Goal: Task Accomplishment & Management: Manage account settings

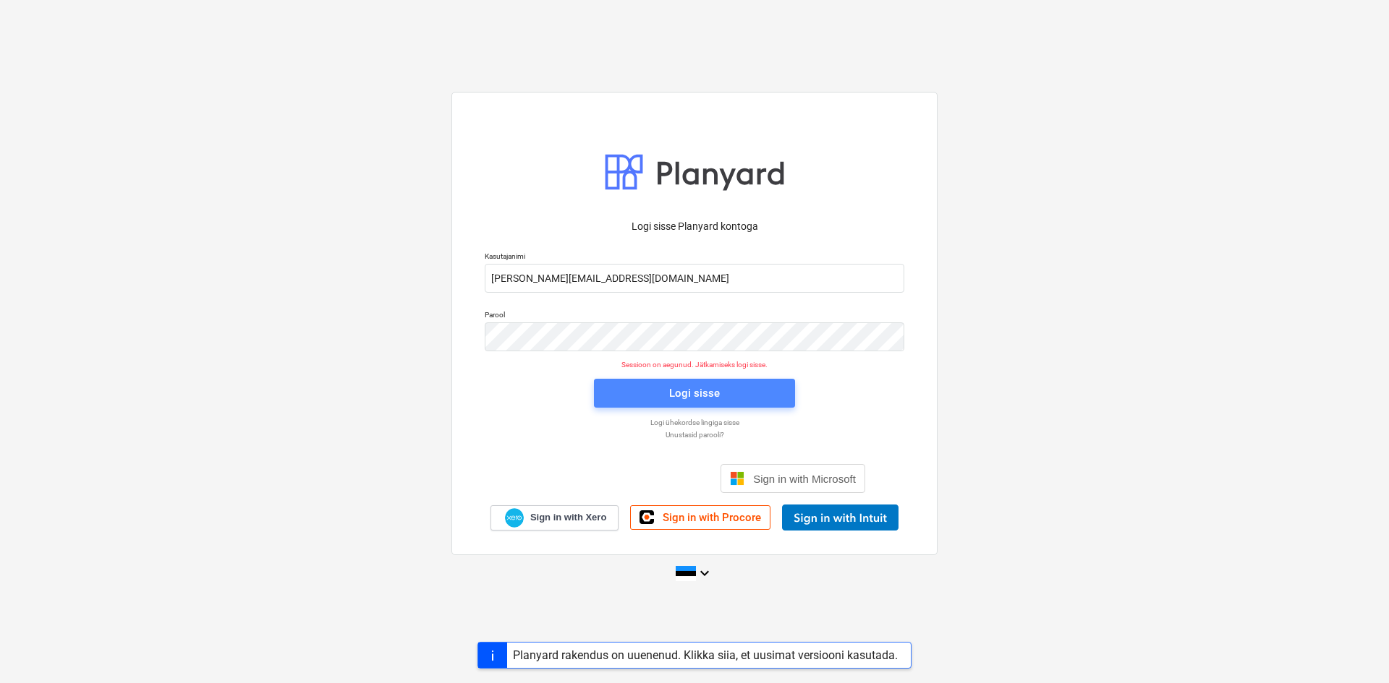
click at [719, 396] on span "Logi sisse" at bounding box center [694, 393] width 166 height 19
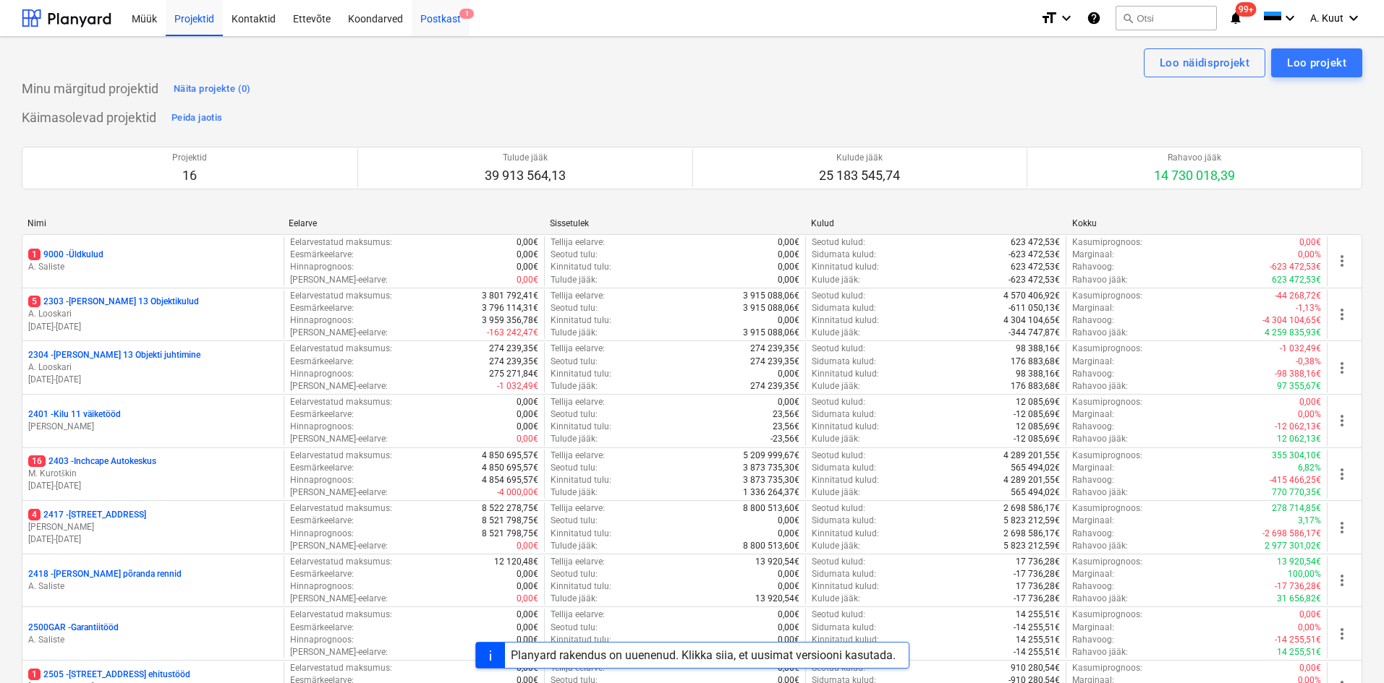
click at [439, 19] on div "Postkast 1" at bounding box center [441, 17] width 58 height 37
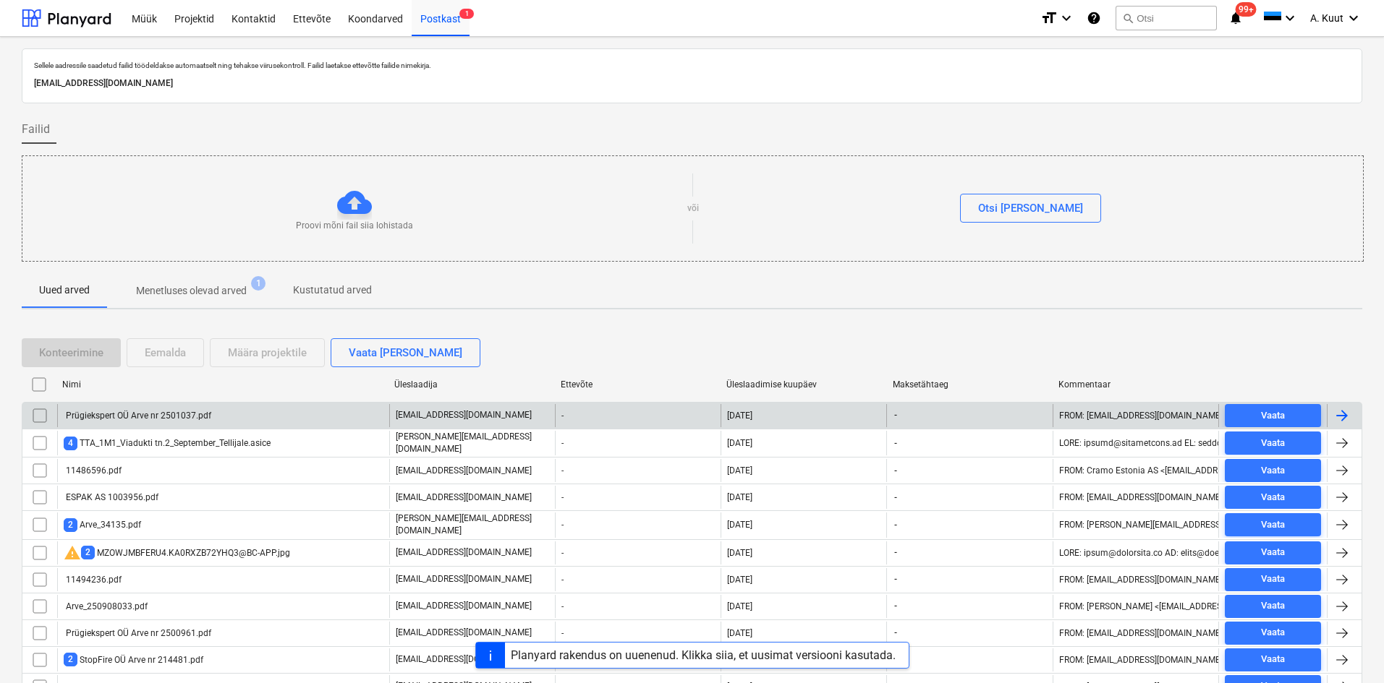
click at [142, 419] on div "Prügiekspert OÜ Arve nr 2501037.pdf" at bounding box center [138, 416] width 148 height 10
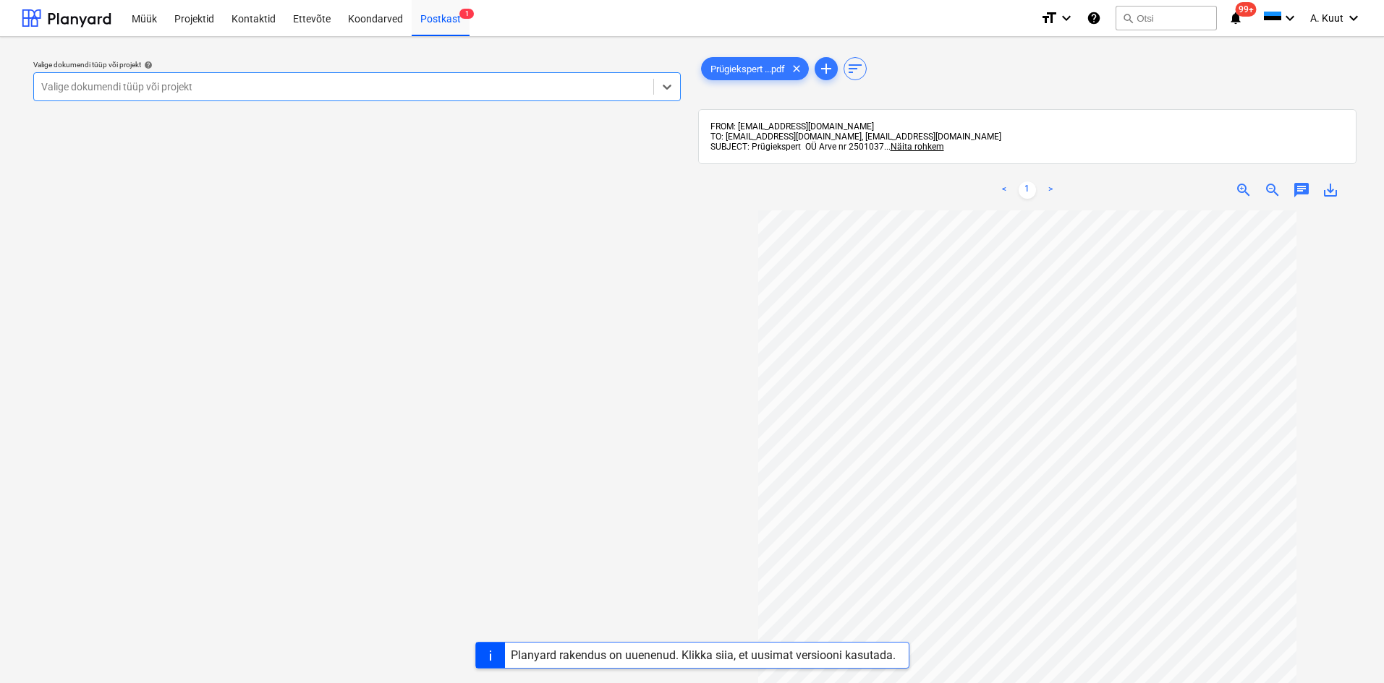
scroll to position [72, 0]
click at [665, 83] on icon at bounding box center [667, 87] width 14 height 14
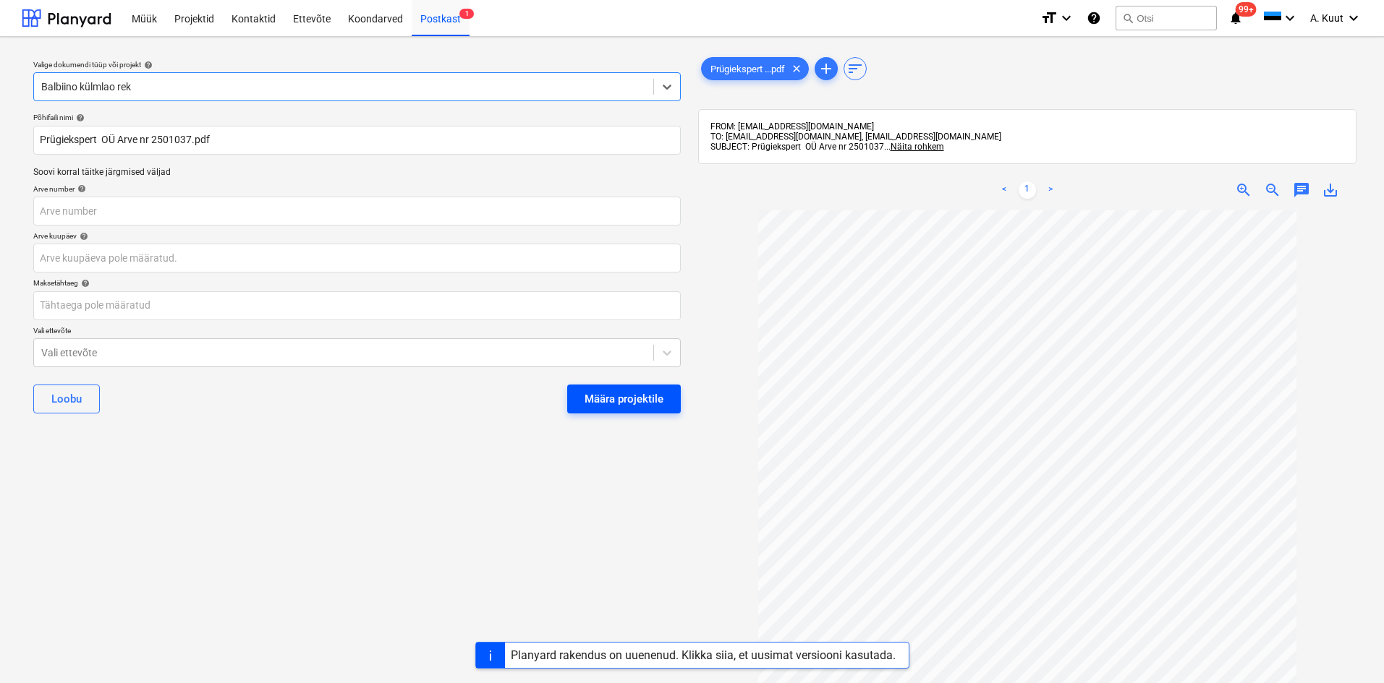
click at [623, 399] on div "Määra projektile" at bounding box center [623, 399] width 79 height 19
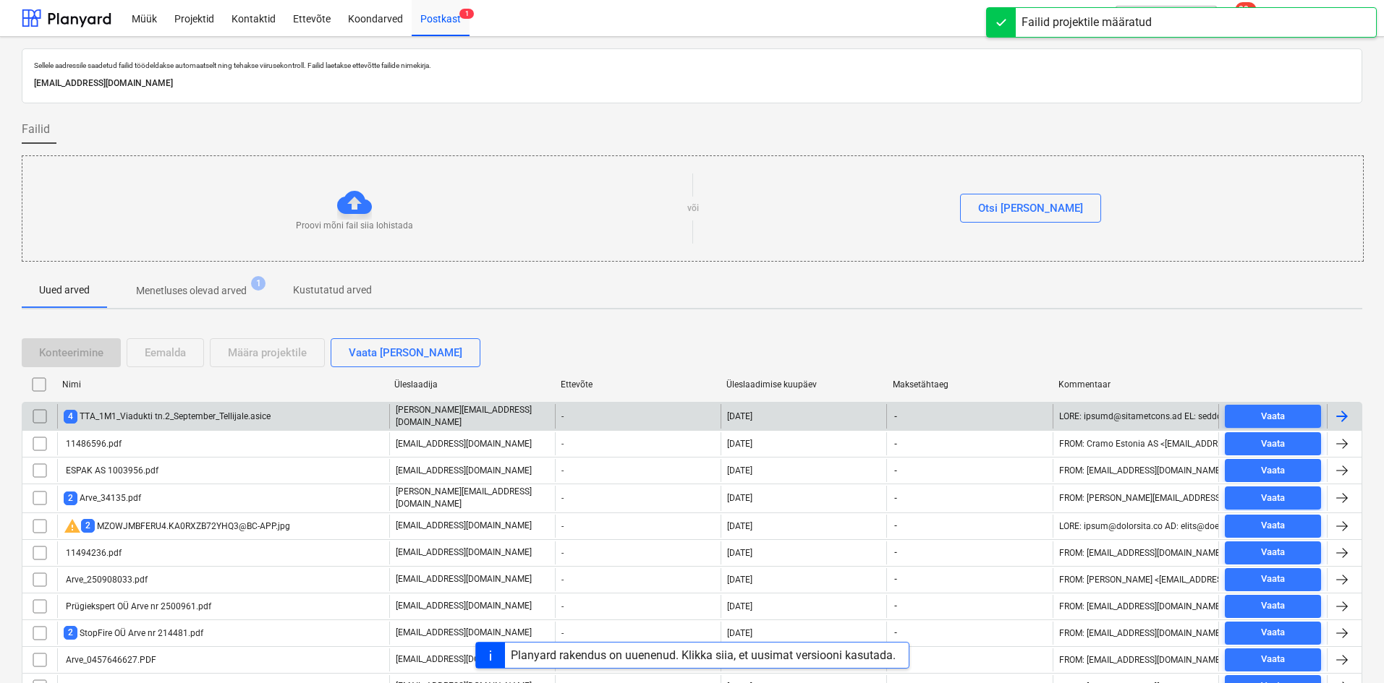
click at [168, 418] on div "4 TTA_1M1_Viadukti tn.2_September_Tellijale.asice" at bounding box center [167, 417] width 207 height 14
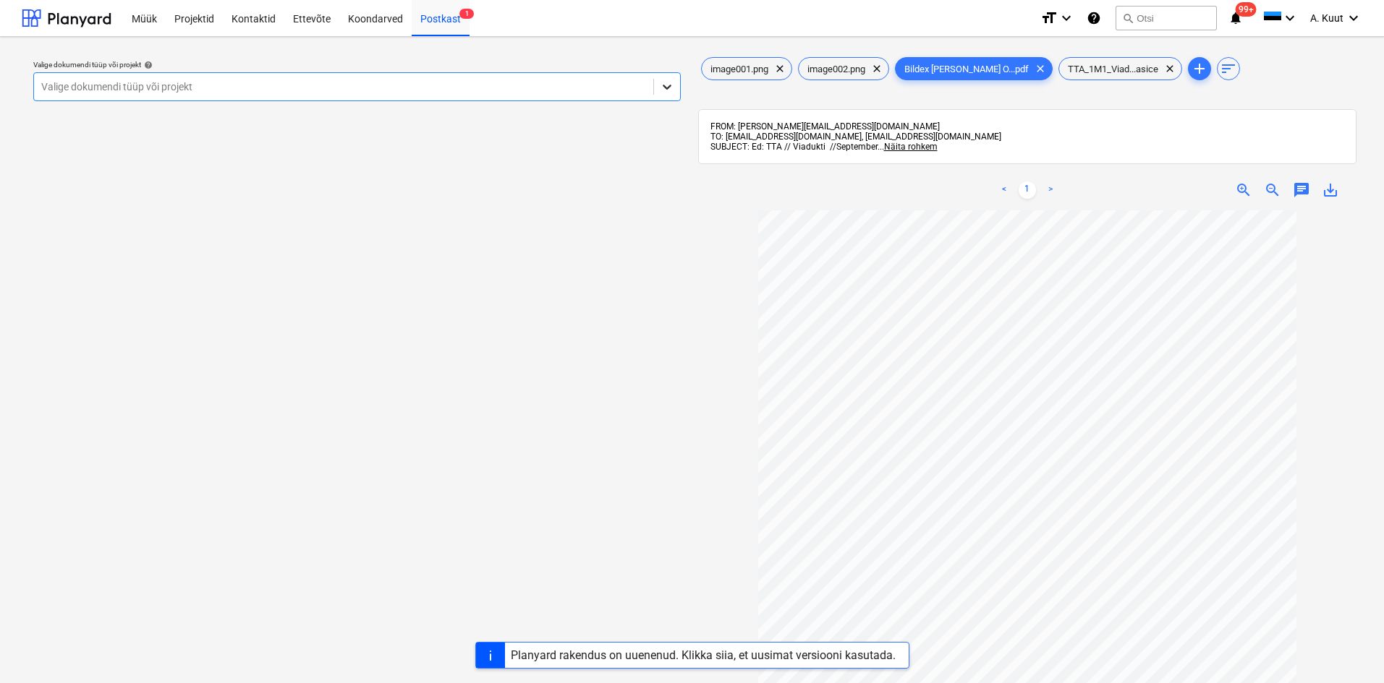
click at [670, 89] on icon at bounding box center [667, 87] width 14 height 14
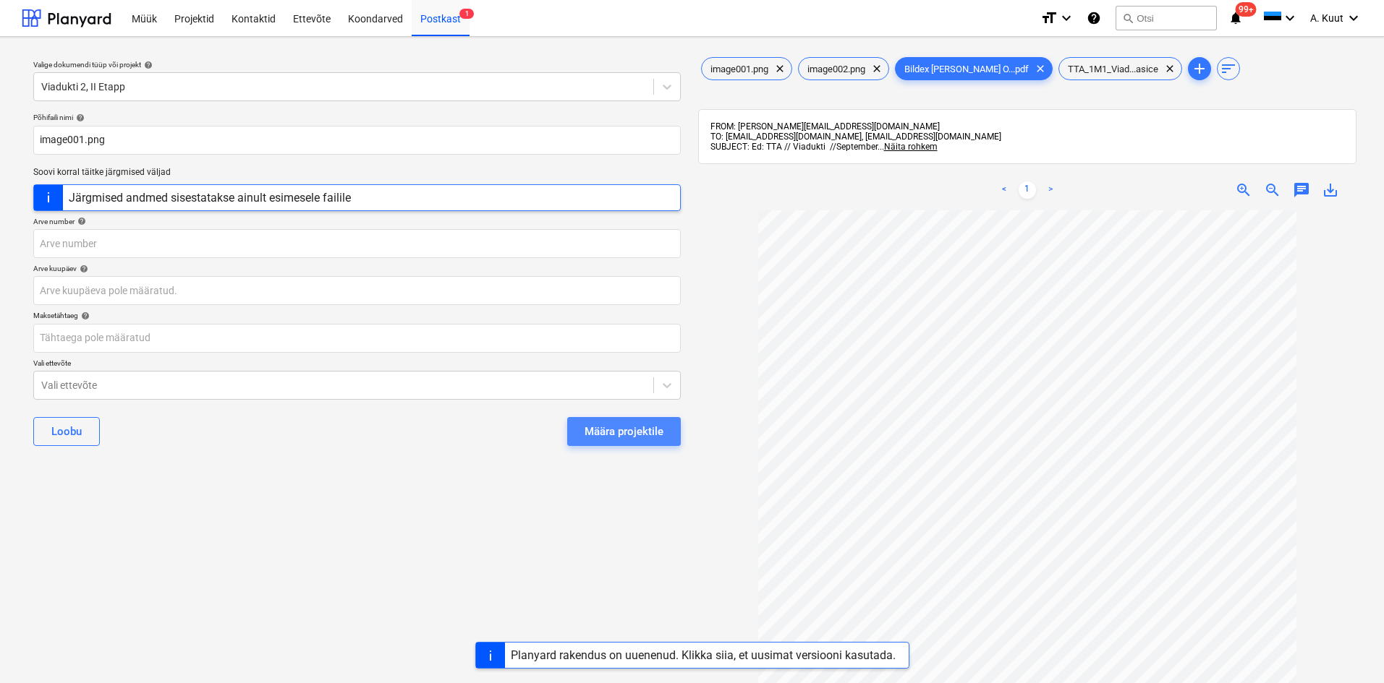
click at [613, 431] on div "Määra projektile" at bounding box center [623, 431] width 79 height 19
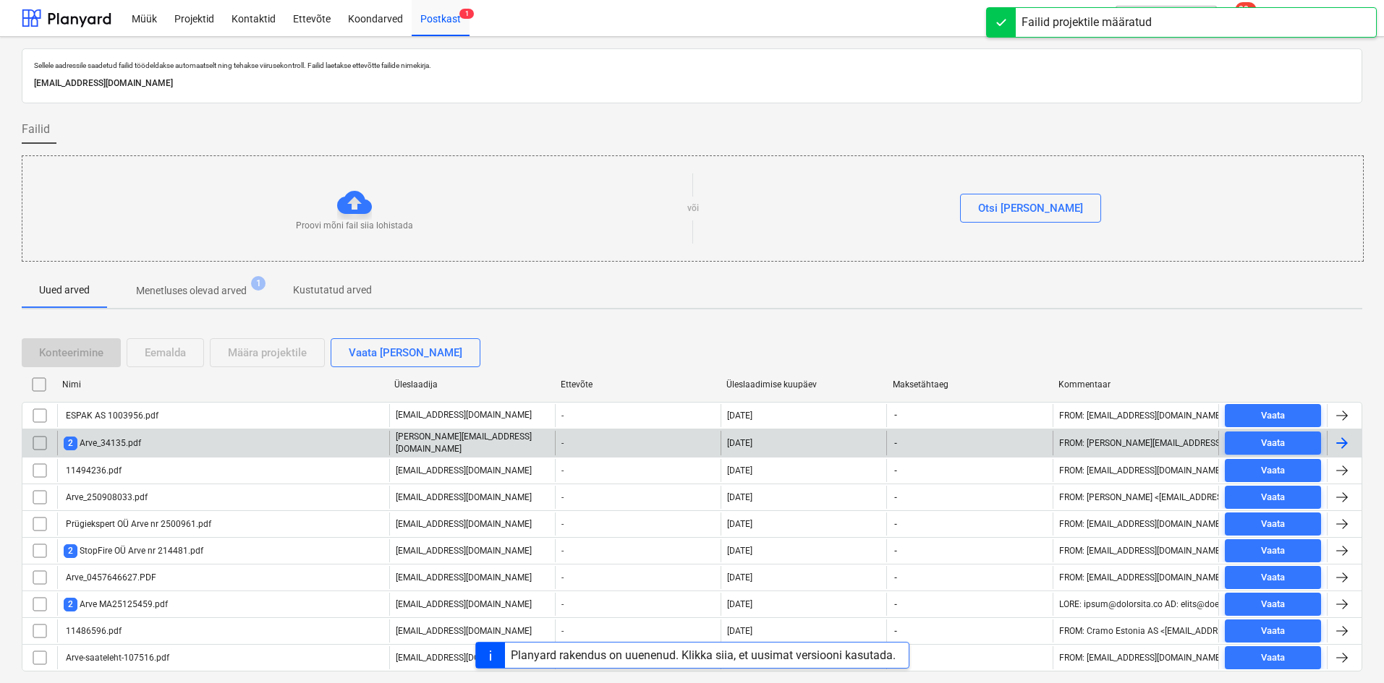
click at [143, 444] on div "2 Arve_34135.pdf" at bounding box center [223, 443] width 332 height 25
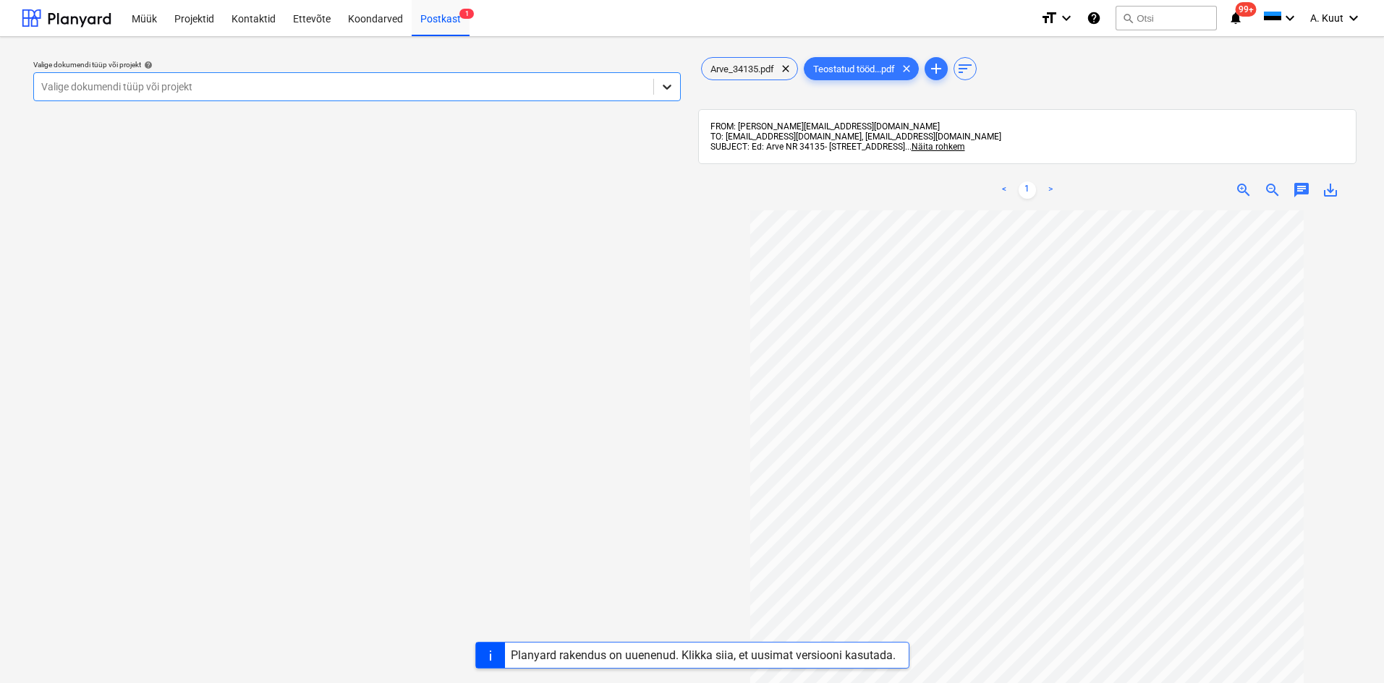
click at [674, 88] on div at bounding box center [667, 87] width 26 height 26
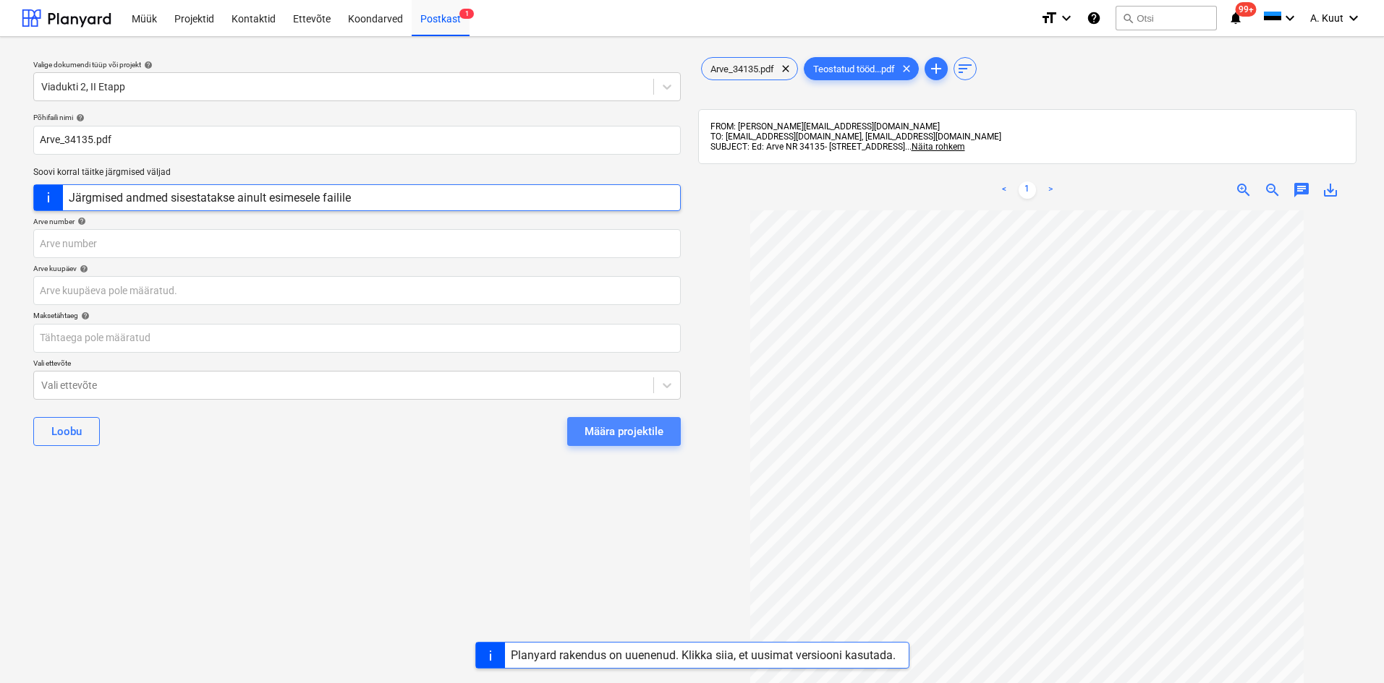
click at [640, 427] on div "Määra projektile" at bounding box center [623, 431] width 79 height 19
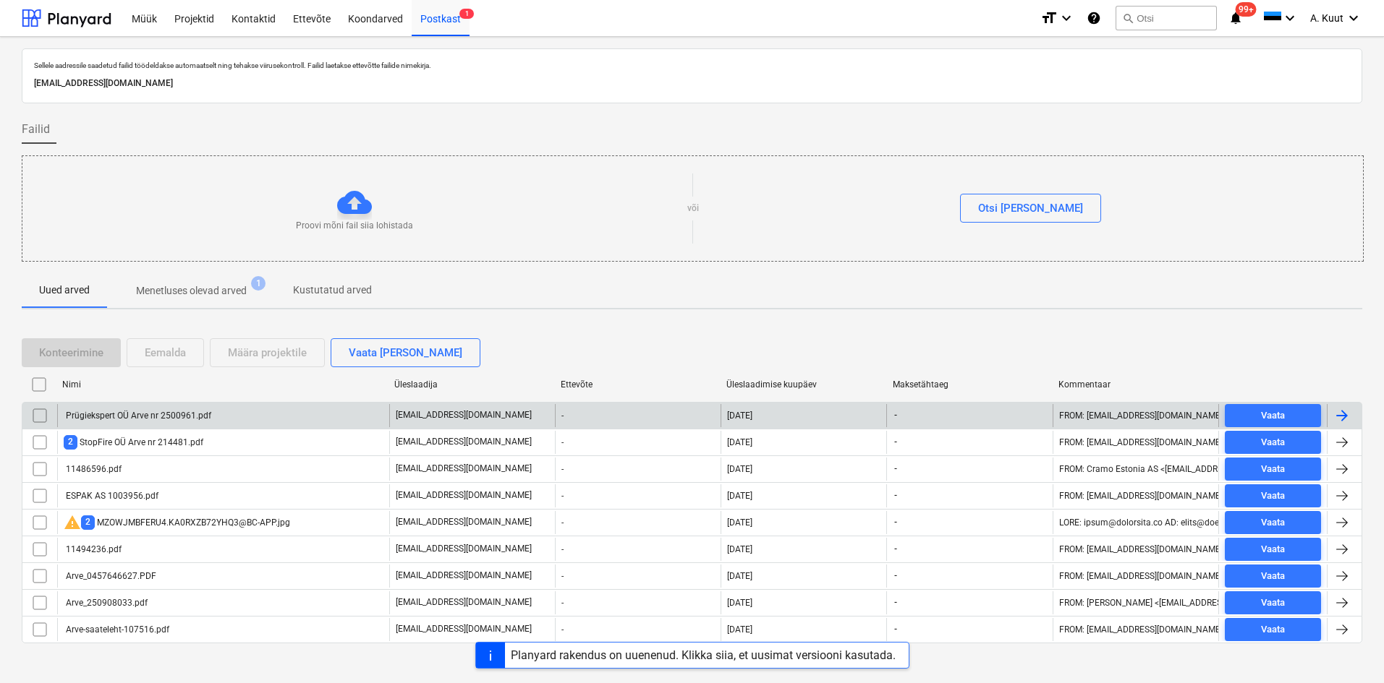
click at [132, 413] on div "Prügiekspert OÜ Arve nr 2500961.pdf" at bounding box center [138, 416] width 148 height 10
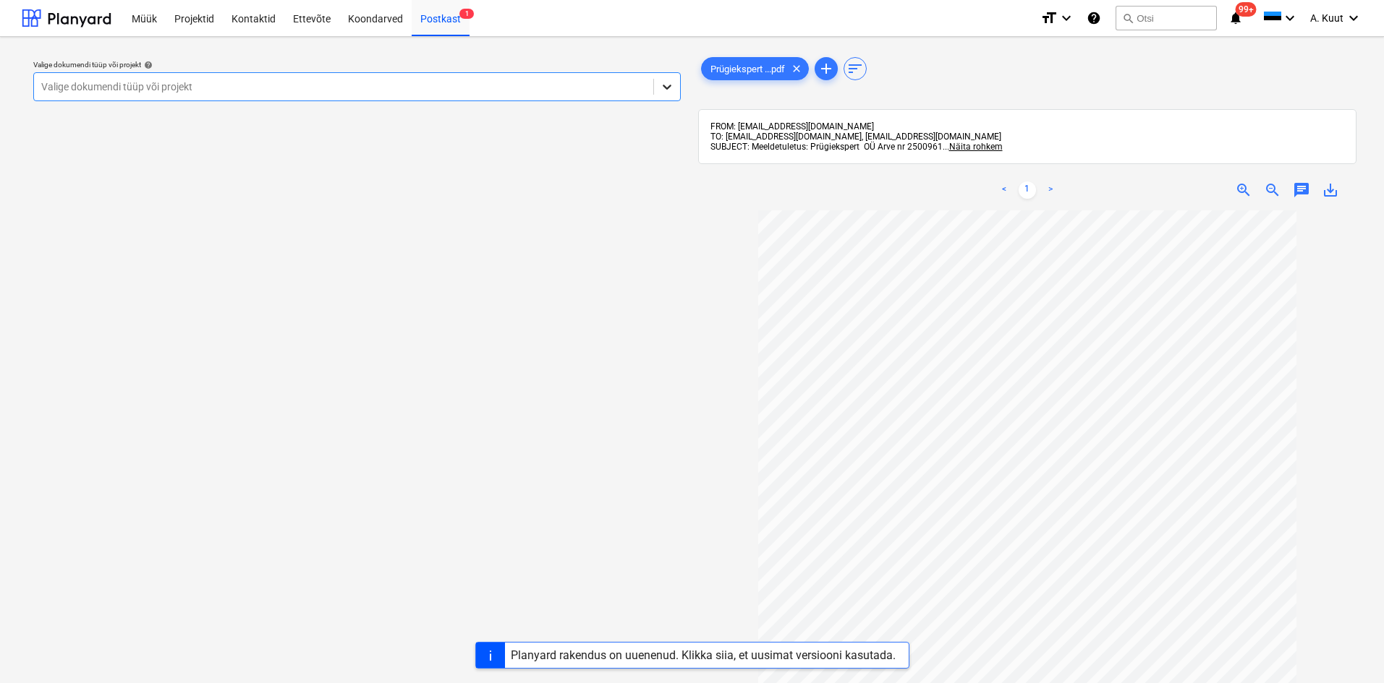
click at [667, 88] on icon at bounding box center [667, 87] width 9 height 5
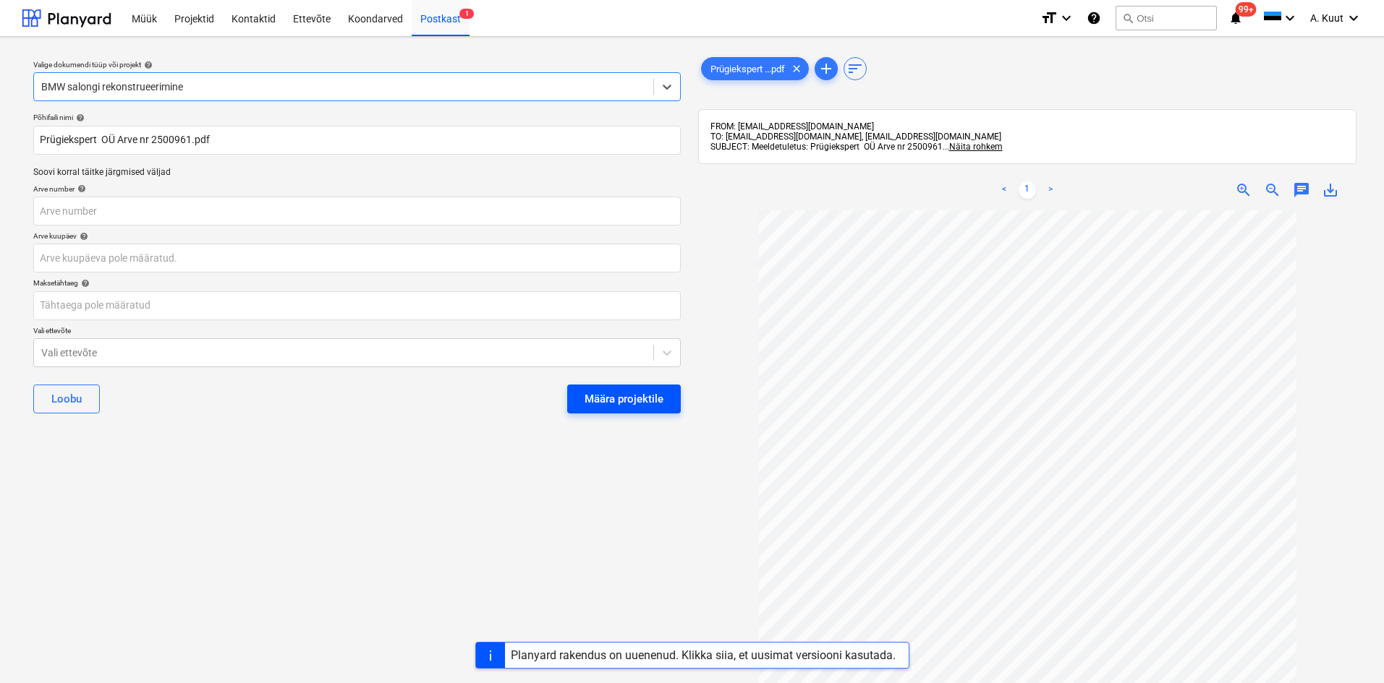
click at [634, 399] on div "Määra projektile" at bounding box center [623, 399] width 79 height 19
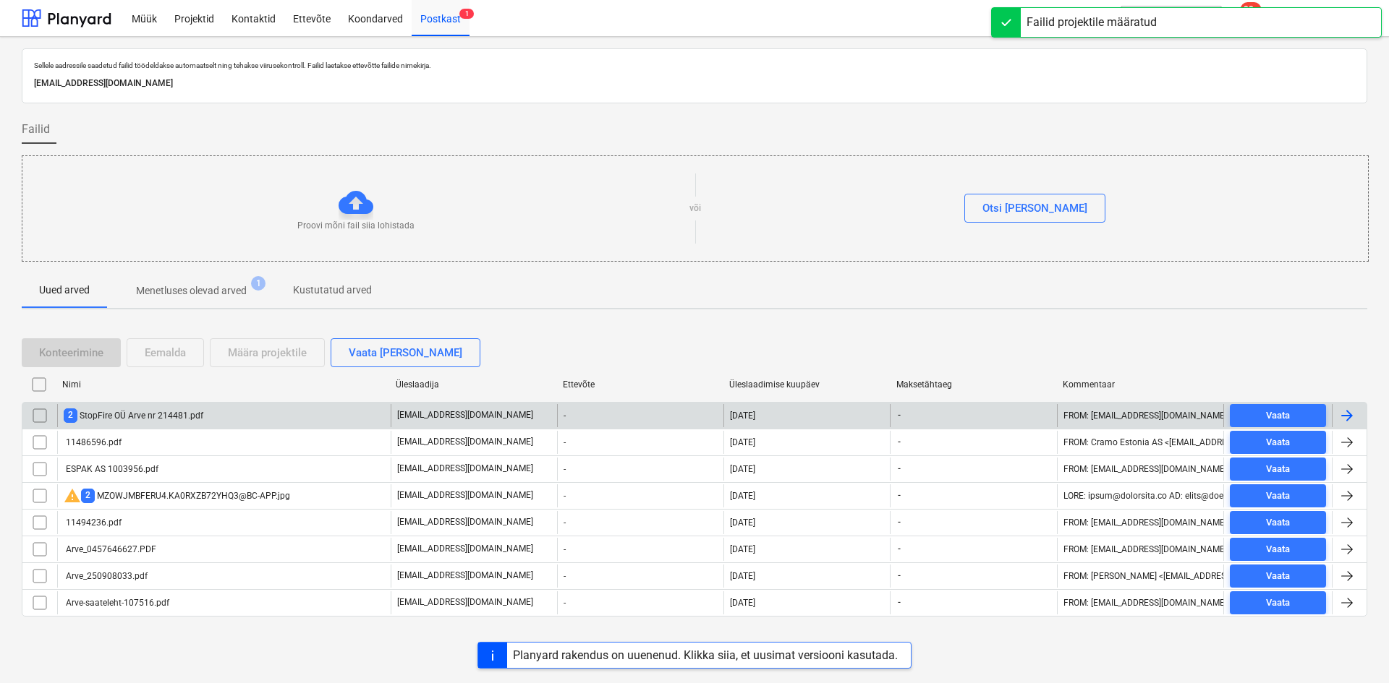
click at [139, 414] on div "2 StopFire OÜ Arve nr 214481.pdf" at bounding box center [134, 416] width 140 height 14
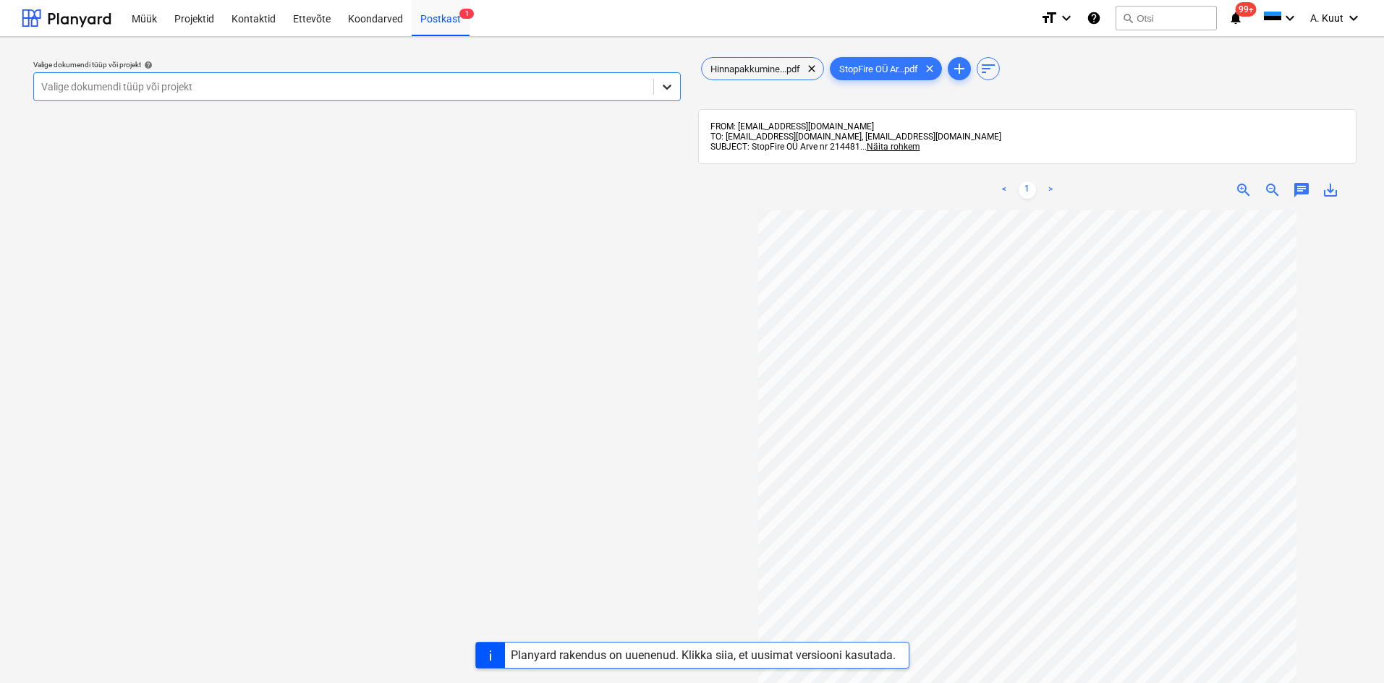
click at [665, 87] on icon at bounding box center [667, 87] width 14 height 14
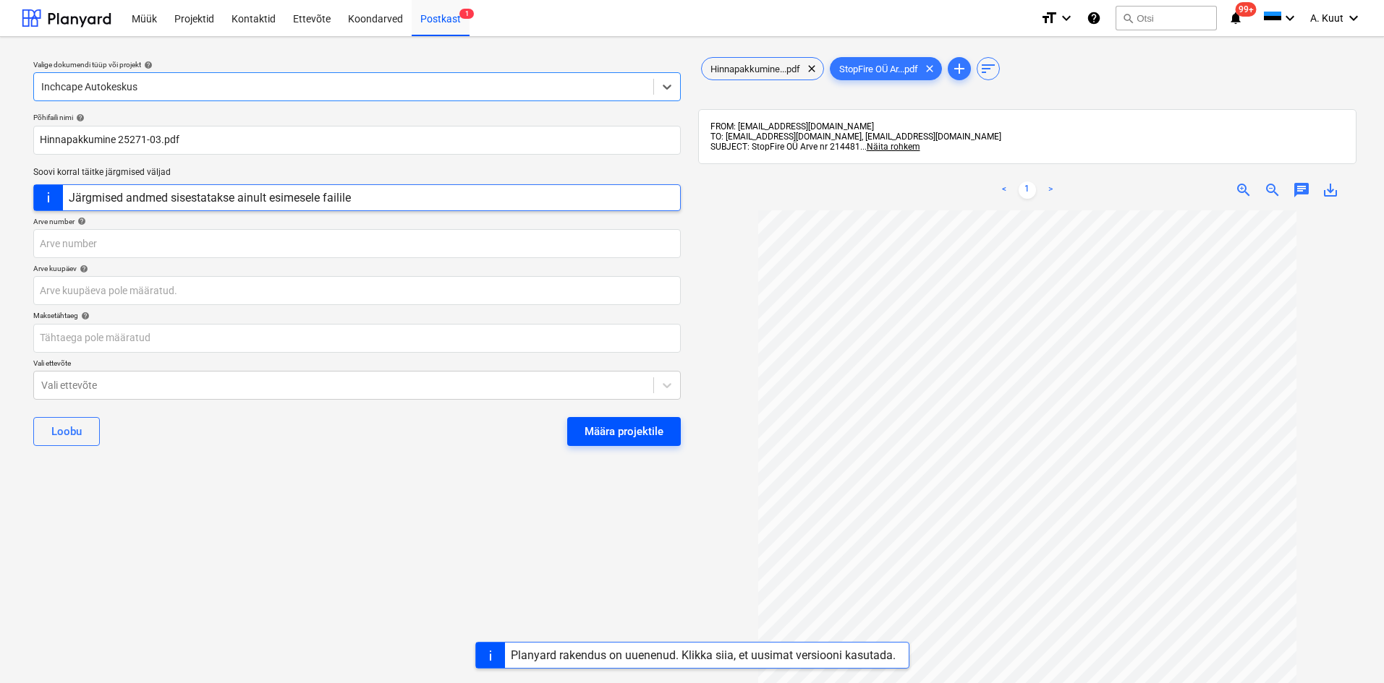
click at [657, 435] on div "Määra projektile" at bounding box center [623, 431] width 79 height 19
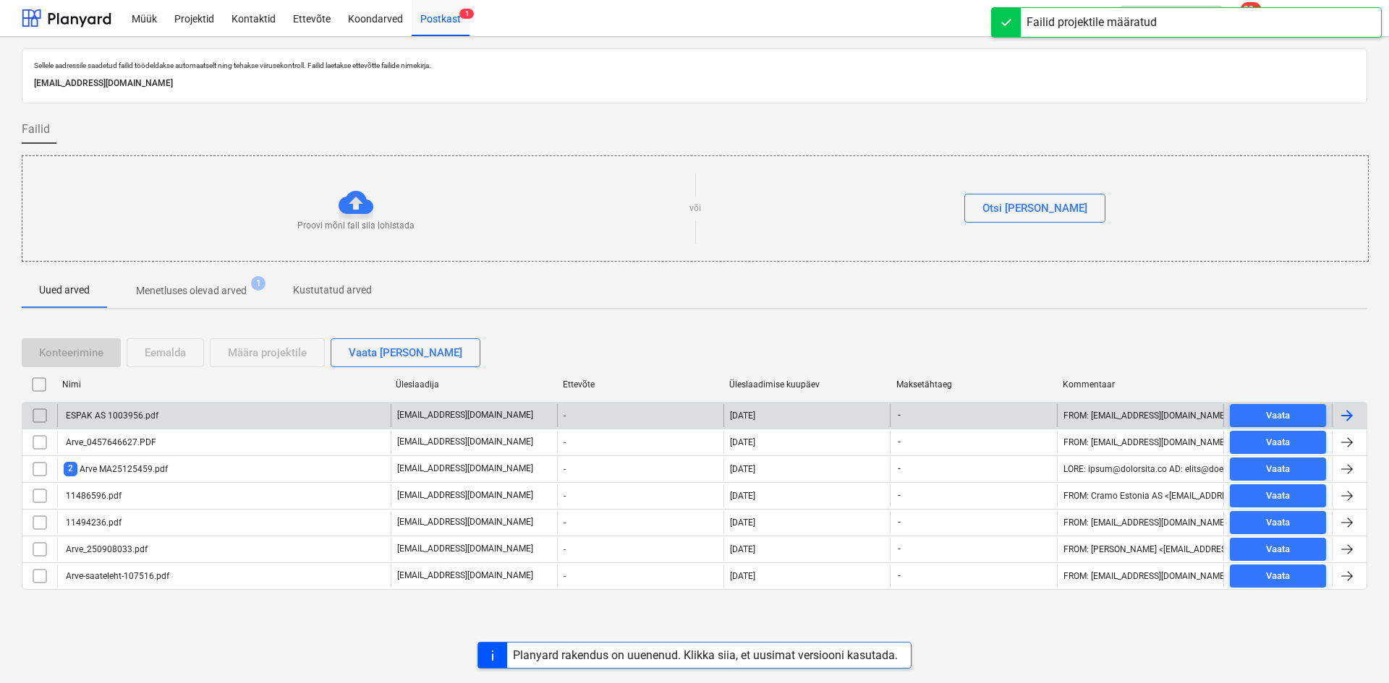
click at [131, 416] on div "ESPAK AS 1003956.pdf" at bounding box center [111, 416] width 95 height 10
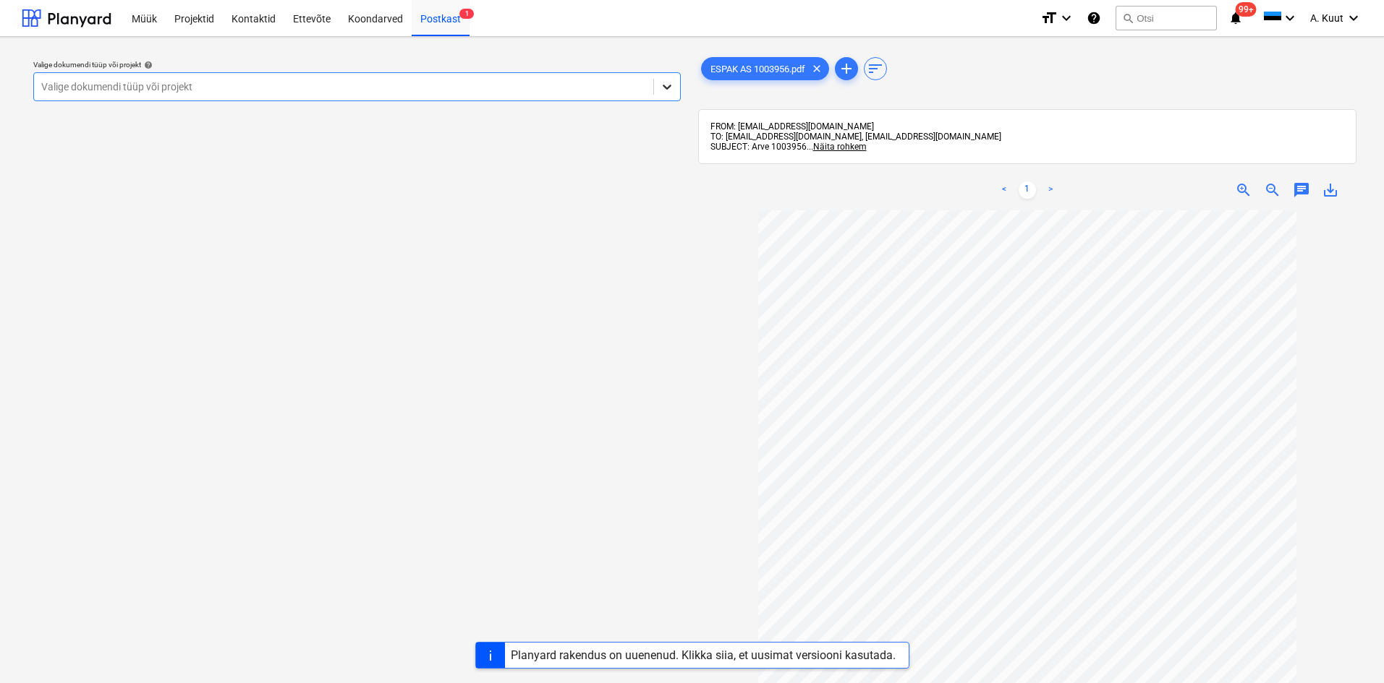
click at [665, 88] on icon at bounding box center [667, 87] width 9 height 5
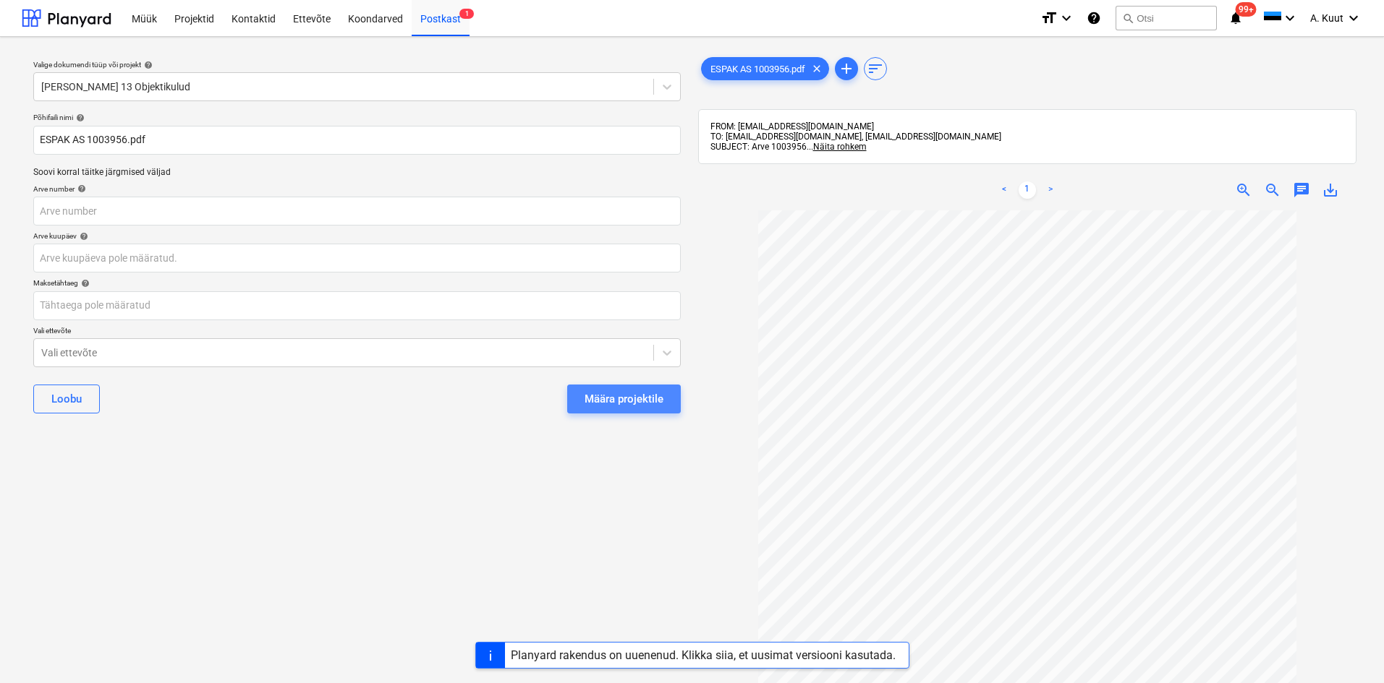
click at [621, 397] on div "Määra projektile" at bounding box center [623, 399] width 79 height 19
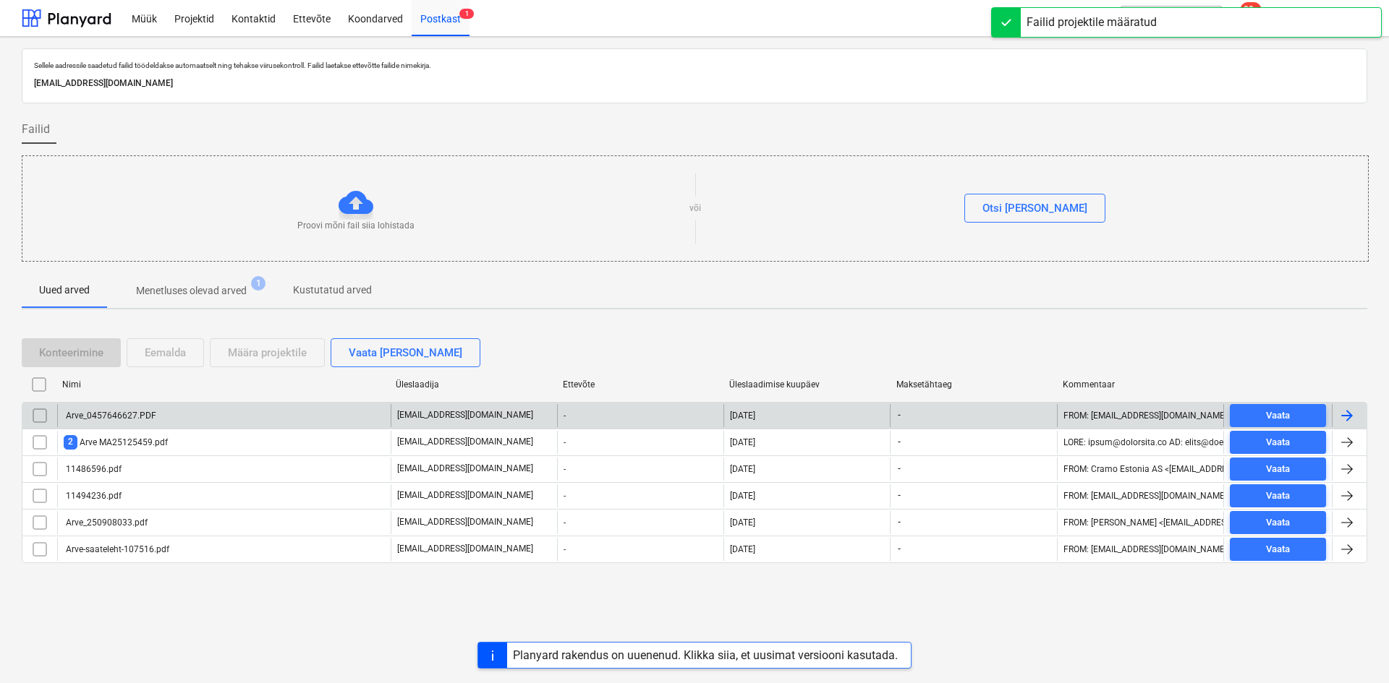
click at [117, 419] on div "Arve_0457646627.PDF" at bounding box center [110, 416] width 93 height 10
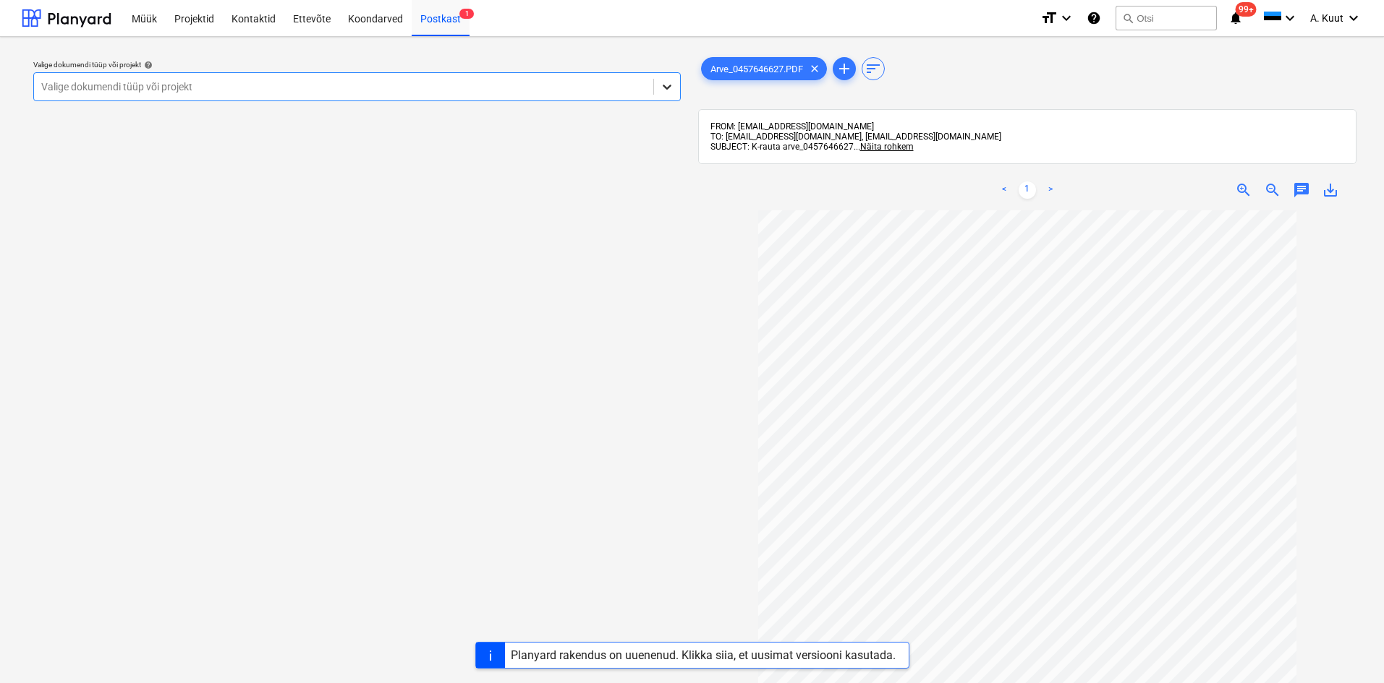
click at [667, 85] on icon at bounding box center [667, 87] width 14 height 14
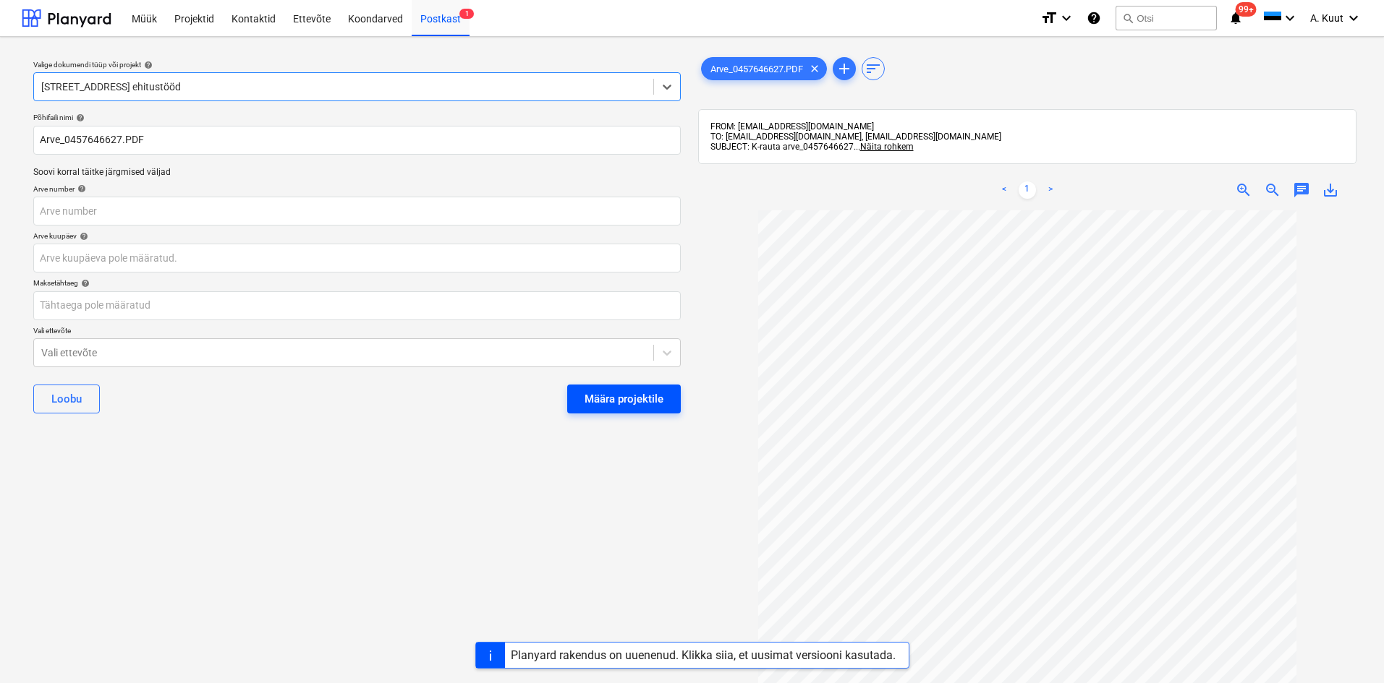
click at [649, 409] on div "Määra projektile" at bounding box center [623, 399] width 79 height 19
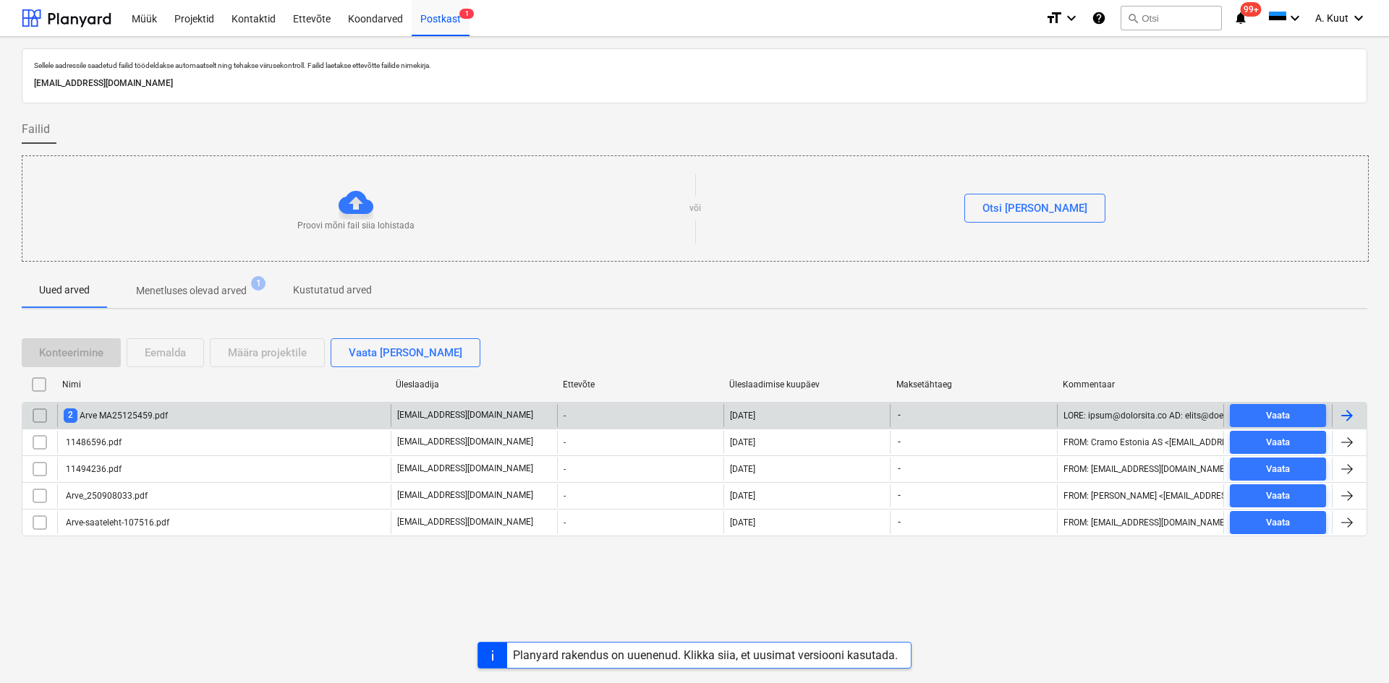
click at [135, 414] on div "2 Arve MA25125459.pdf" at bounding box center [116, 416] width 104 height 14
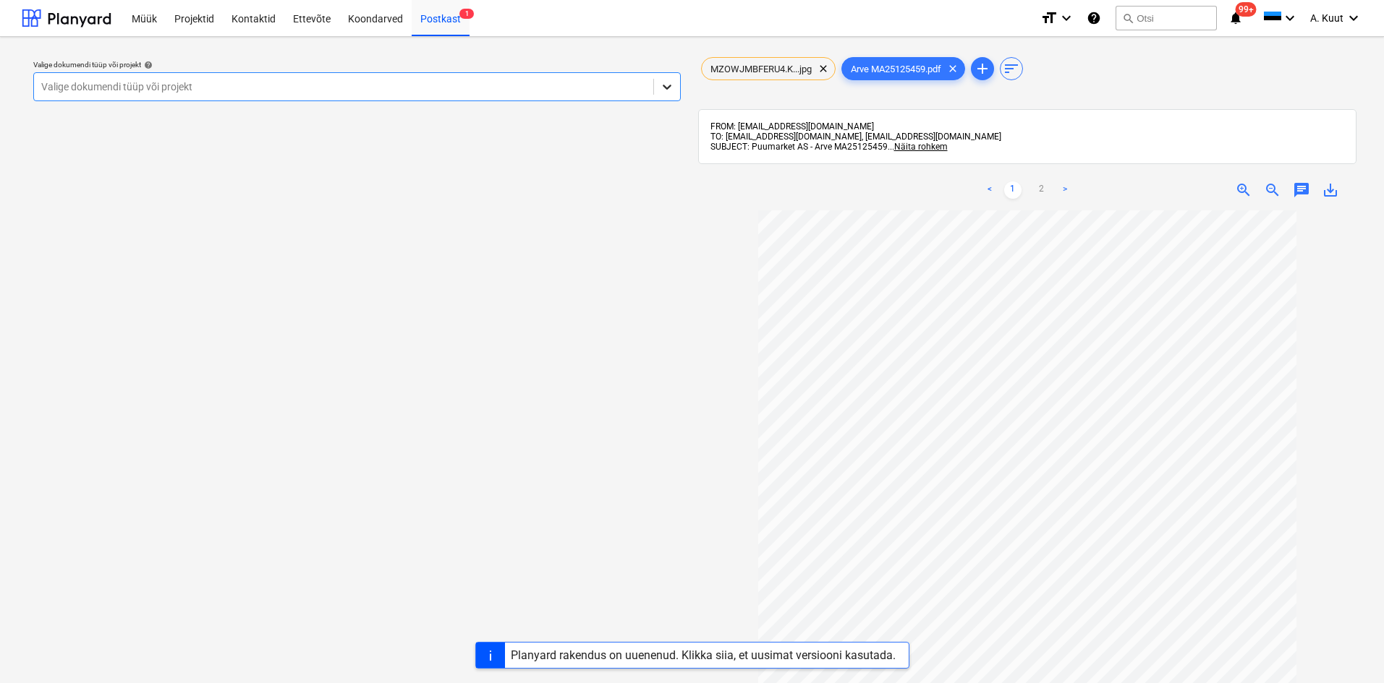
click at [663, 82] on icon at bounding box center [667, 87] width 14 height 14
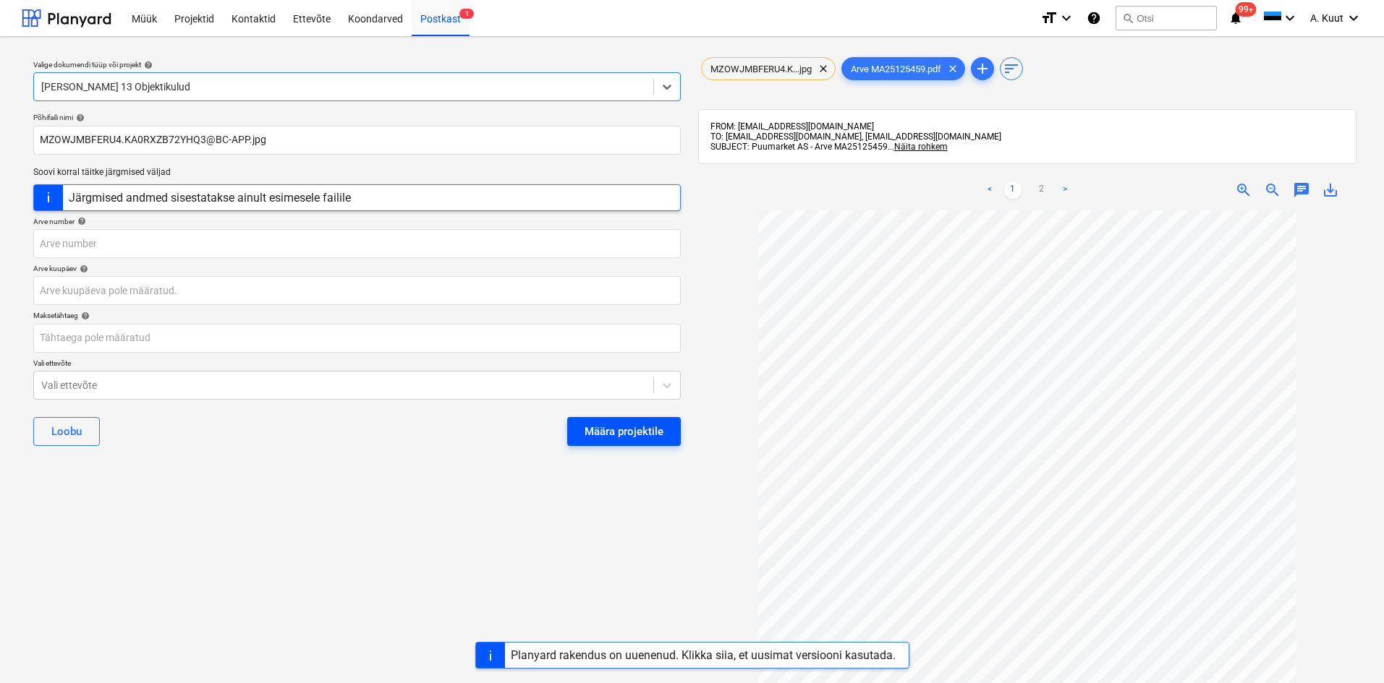
click at [669, 433] on button "Määra projektile" at bounding box center [624, 431] width 114 height 29
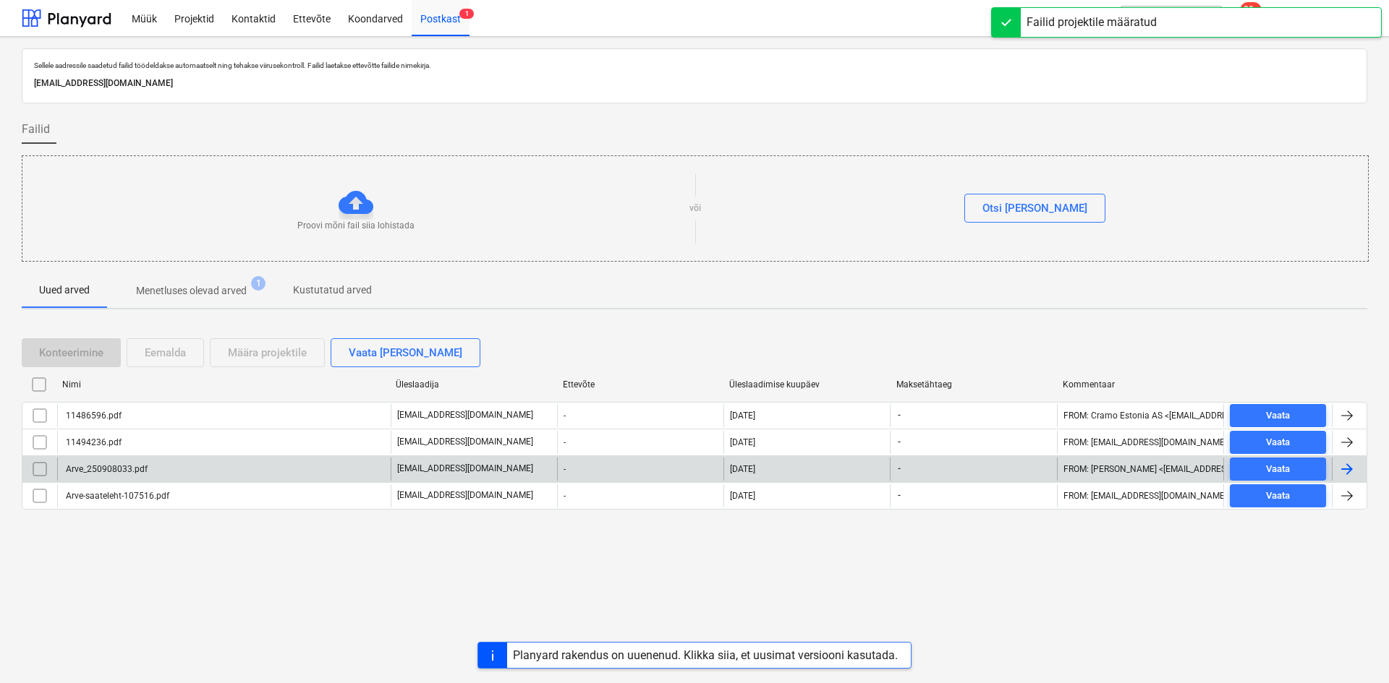
click at [108, 466] on div "Arve_250908033.pdf" at bounding box center [106, 469] width 84 height 10
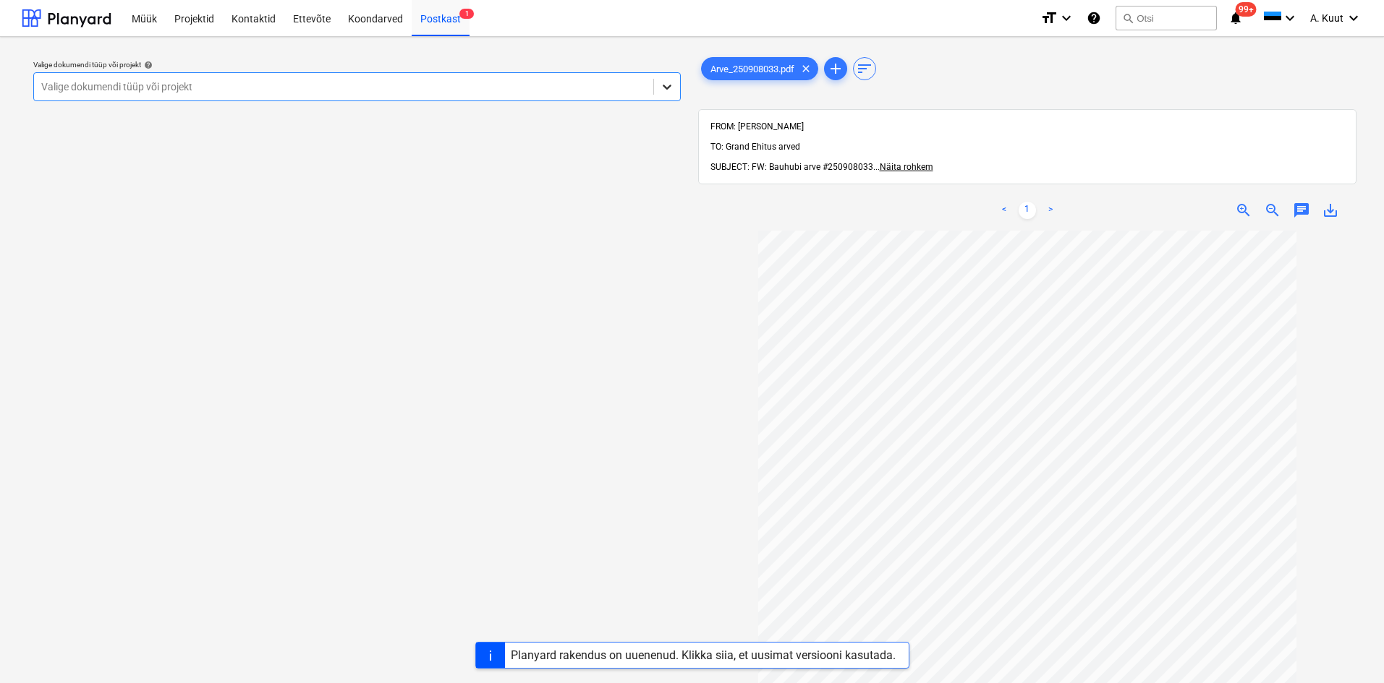
click at [667, 86] on icon at bounding box center [667, 87] width 14 height 14
click at [227, 464] on div "Valige dokumendi tüüp või projekt help Valige dokumendi tüüp või projekt" at bounding box center [357, 463] width 670 height 831
click at [667, 86] on icon at bounding box center [667, 87] width 14 height 14
click at [442, 16] on div "Postkast 1" at bounding box center [441, 17] width 58 height 37
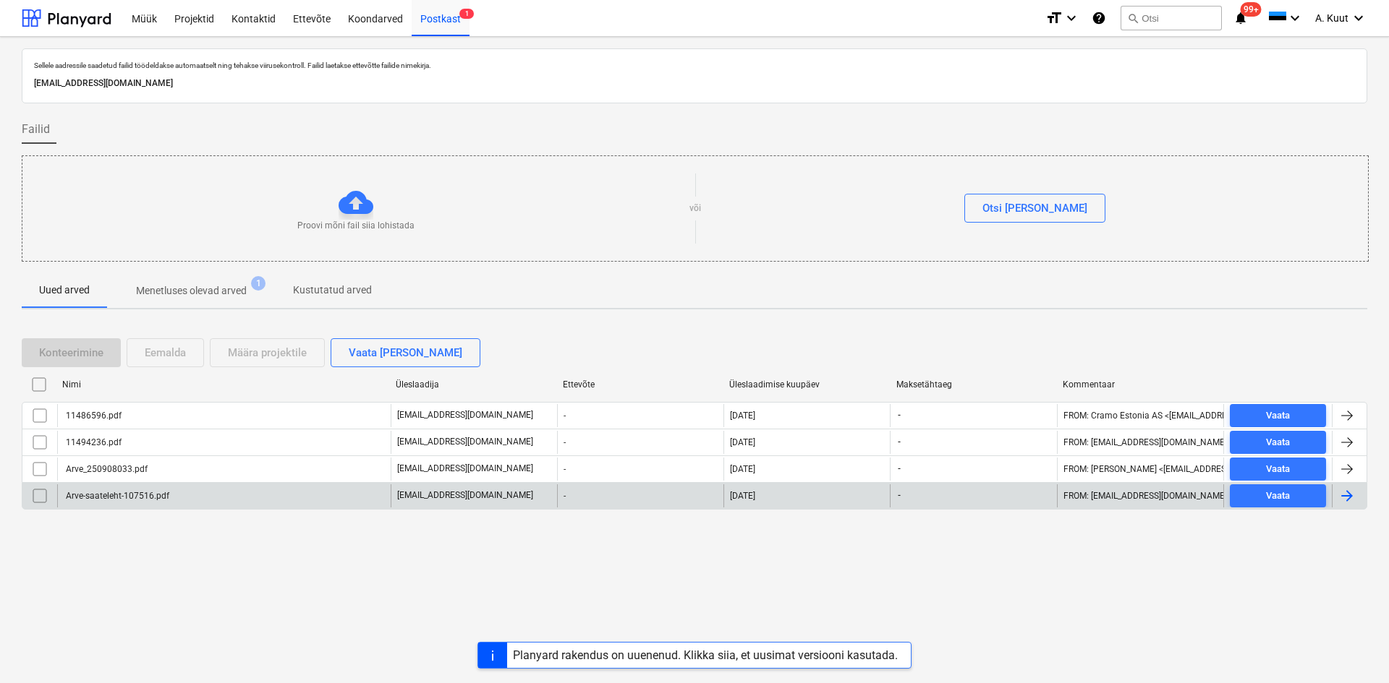
click at [156, 495] on div "Arve-saateleht-107516.pdf" at bounding box center [117, 496] width 106 height 10
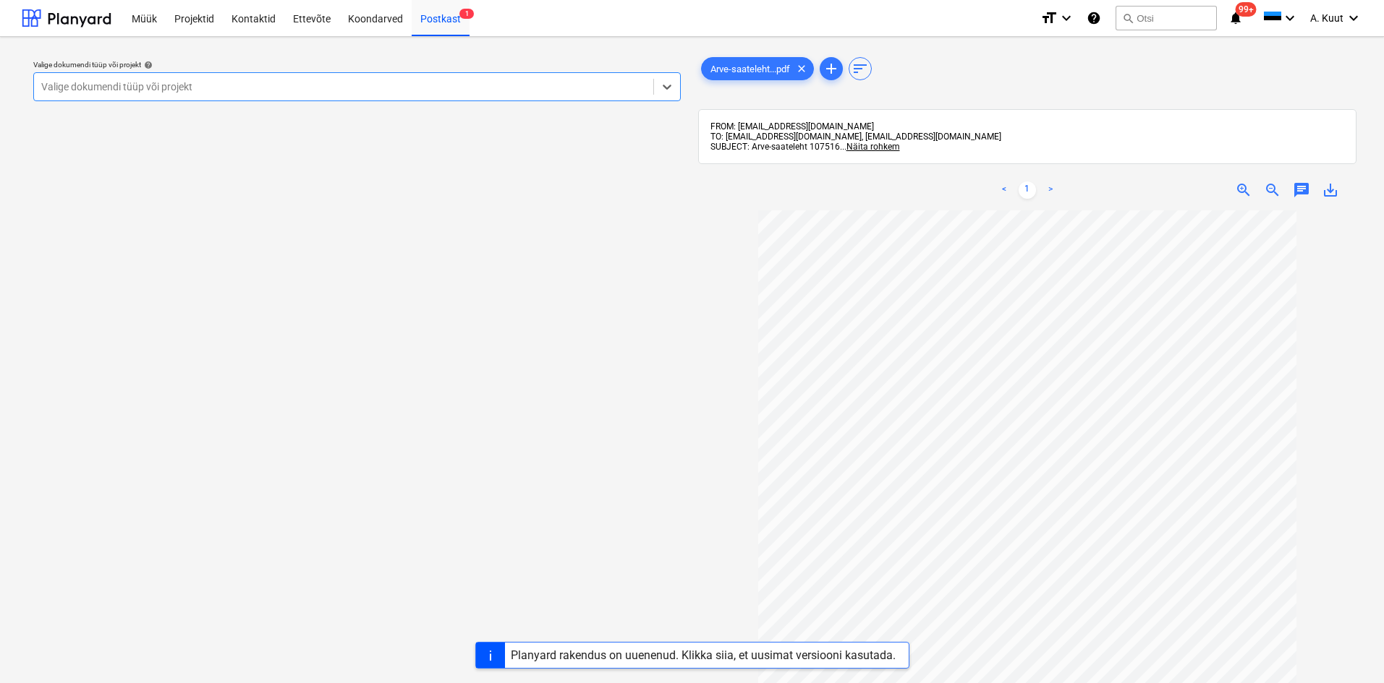
click at [221, 89] on div at bounding box center [343, 87] width 605 height 14
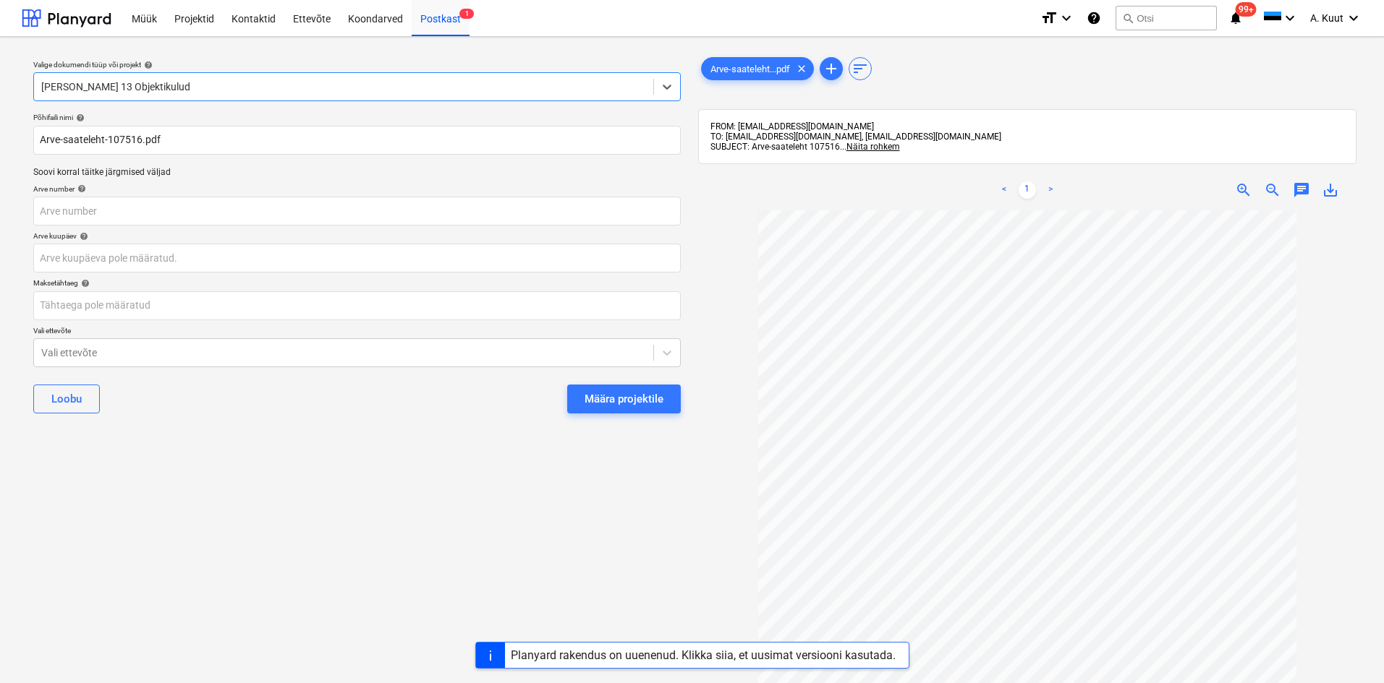
click at [619, 399] on div "Määra projektile" at bounding box center [623, 399] width 79 height 19
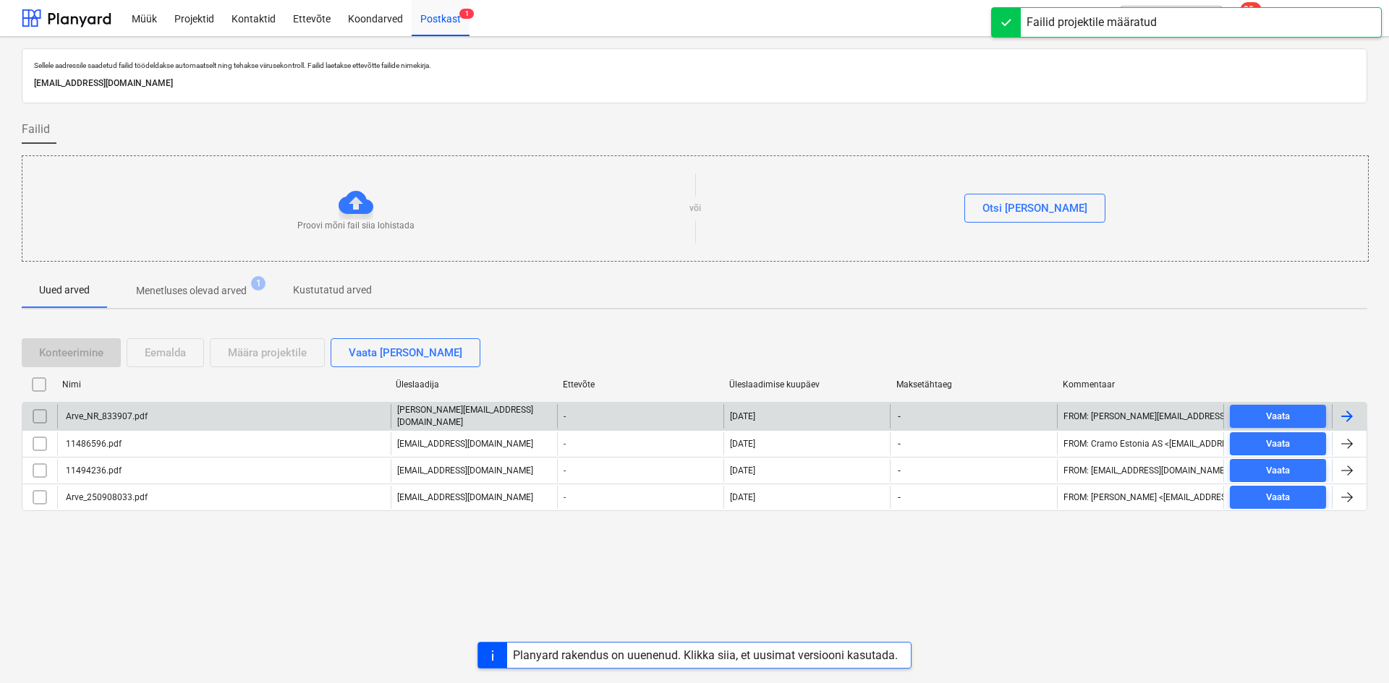
click at [115, 416] on div "Arve_NR_833907.pdf" at bounding box center [106, 417] width 84 height 10
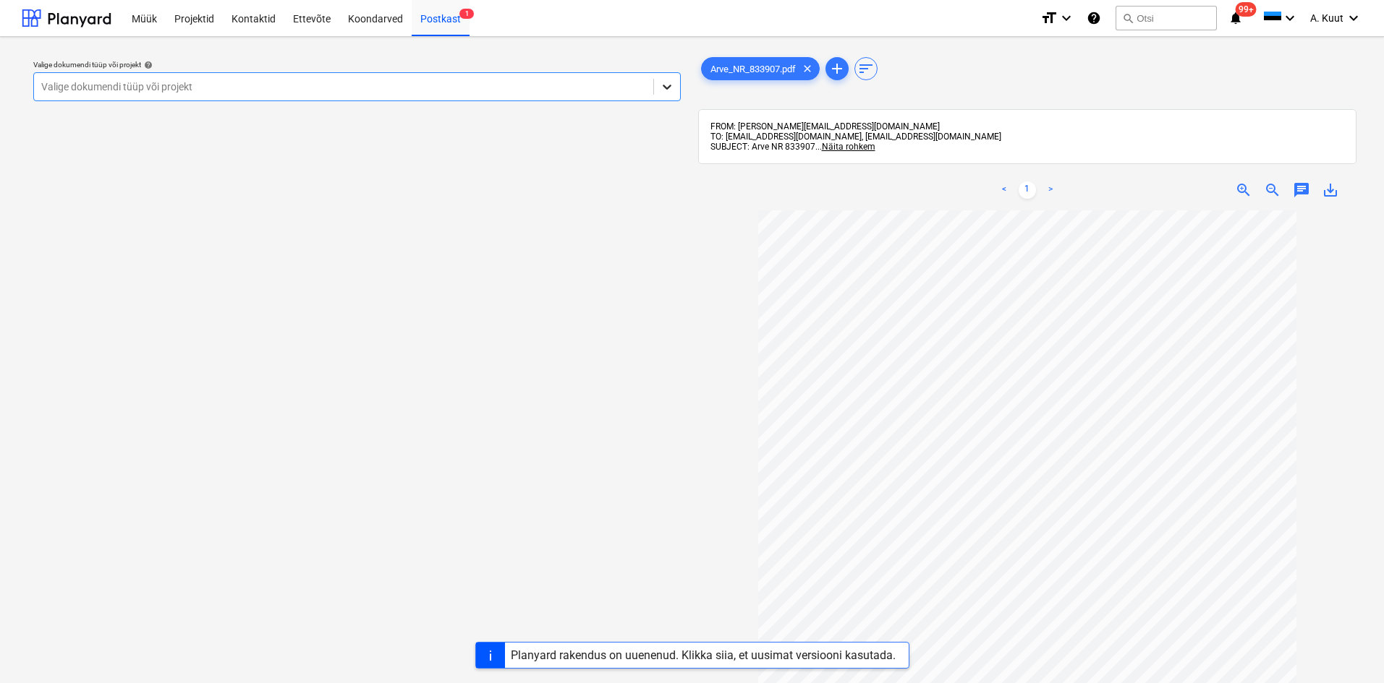
click at [671, 88] on icon at bounding box center [667, 87] width 14 height 14
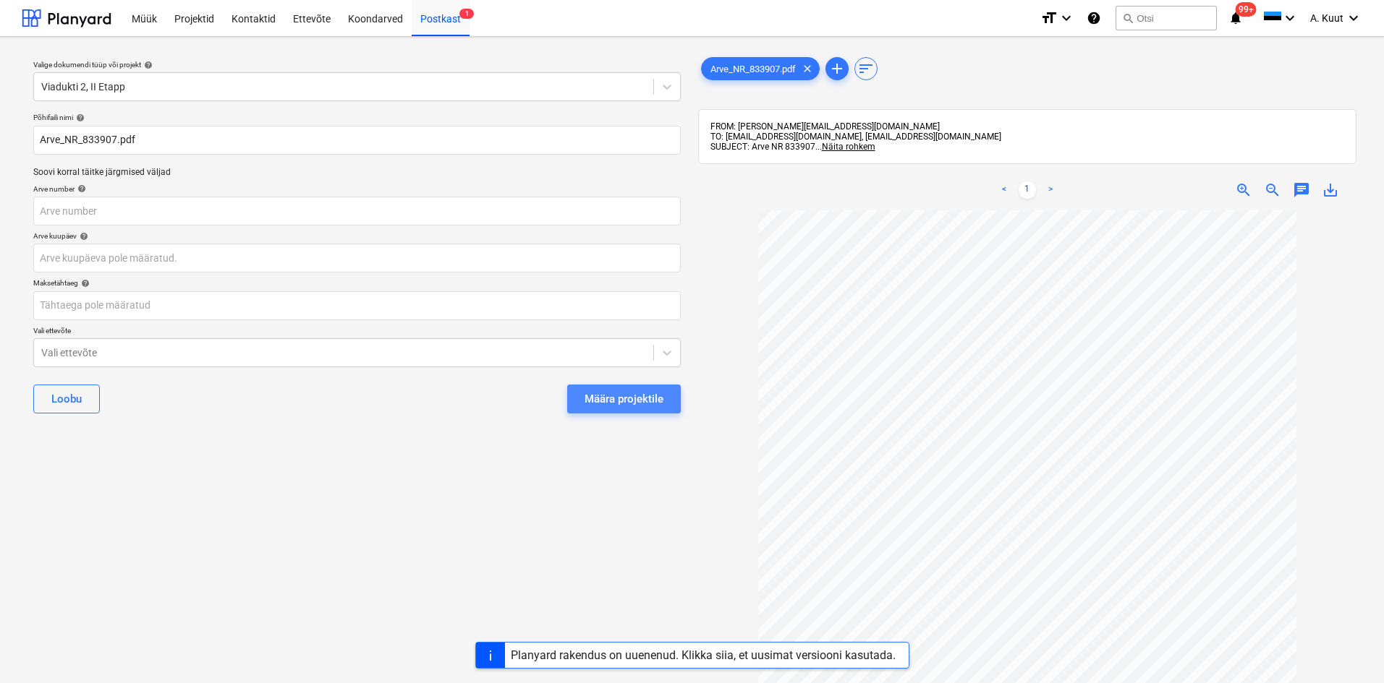
click at [638, 402] on div "Määra projektile" at bounding box center [623, 399] width 79 height 19
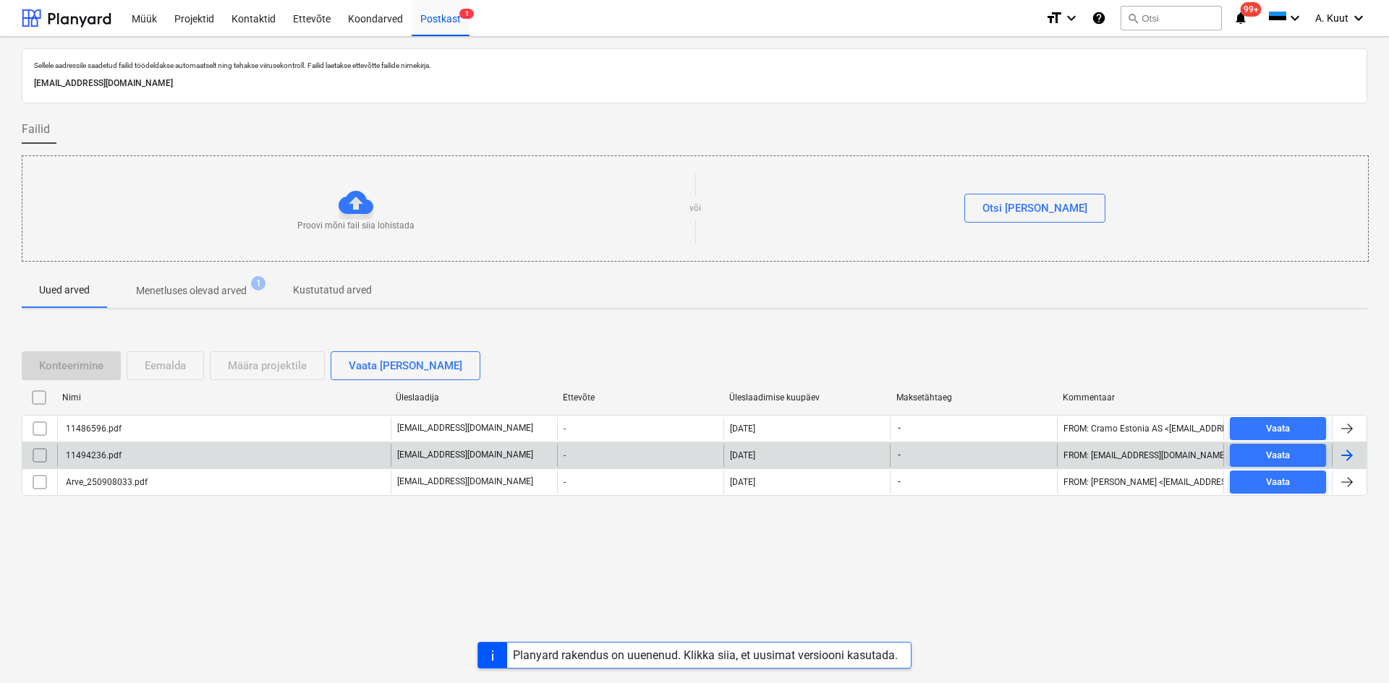
click at [118, 453] on div "11494236.pdf" at bounding box center [93, 456] width 58 height 10
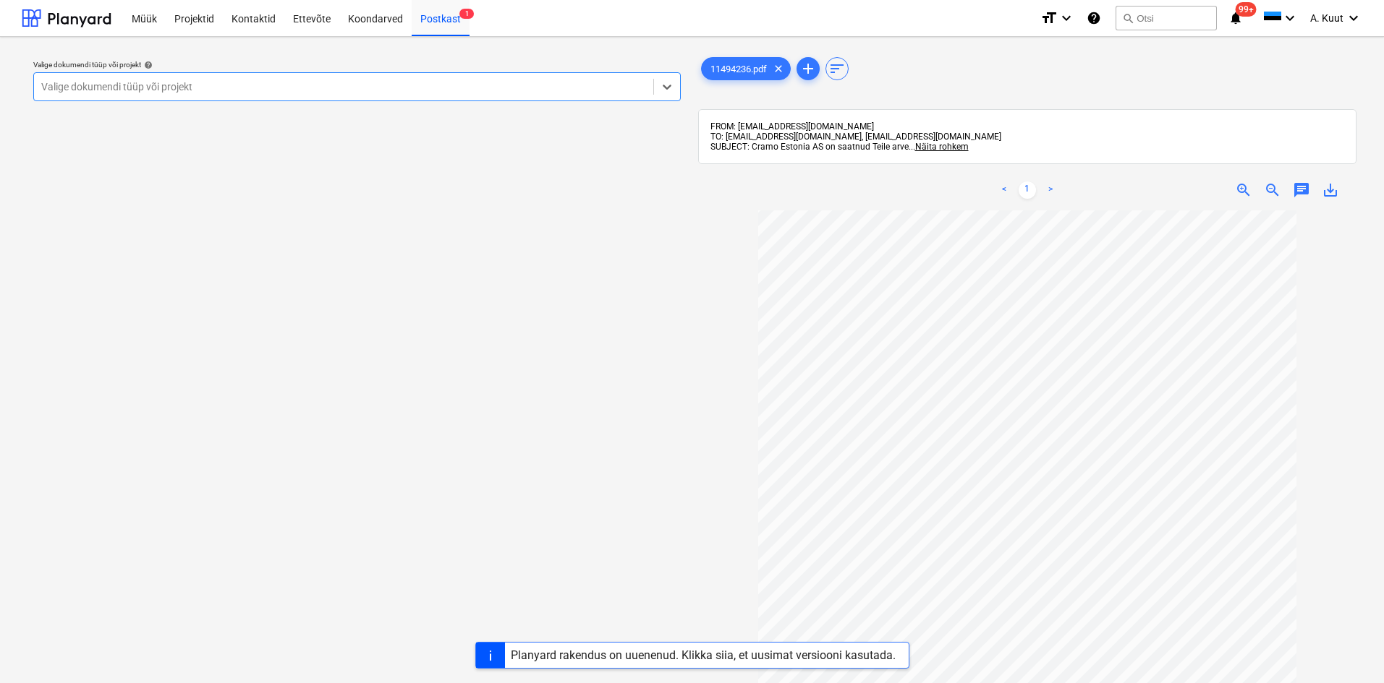
scroll to position [72, 0]
click at [488, 319] on div "Valige dokumendi tüüp või projekt help Select is focused ,type to refine list, …" at bounding box center [357, 453] width 670 height 811
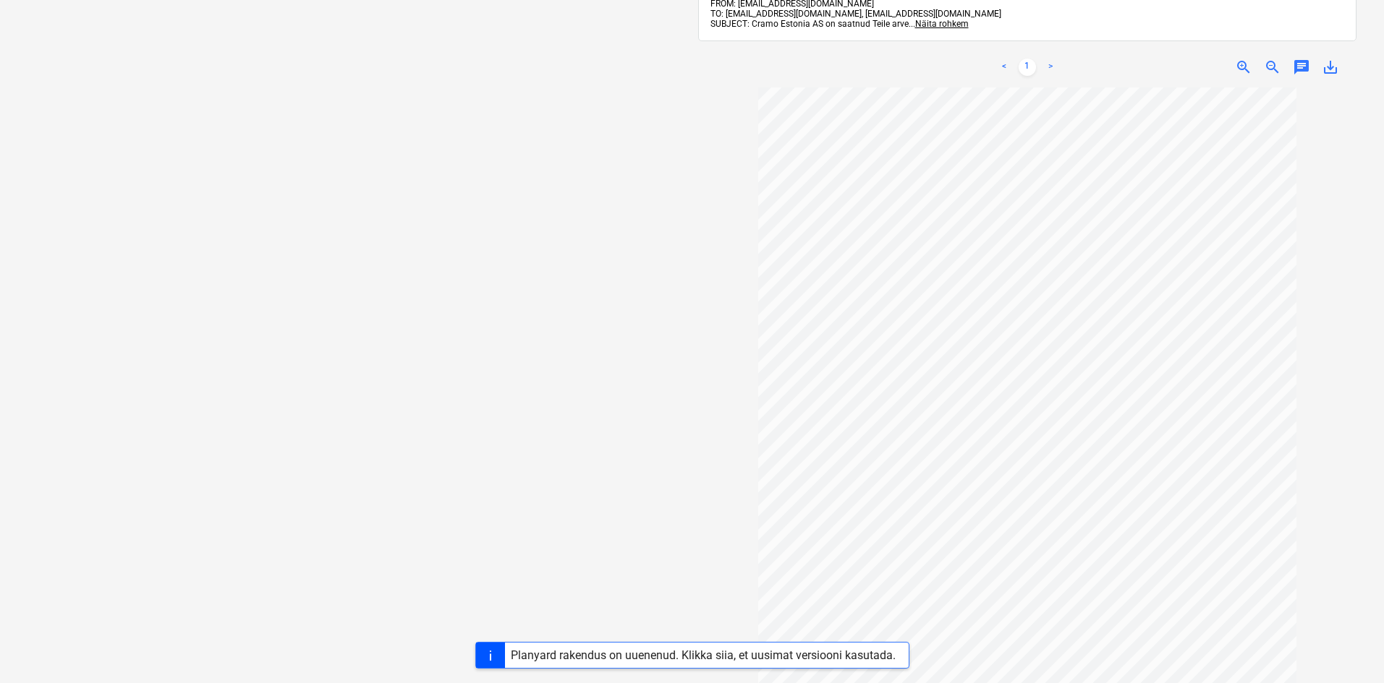
scroll to position [0, 0]
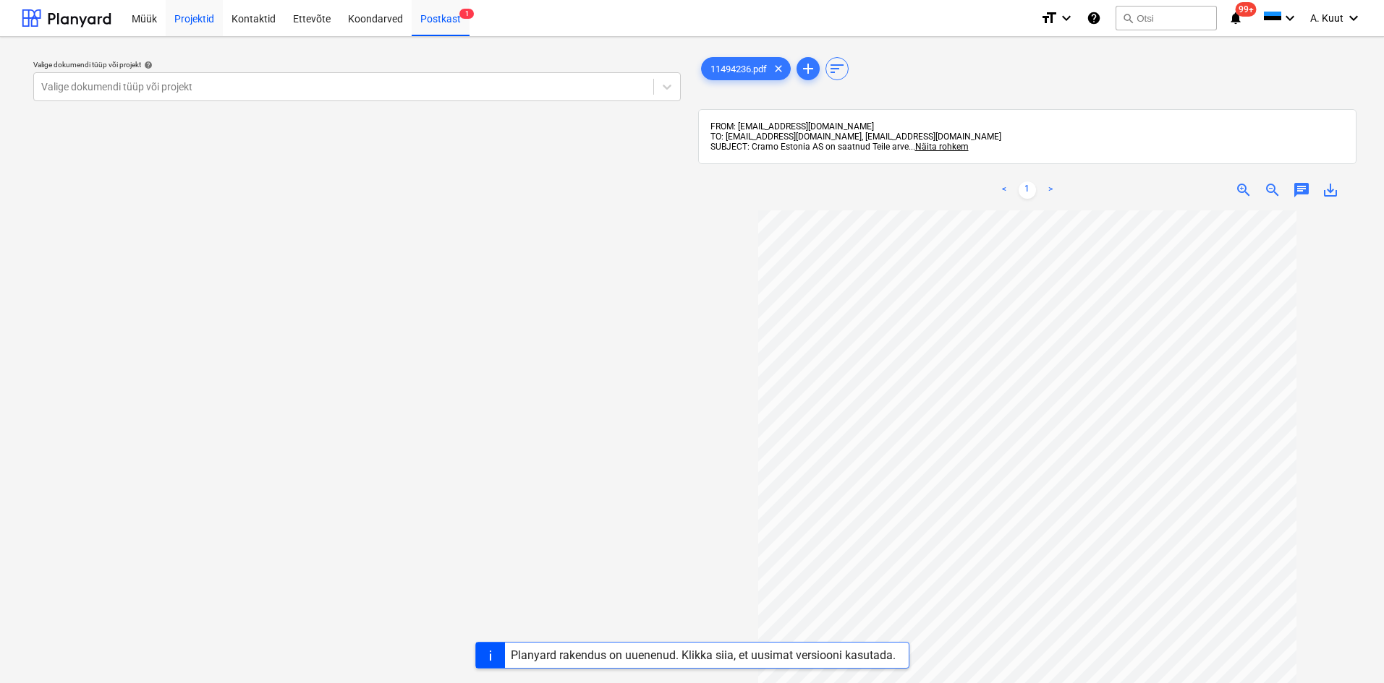
click at [206, 13] on div "Projektid" at bounding box center [194, 17] width 57 height 37
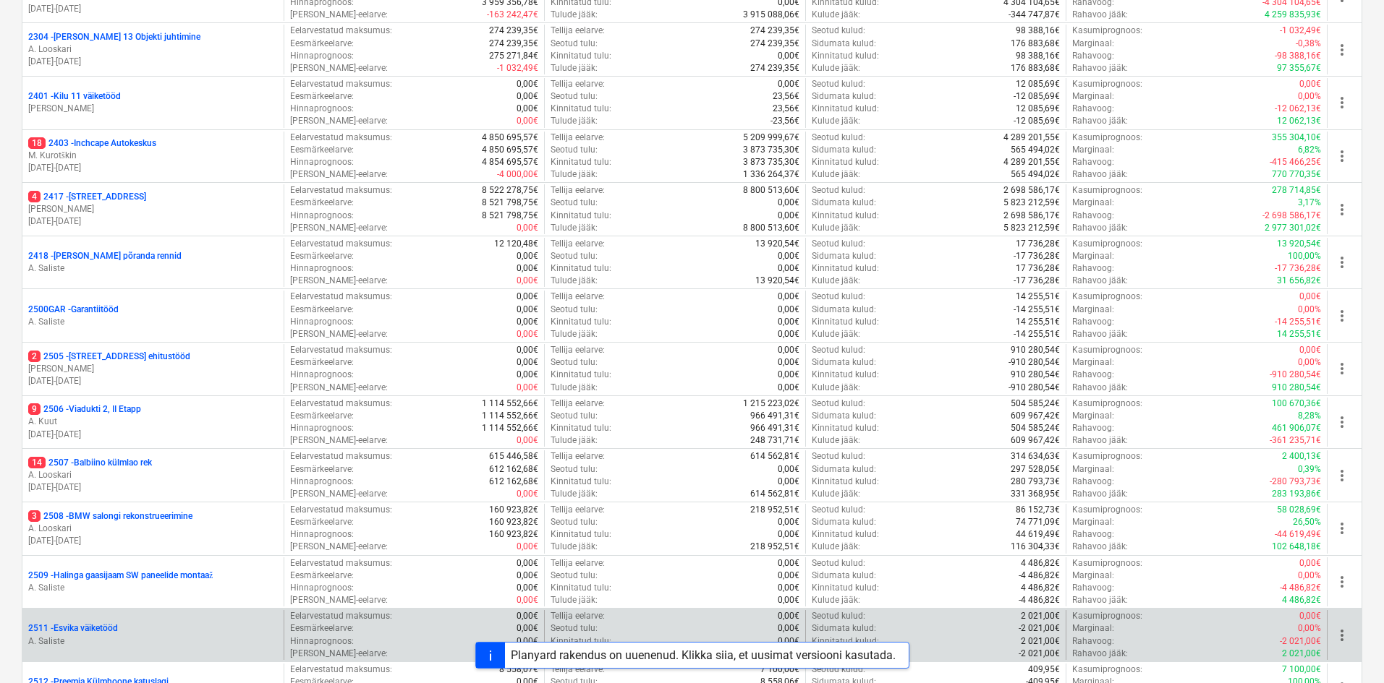
scroll to position [362, 0]
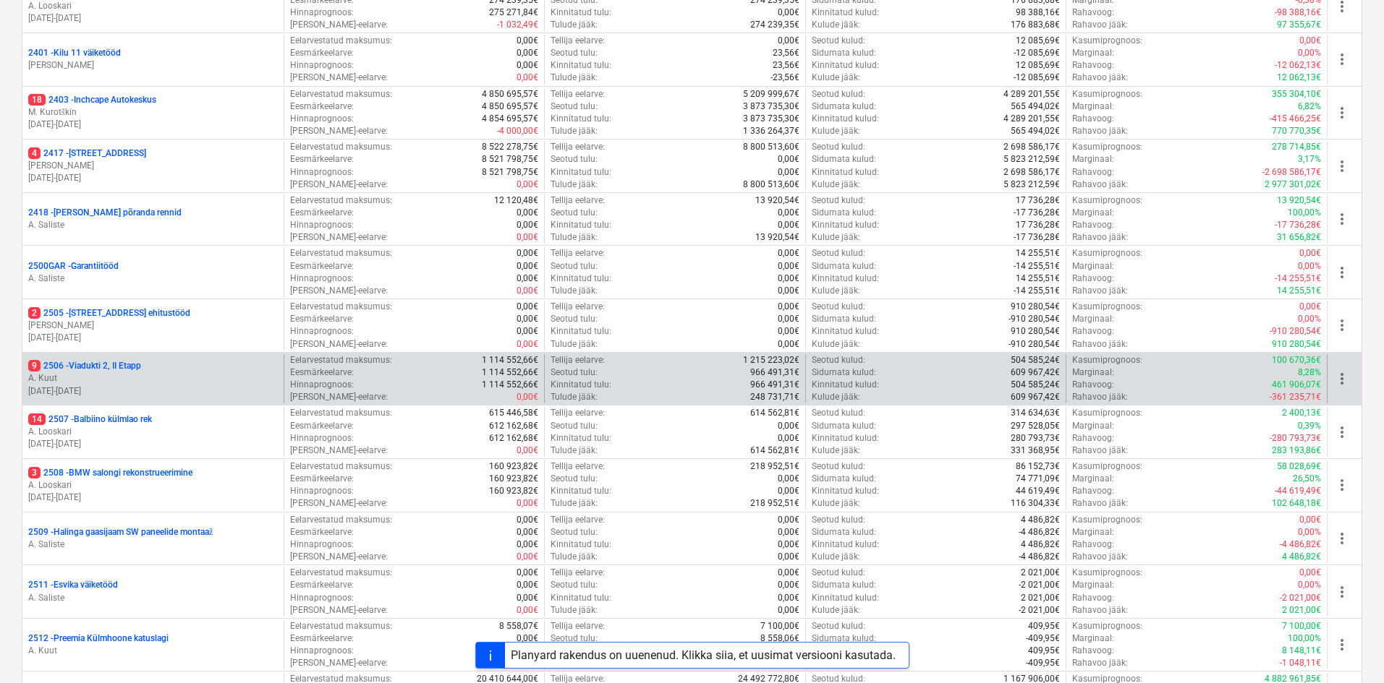
click at [103, 376] on p "A. Kuut" at bounding box center [153, 378] width 250 height 12
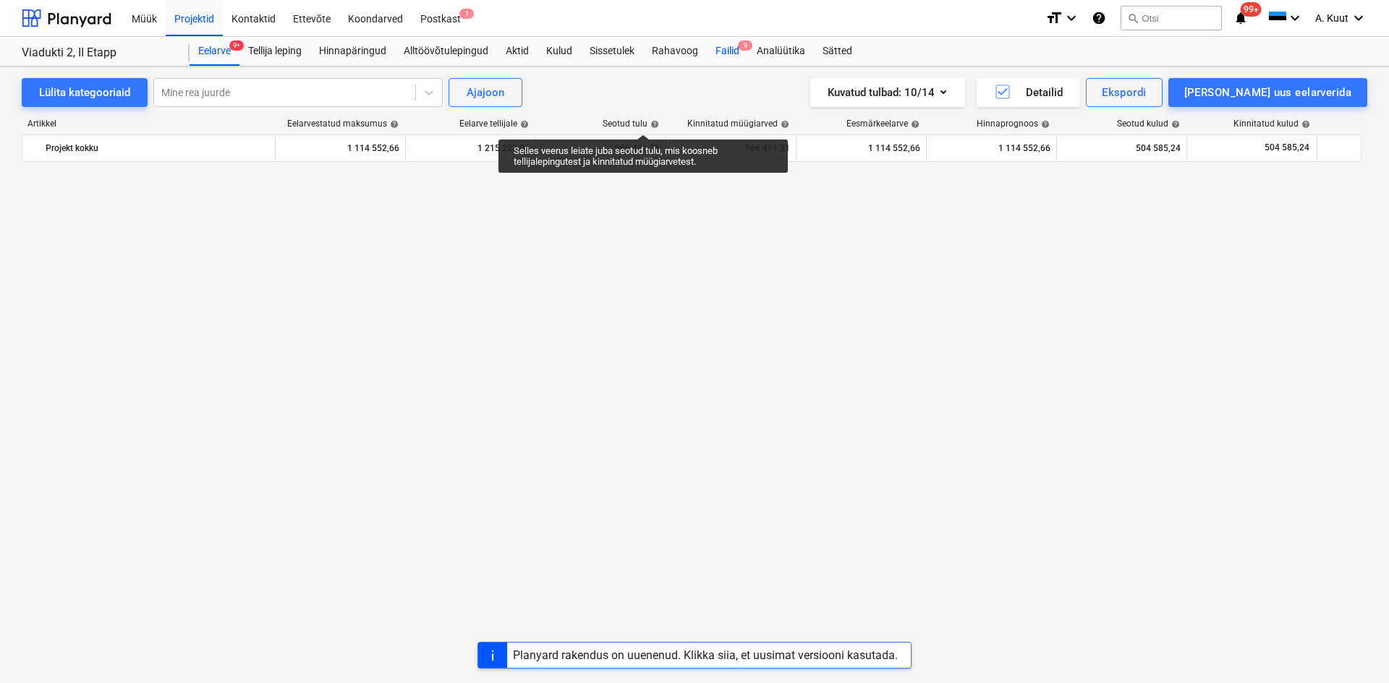
click at [725, 54] on div "Failid 9" at bounding box center [727, 51] width 41 height 29
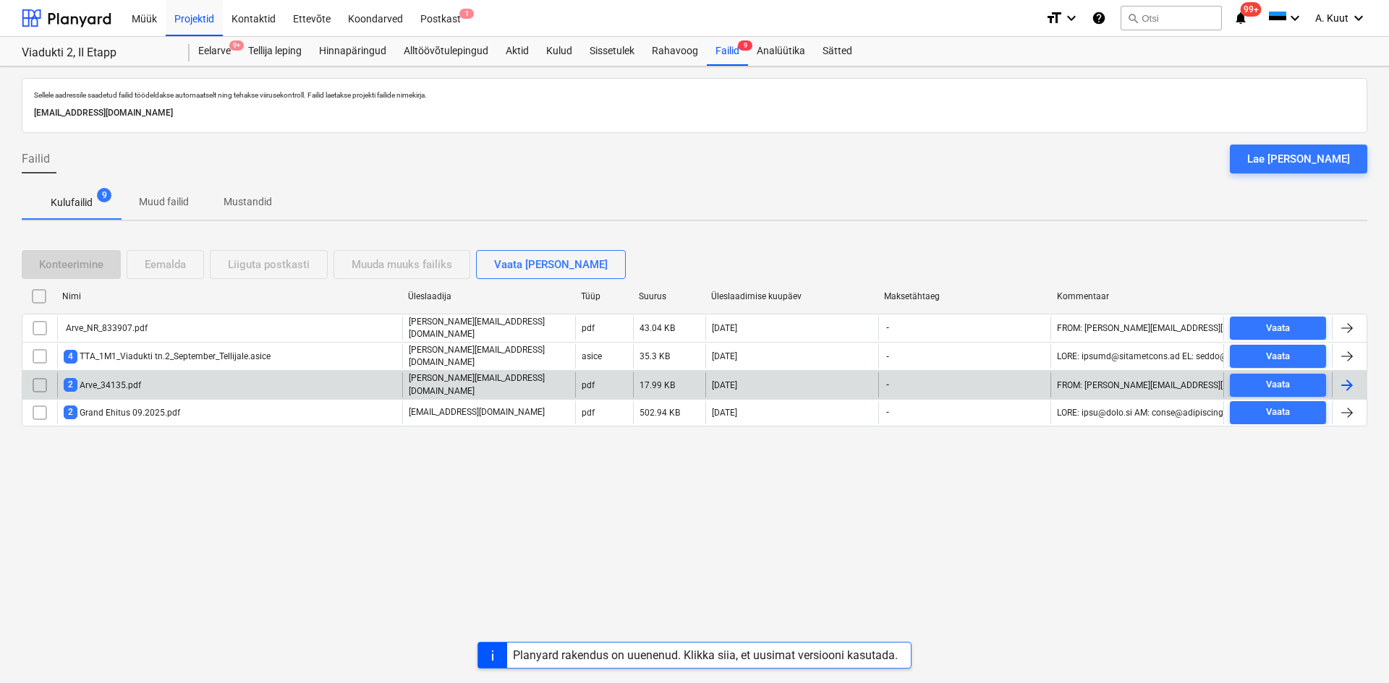
click at [136, 380] on div "2 Arve_34135.pdf" at bounding box center [102, 385] width 77 height 14
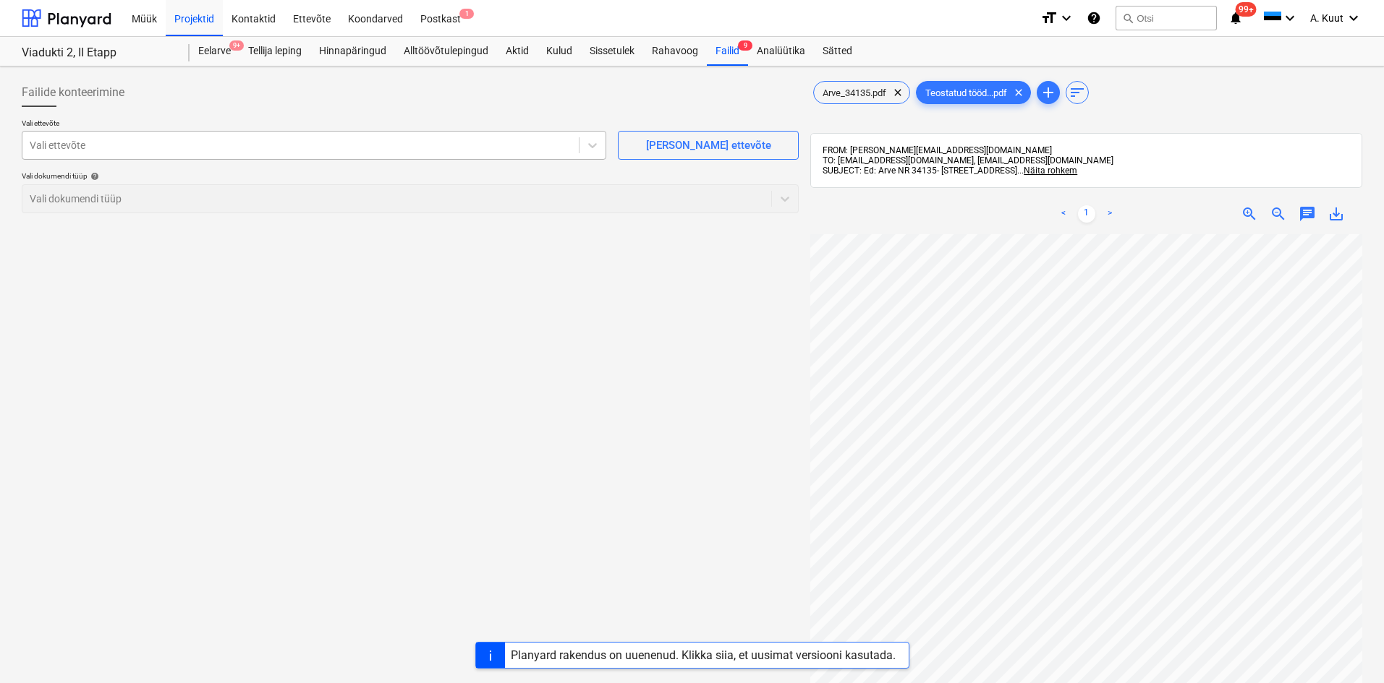
click at [307, 148] on div at bounding box center [301, 145] width 542 height 14
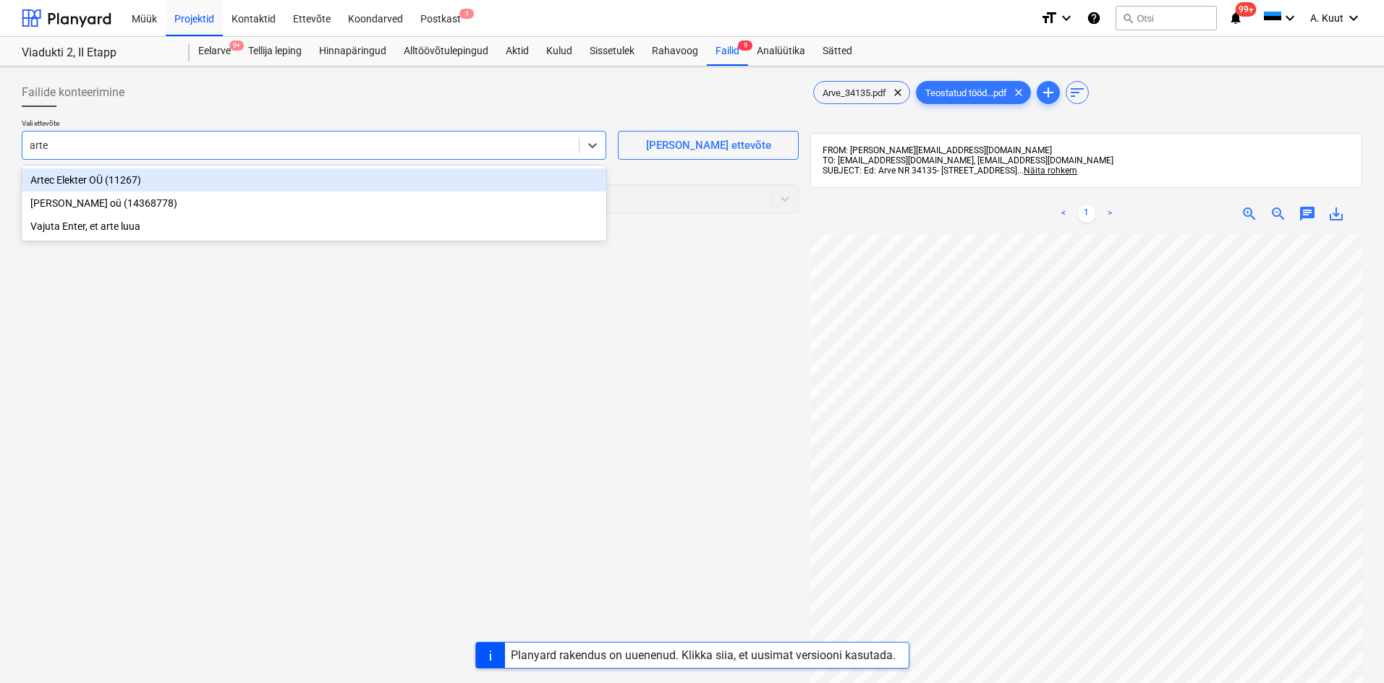
type input "artec"
click at [67, 182] on div "Artec Elekter OÜ (11267)" at bounding box center [314, 180] width 584 height 23
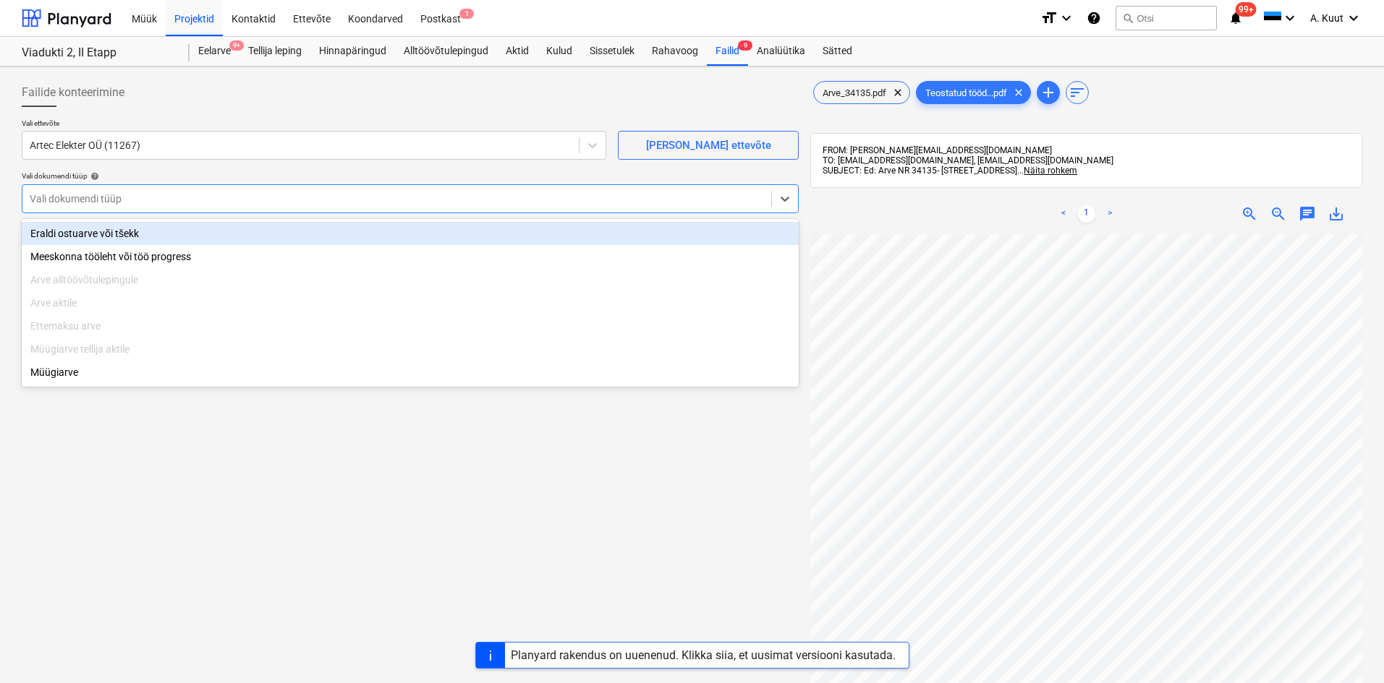
click at [80, 200] on div at bounding box center [397, 199] width 734 height 14
click at [90, 235] on div "Eraldi ostuarve või tšekk" at bounding box center [410, 233] width 777 height 23
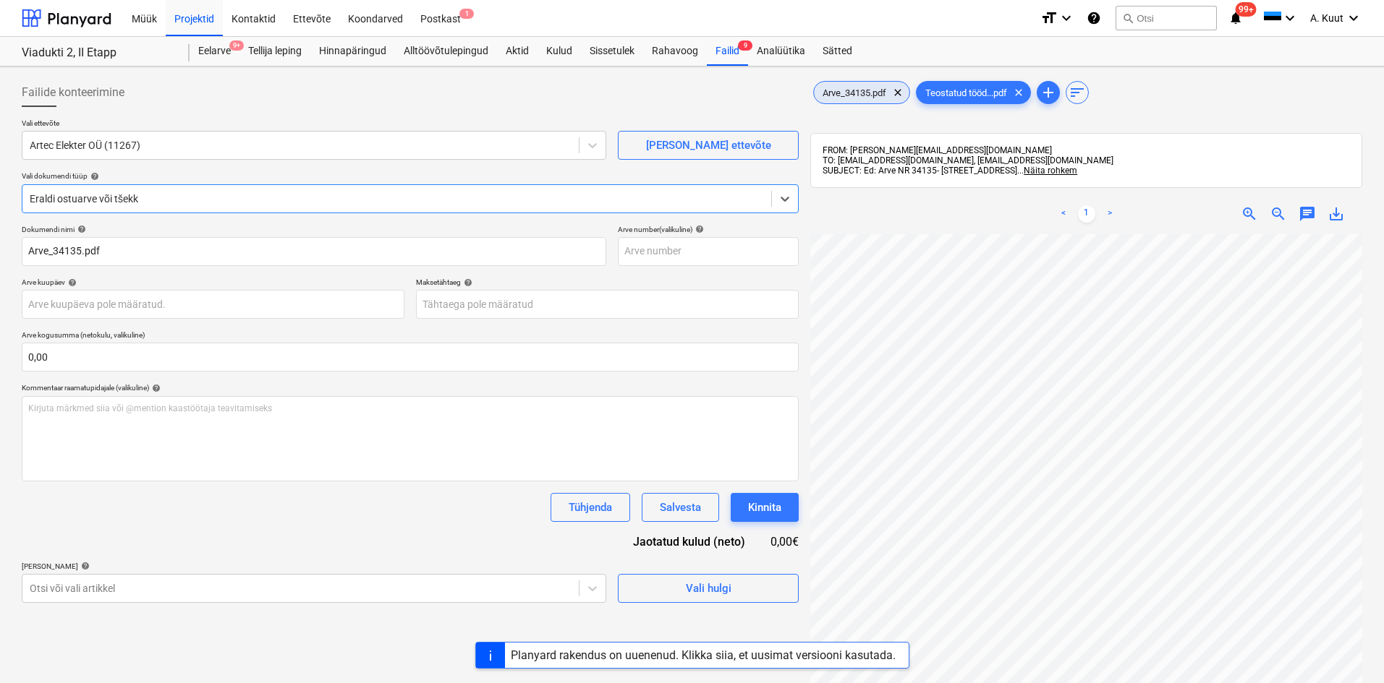
click at [869, 93] on span "Arve_34135.pdf" at bounding box center [854, 93] width 81 height 11
click at [82, 307] on body "Müük Projektid Kontaktid Ettevõte Koondarved Postkast 1 format_size keyboard_ar…" at bounding box center [692, 341] width 1384 height 683
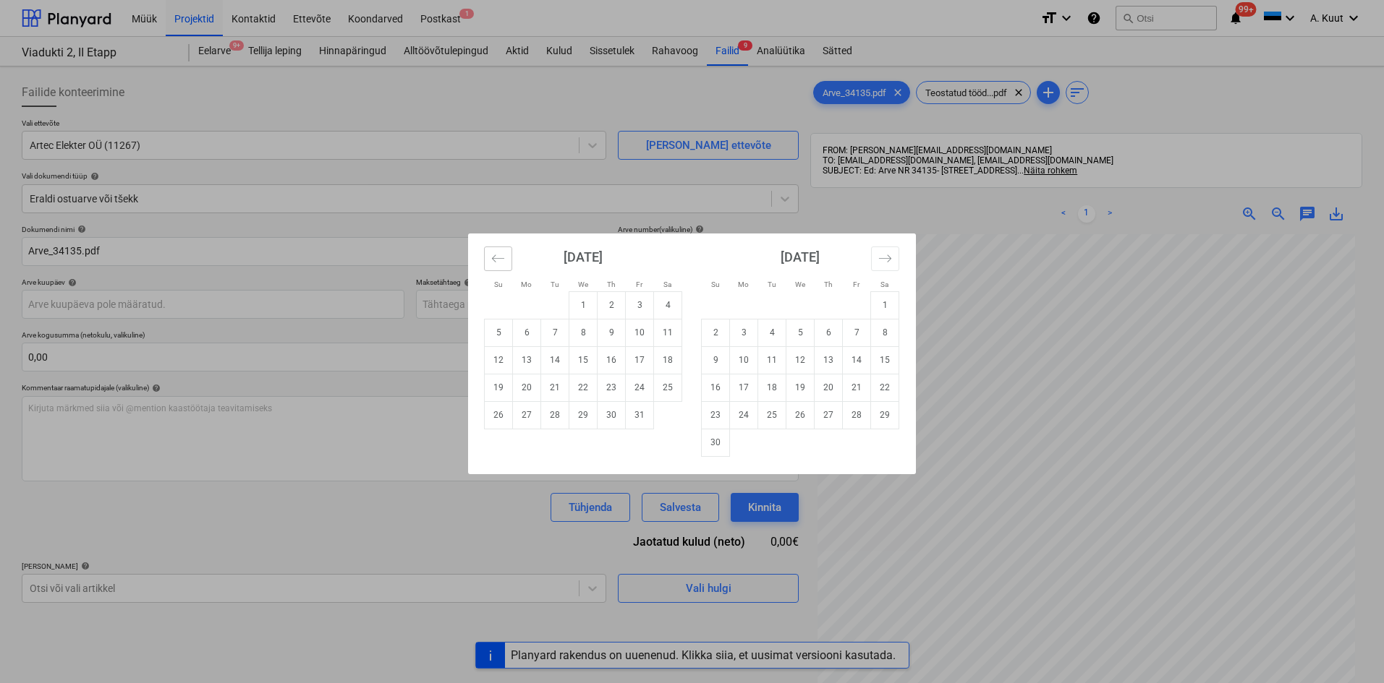
click at [491, 263] on icon "Move backward to switch to the previous month." at bounding box center [498, 259] width 14 height 14
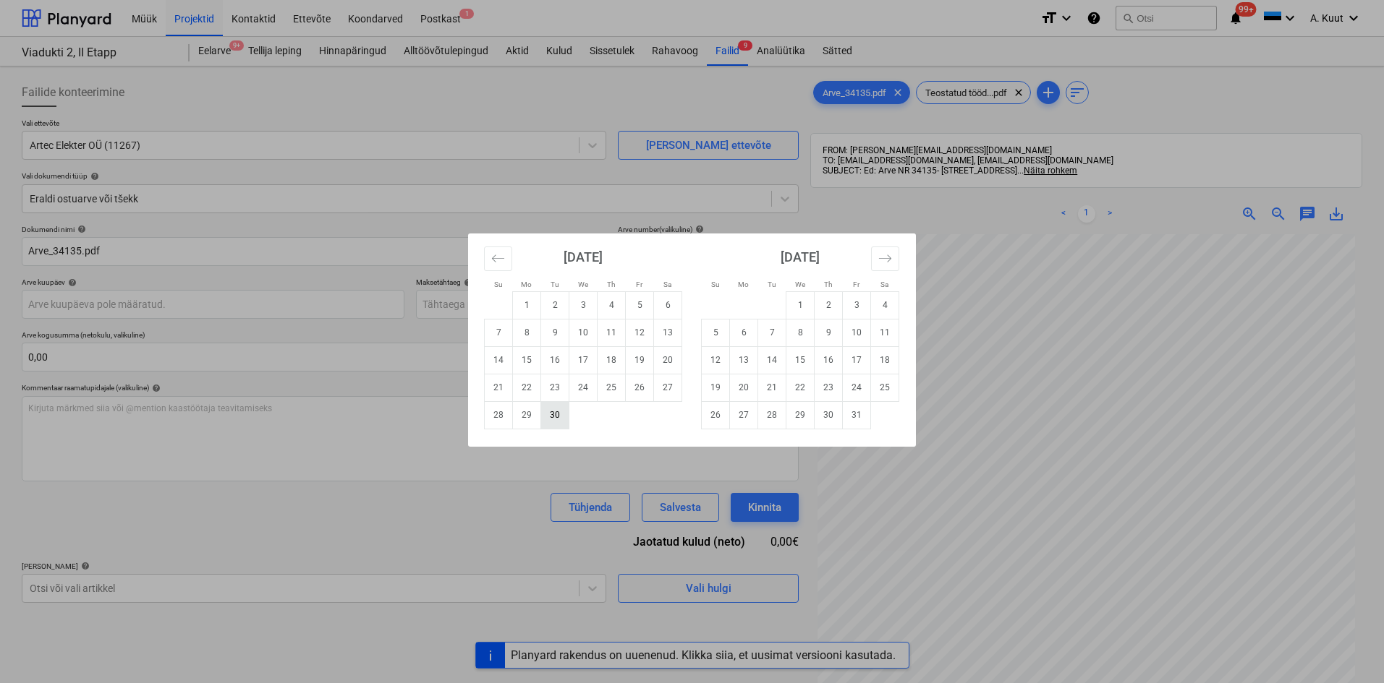
click at [557, 419] on td "30" at bounding box center [555, 414] width 28 height 27
type input "[DATE]"
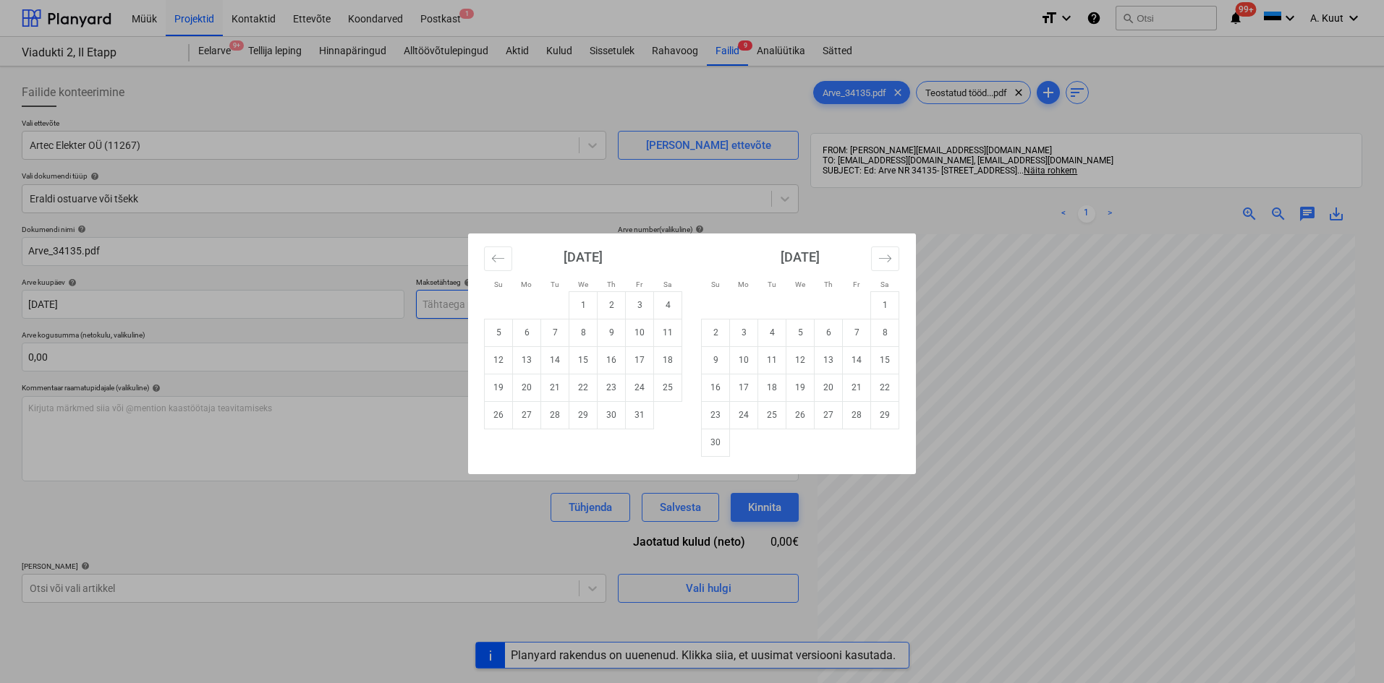
click at [439, 303] on body "Müük Projektid Kontaktid Ettevõte Koondarved Postkast 1 format_size keyboard_ar…" at bounding box center [692, 341] width 1384 height 683
click at [610, 421] on td "30" at bounding box center [611, 414] width 28 height 27
type input "[DATE]"
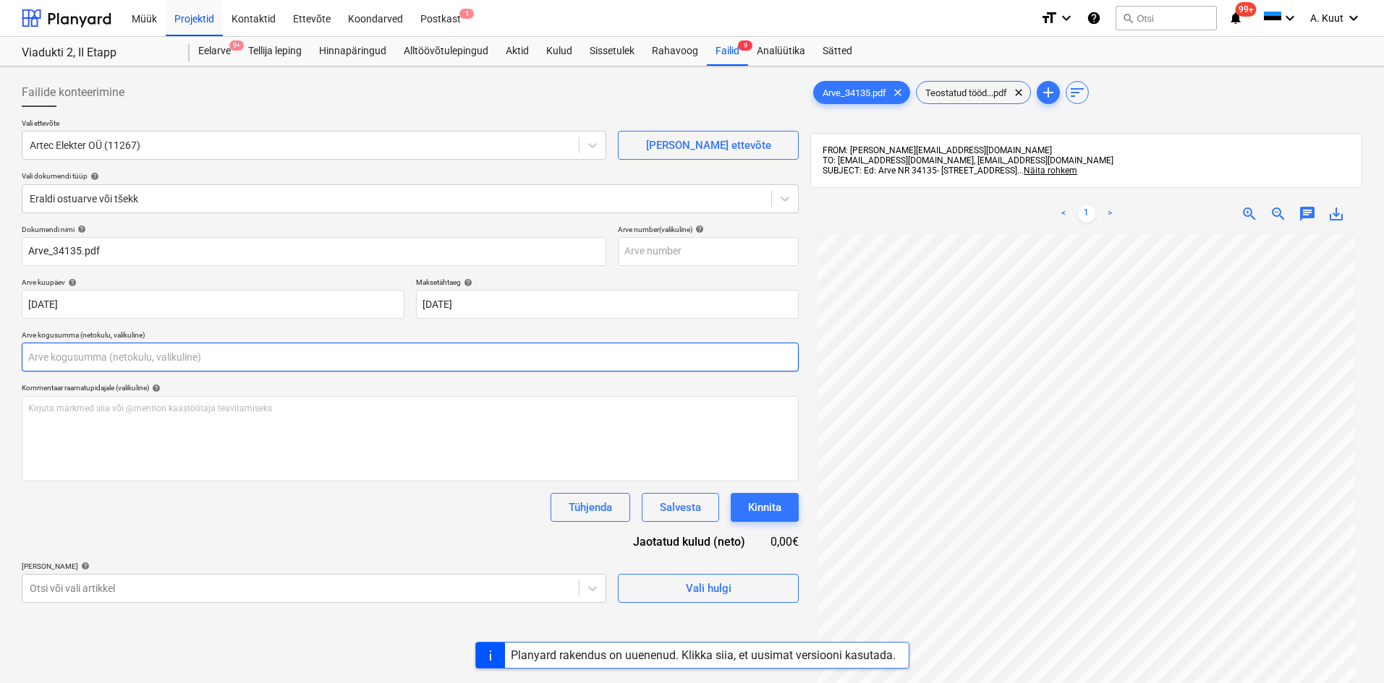
click at [61, 362] on input "text" at bounding box center [410, 357] width 777 height 29
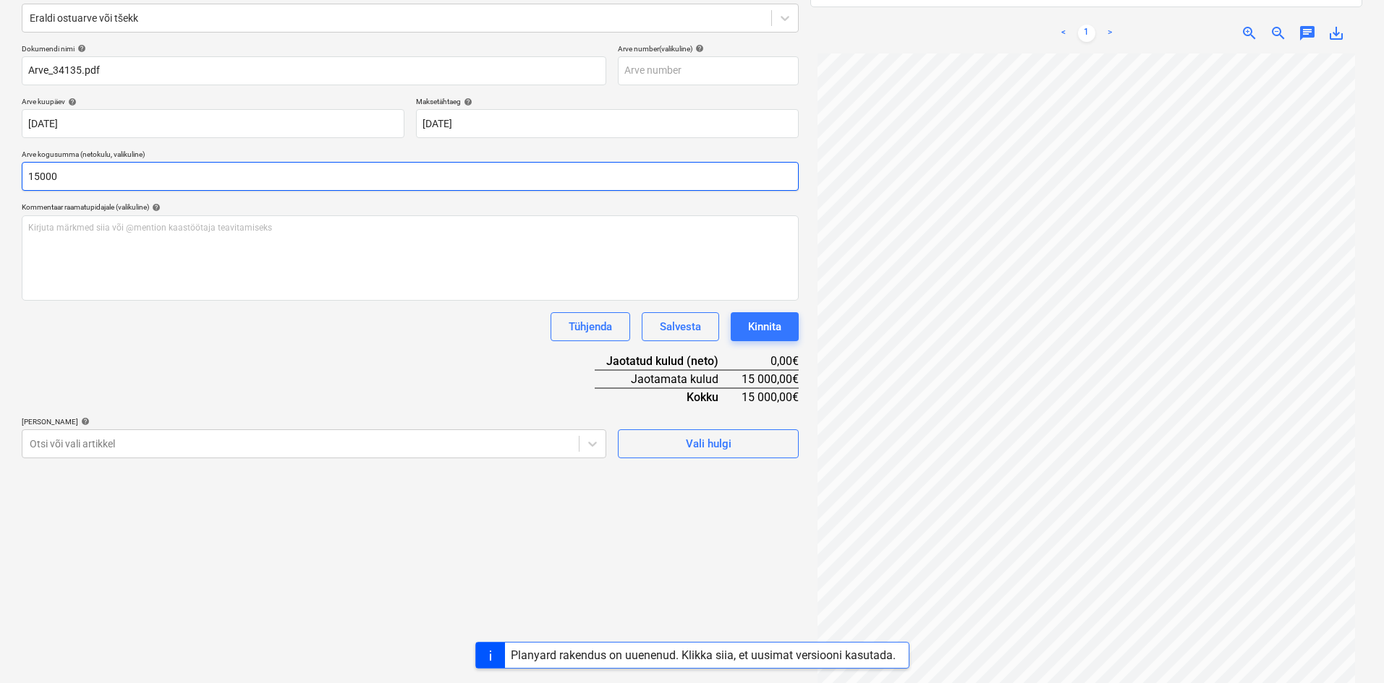
scroll to position [205, 0]
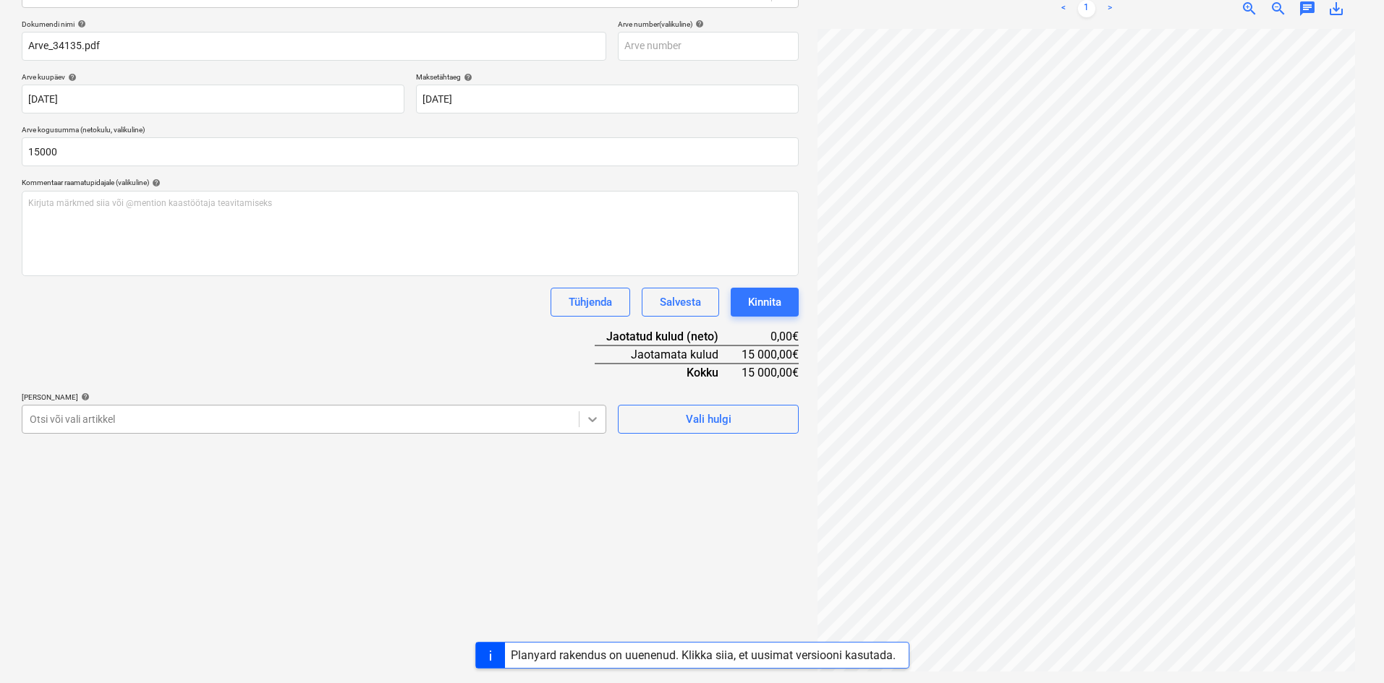
type input "15 000,00"
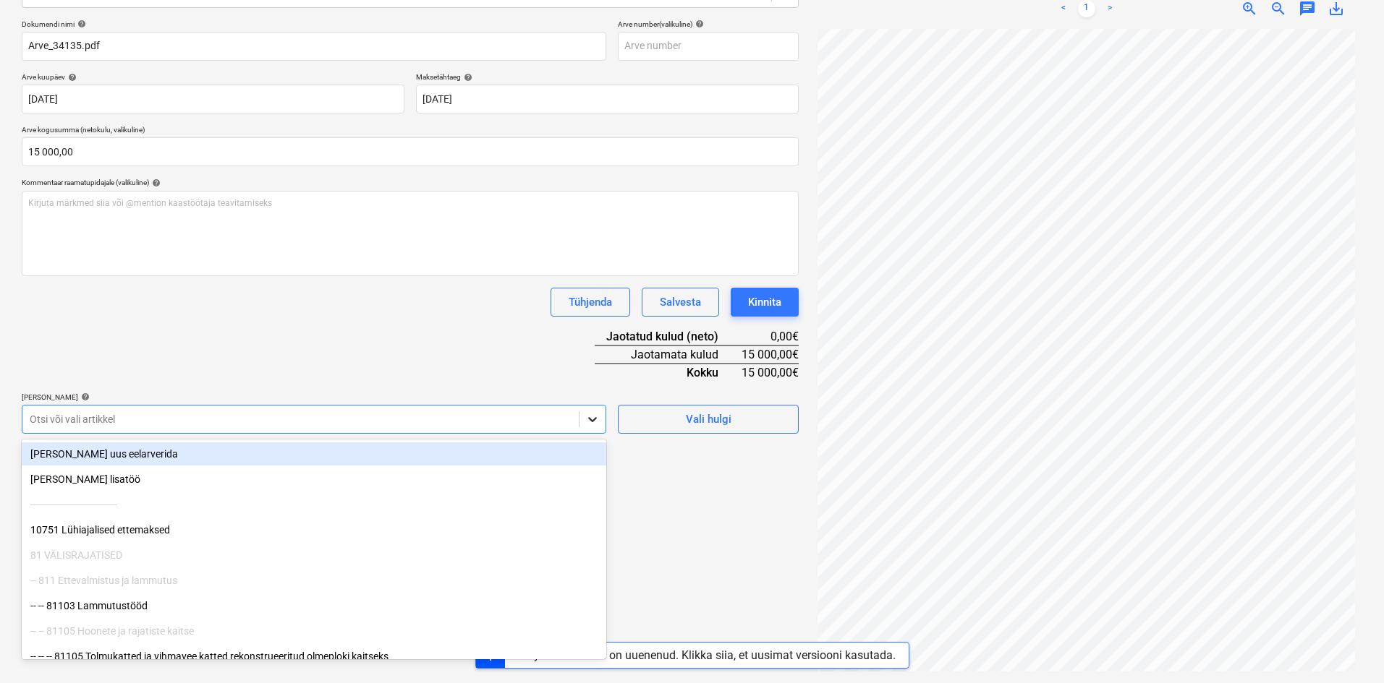
click at [592, 421] on icon at bounding box center [592, 419] width 9 height 5
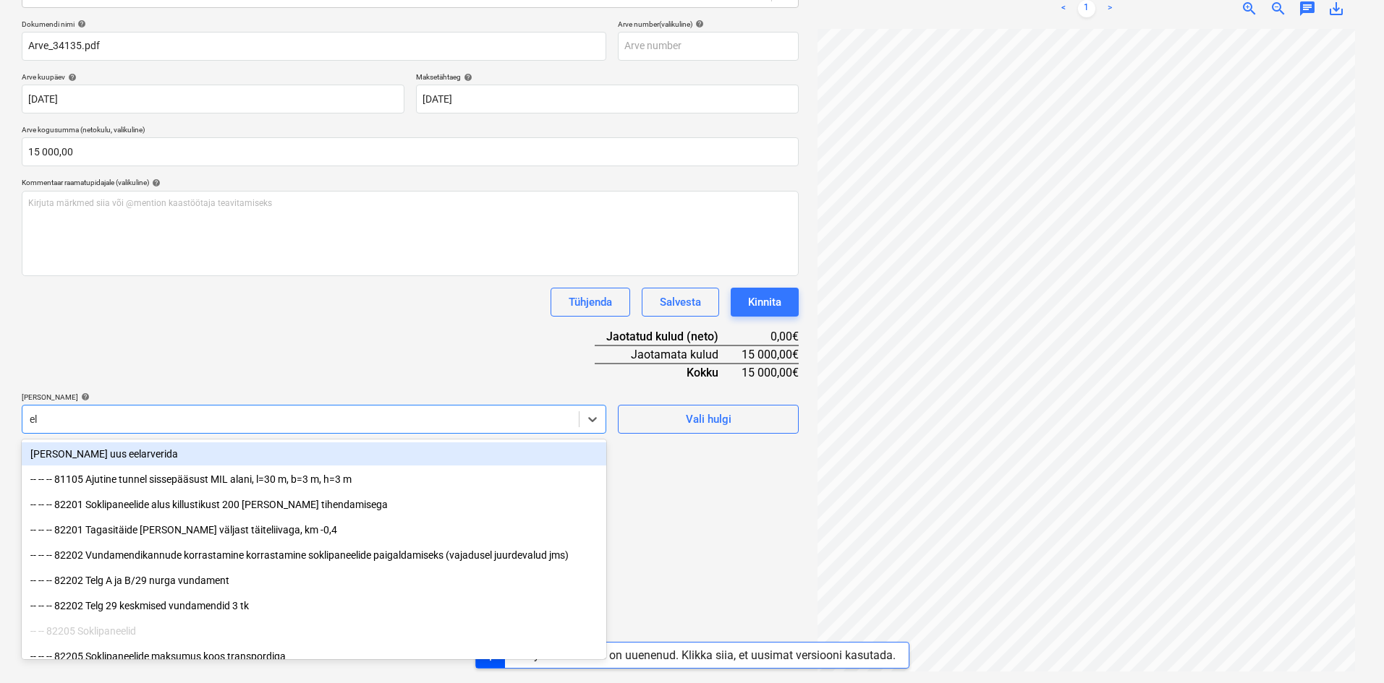
type input "e"
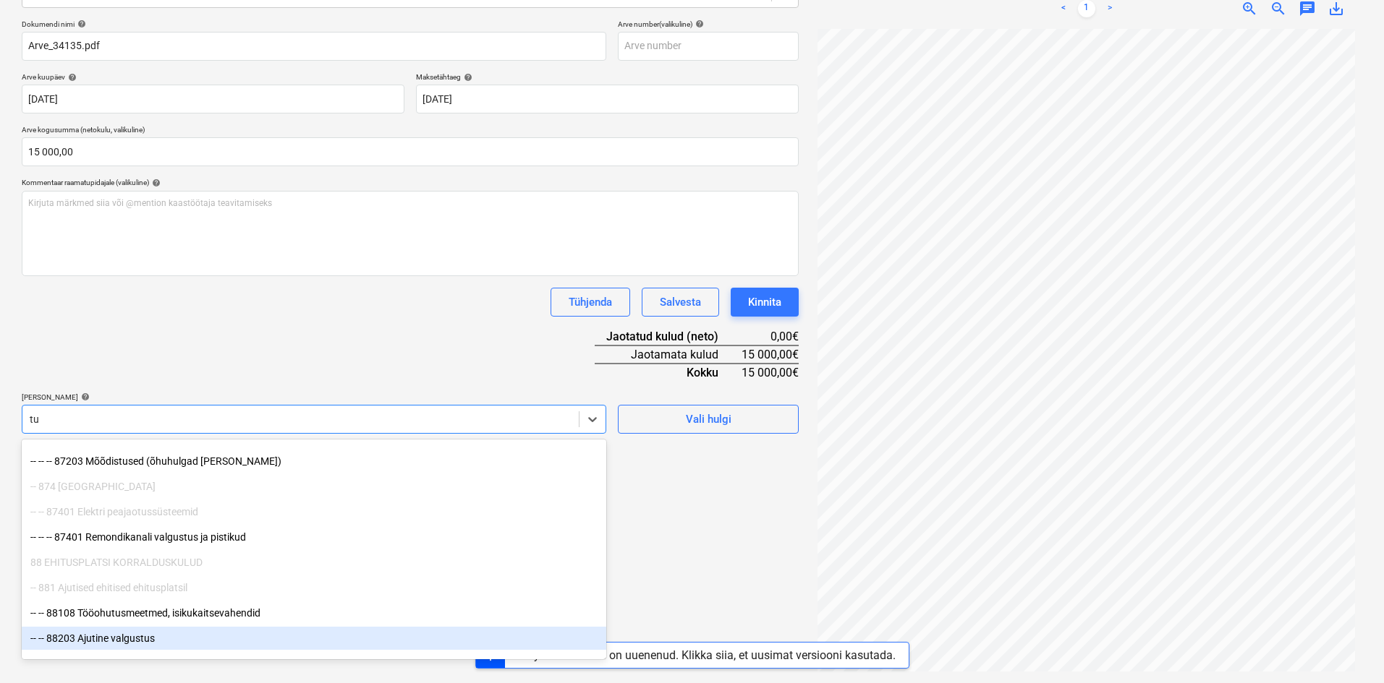
scroll to position [882, 0]
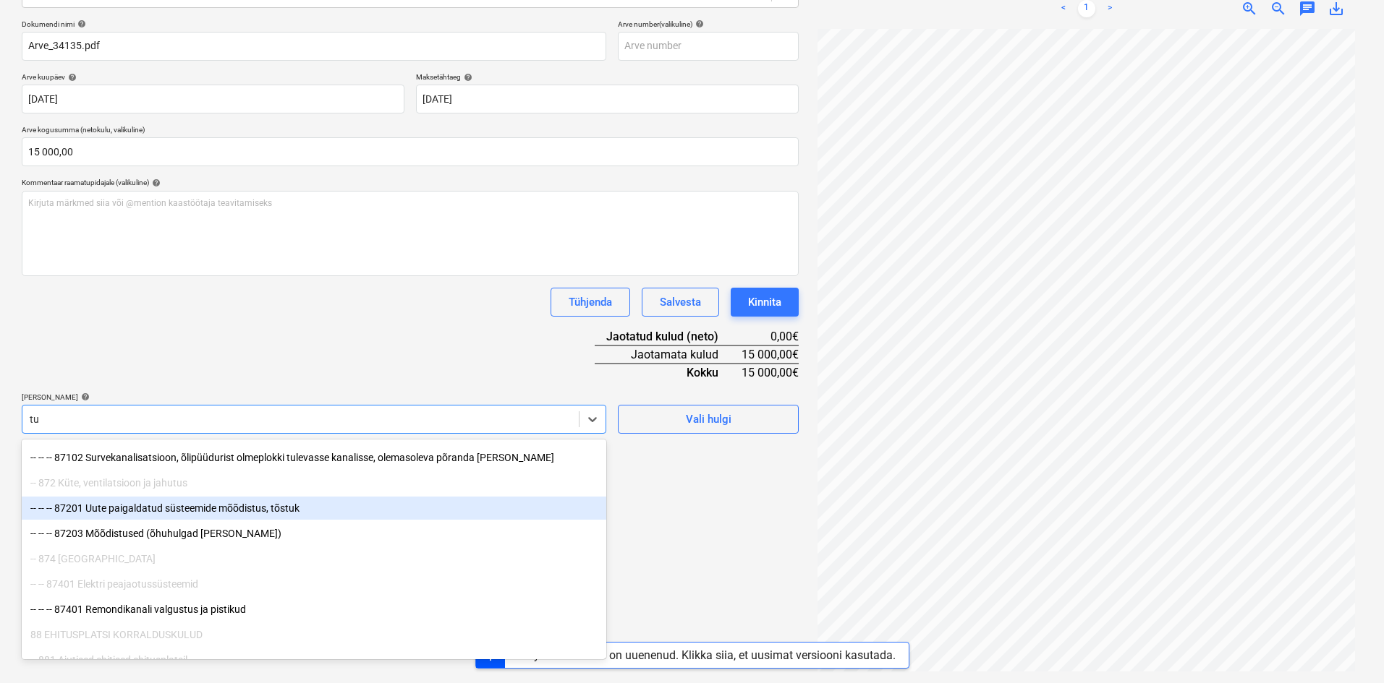
type input "t"
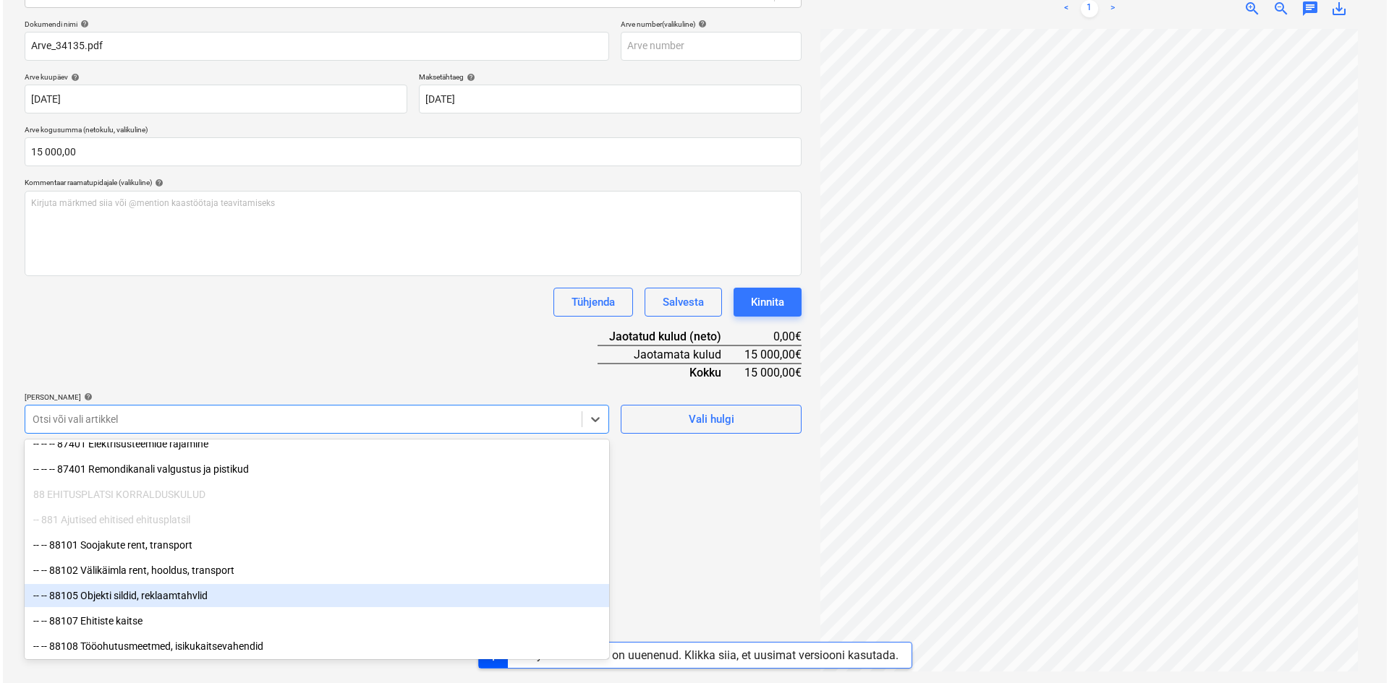
scroll to position [5380, 0]
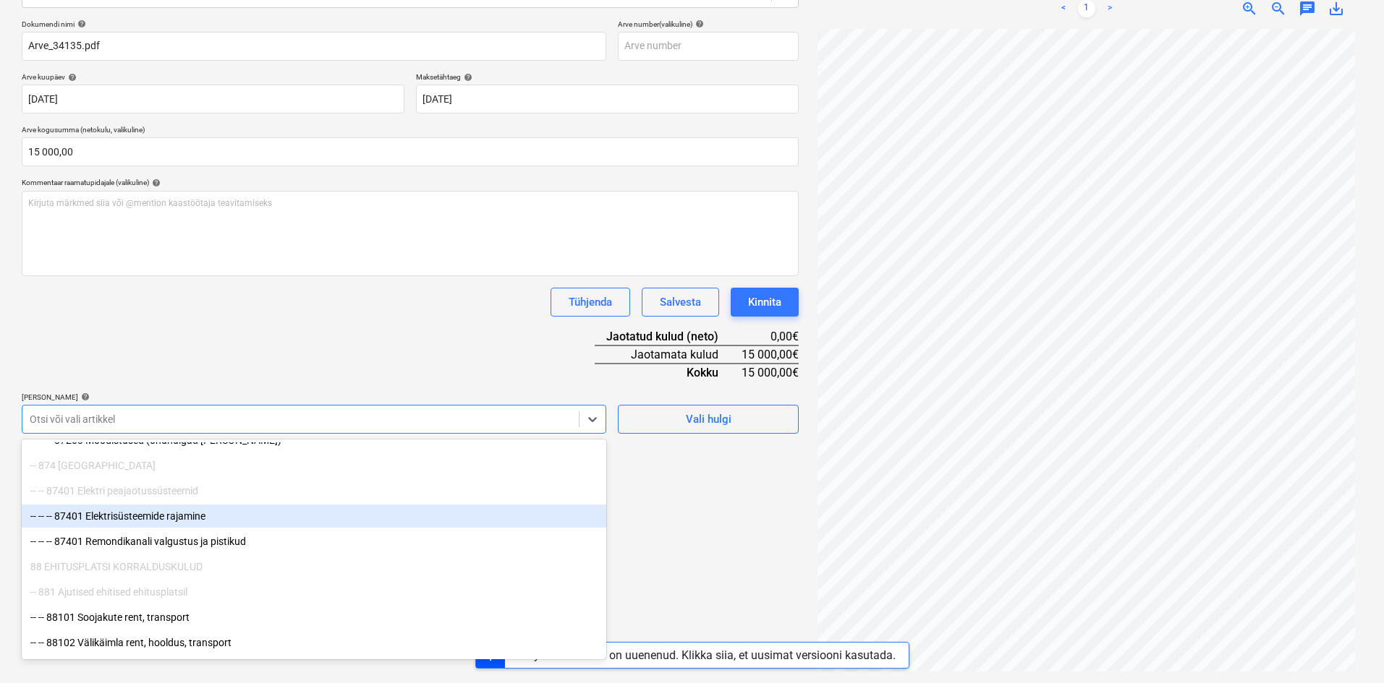
click at [157, 516] on div "-- -- -- 87401 Elektrisüsteemide rajamine" at bounding box center [314, 516] width 584 height 23
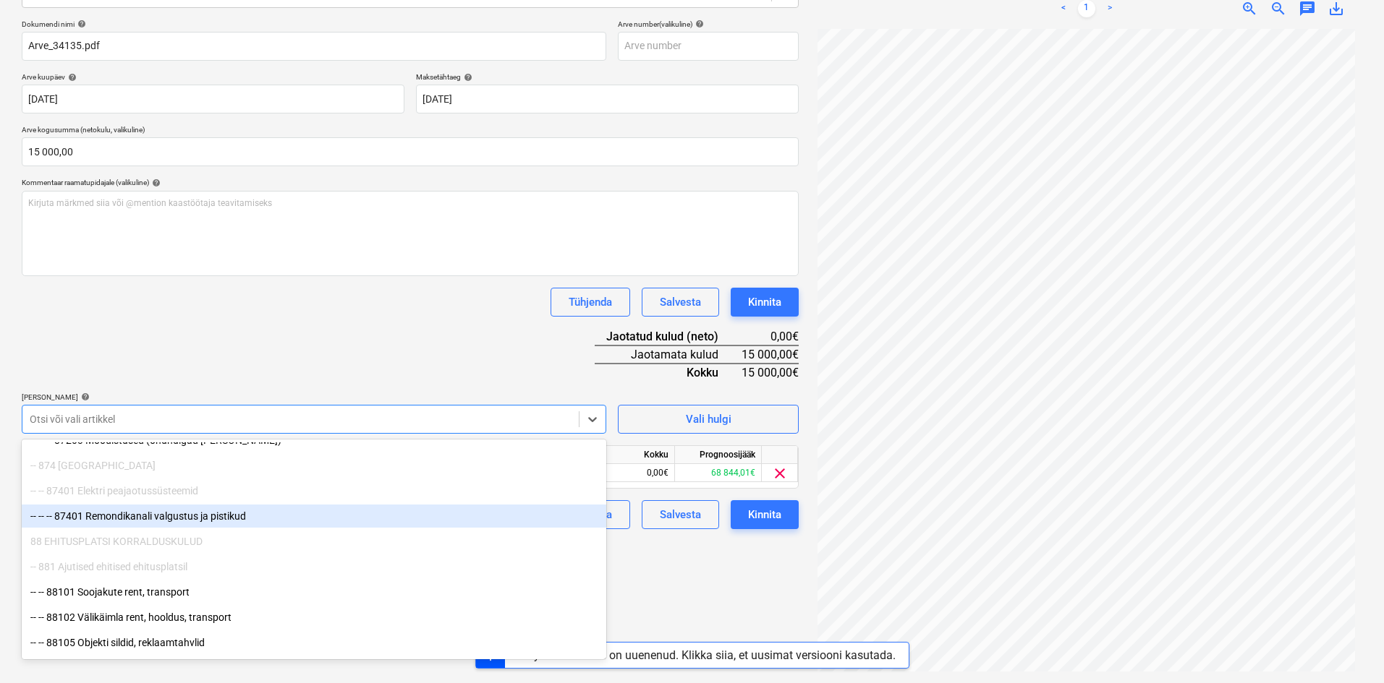
click at [167, 514] on div "-- -- -- 87401 Remondikanali valgustus ja pistikud" at bounding box center [314, 516] width 584 height 23
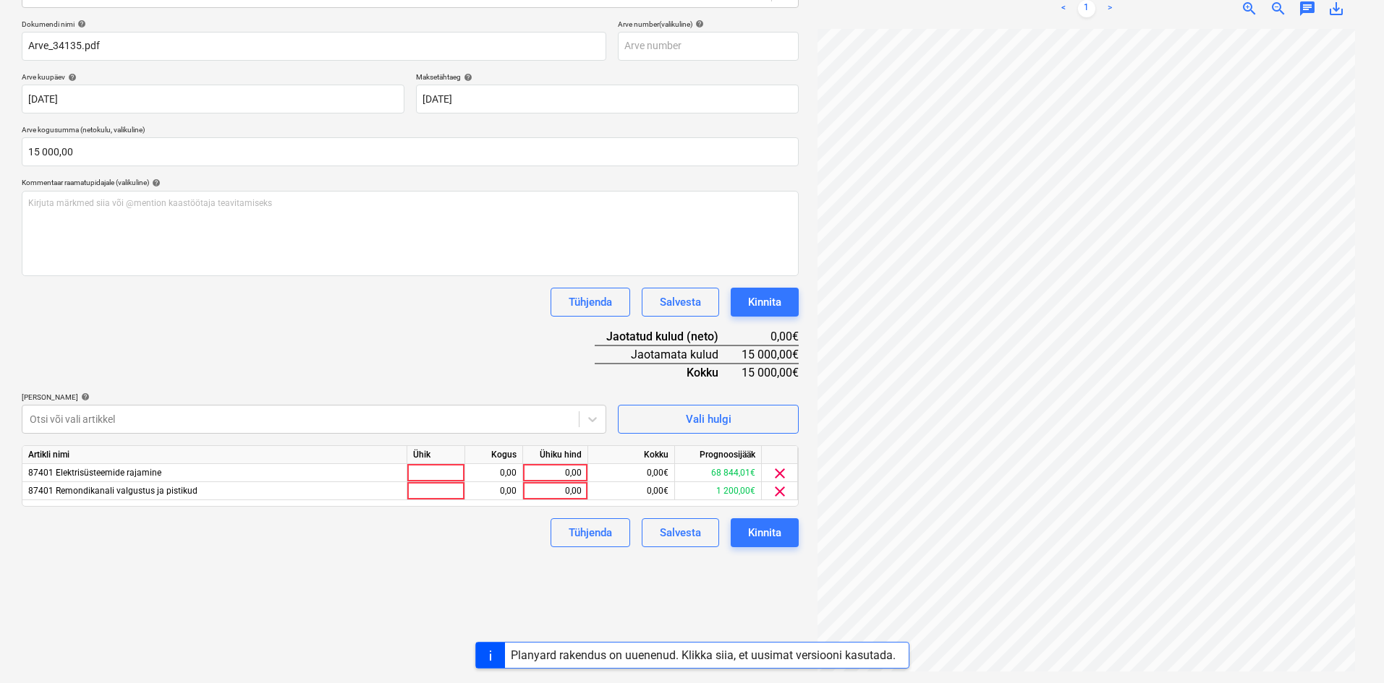
click at [391, 345] on div "Dokumendi nimi help Arve_34135.pdf Arve number (valikuline) help Arve kuupäev h…" at bounding box center [410, 284] width 777 height 528
click at [581, 473] on div "0,00" at bounding box center [555, 473] width 53 height 18
type input "15000"
click at [580, 587] on div "Failide konteerimine Vali ettevõte Artec Elekter OÜ (11267) [PERSON_NAME] uus e…" at bounding box center [410, 272] width 788 height 811
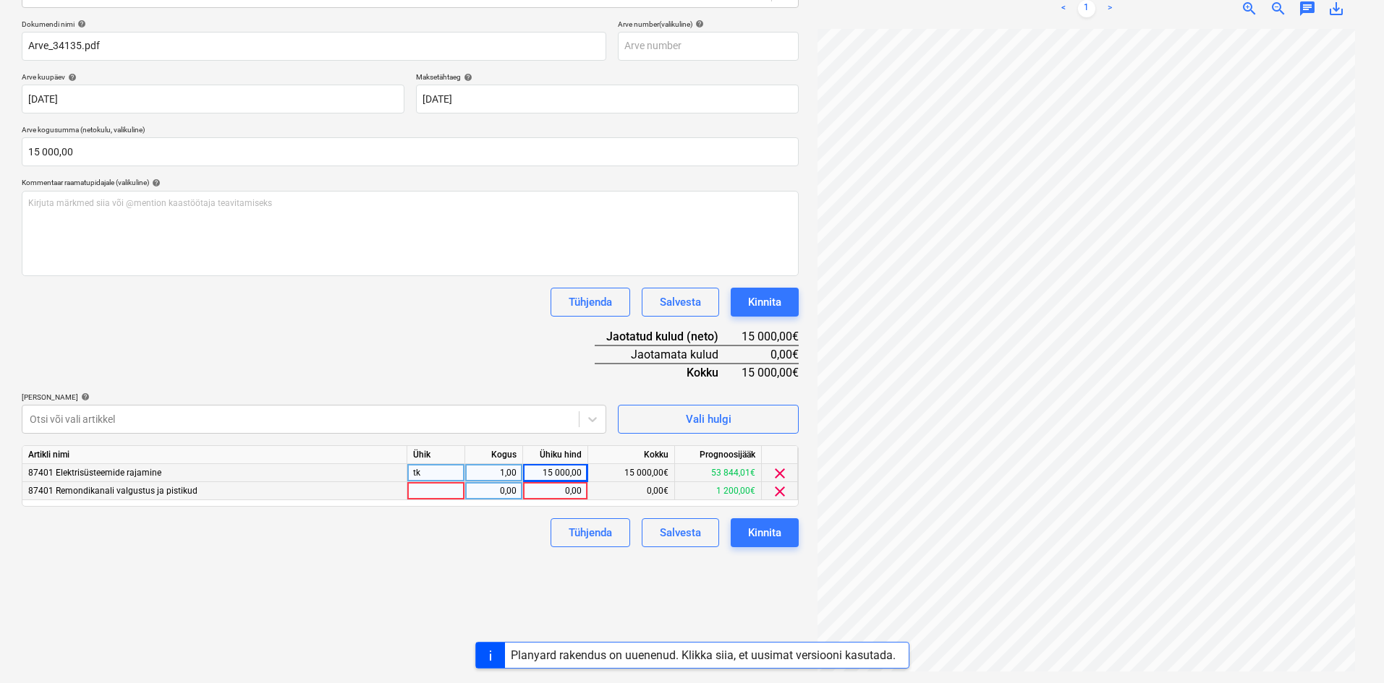
click at [781, 493] on span "clear" at bounding box center [779, 491] width 17 height 17
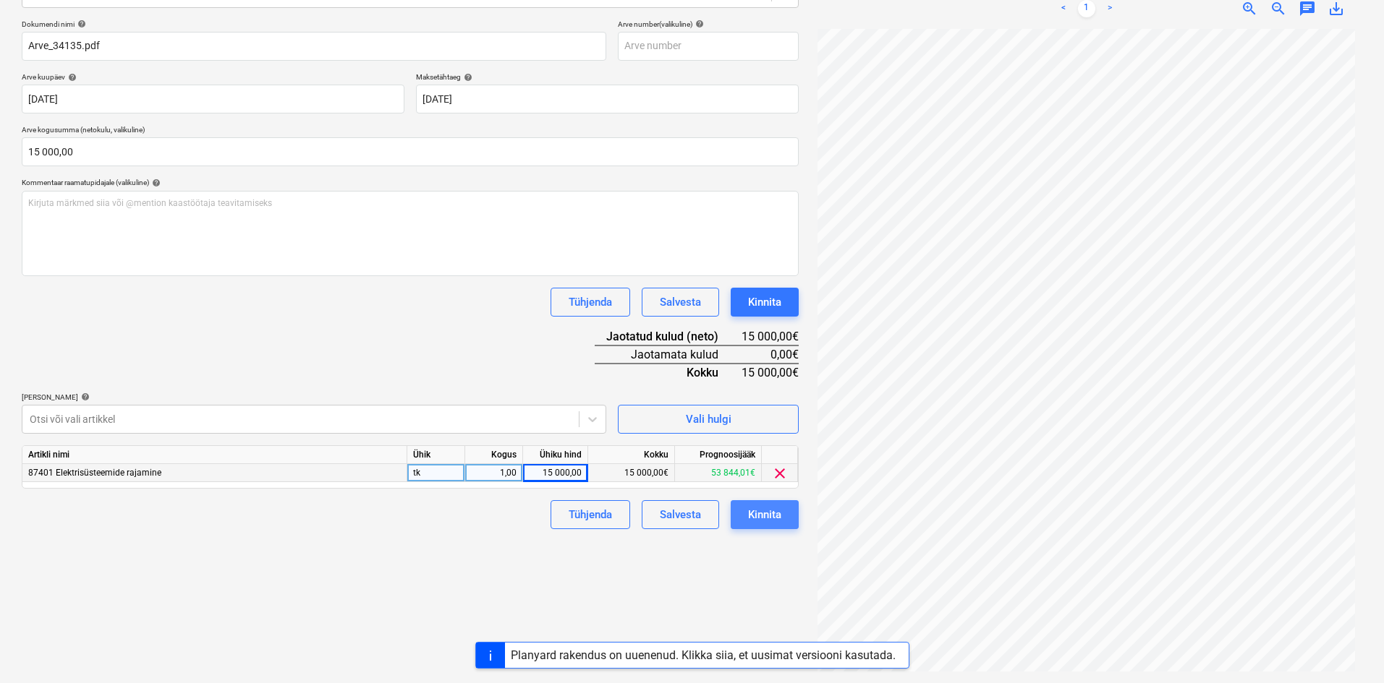
click at [761, 516] on div "Kinnita" at bounding box center [764, 515] width 33 height 19
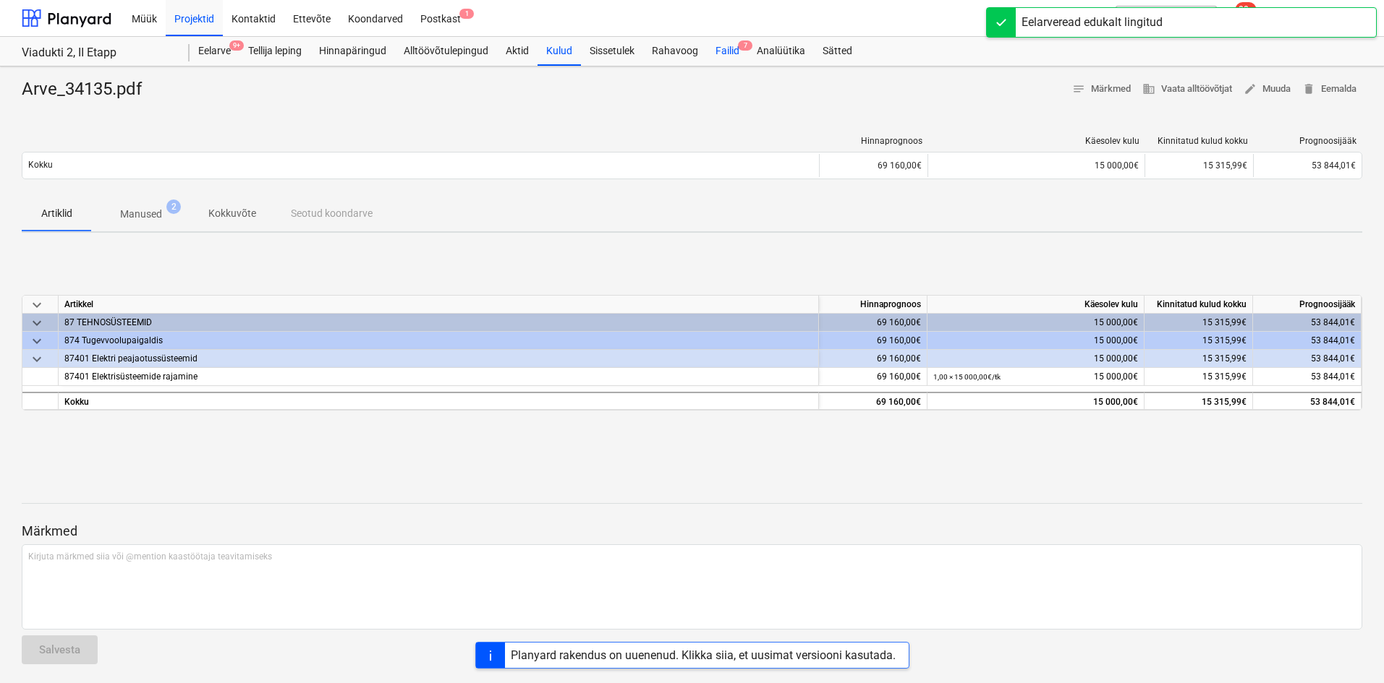
click at [718, 54] on div "Failid 7" at bounding box center [727, 51] width 41 height 29
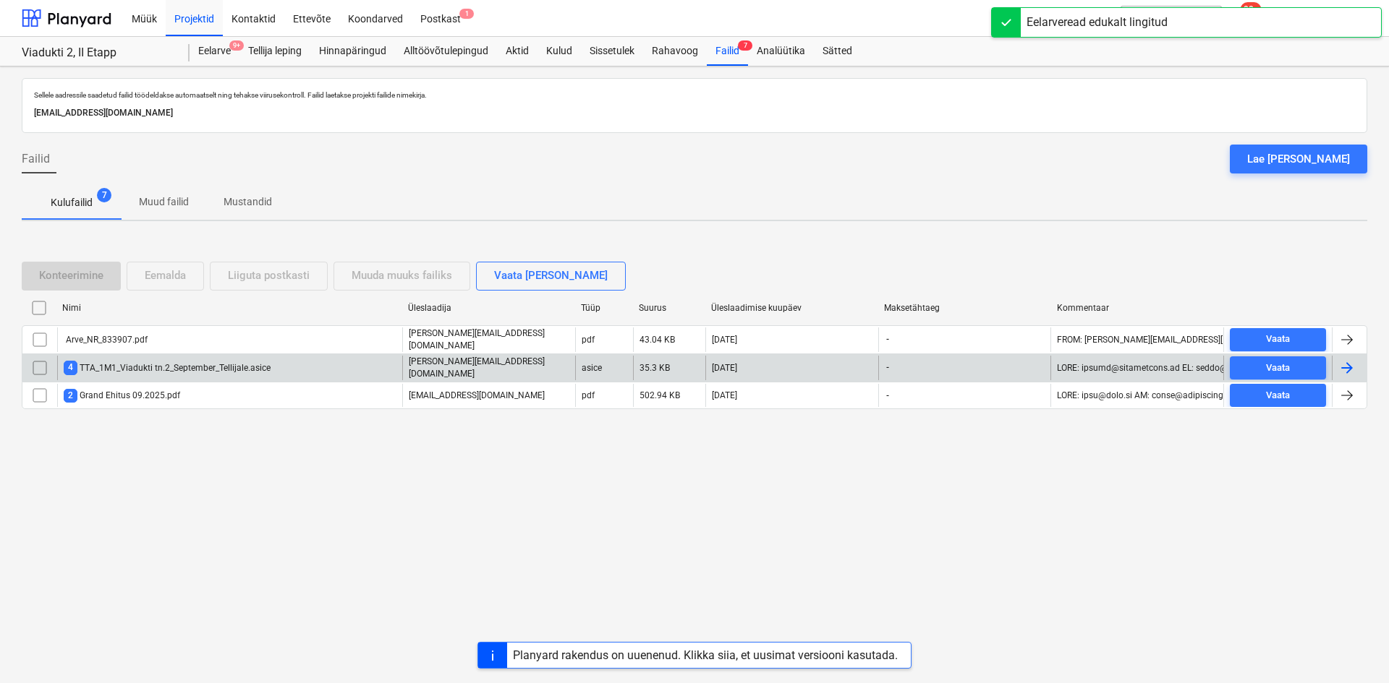
click at [143, 357] on div "4 TTA_1M1_Viadukti tn.2_September_Tellijale.asice" at bounding box center [229, 368] width 345 height 25
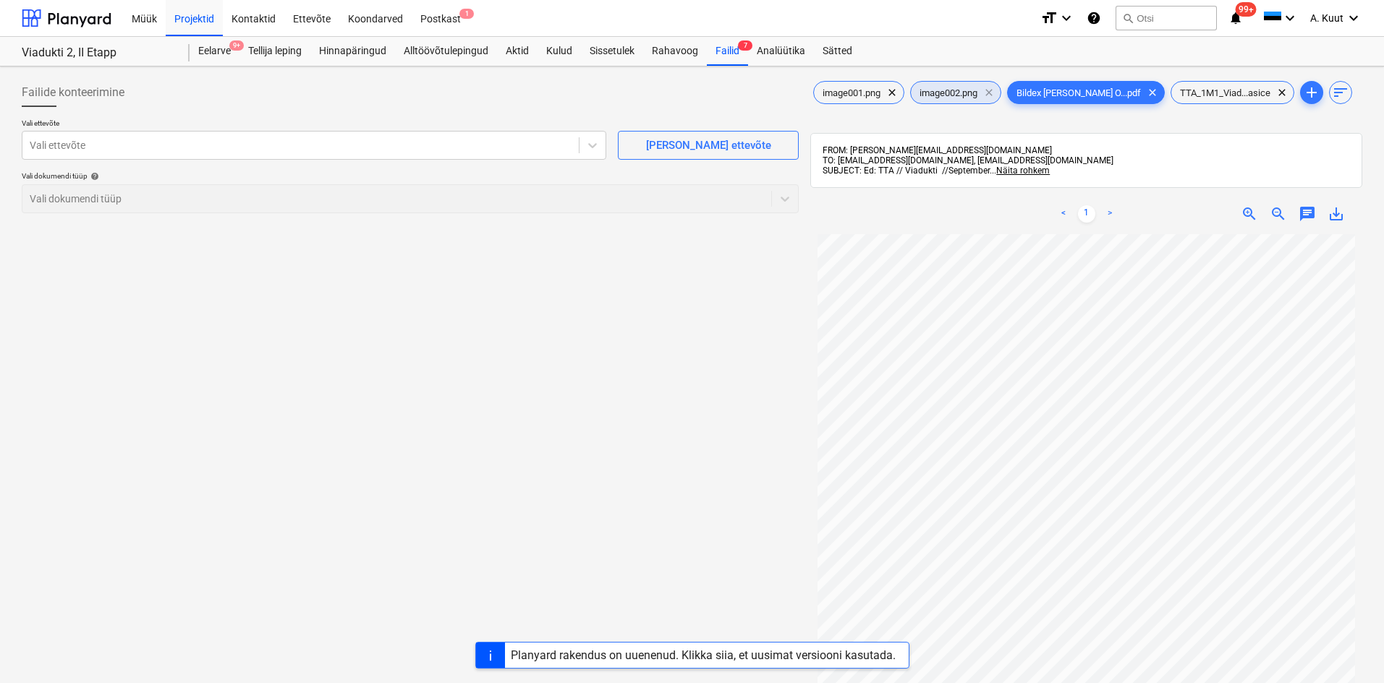
click at [995, 93] on span "clear" at bounding box center [988, 92] width 17 height 17
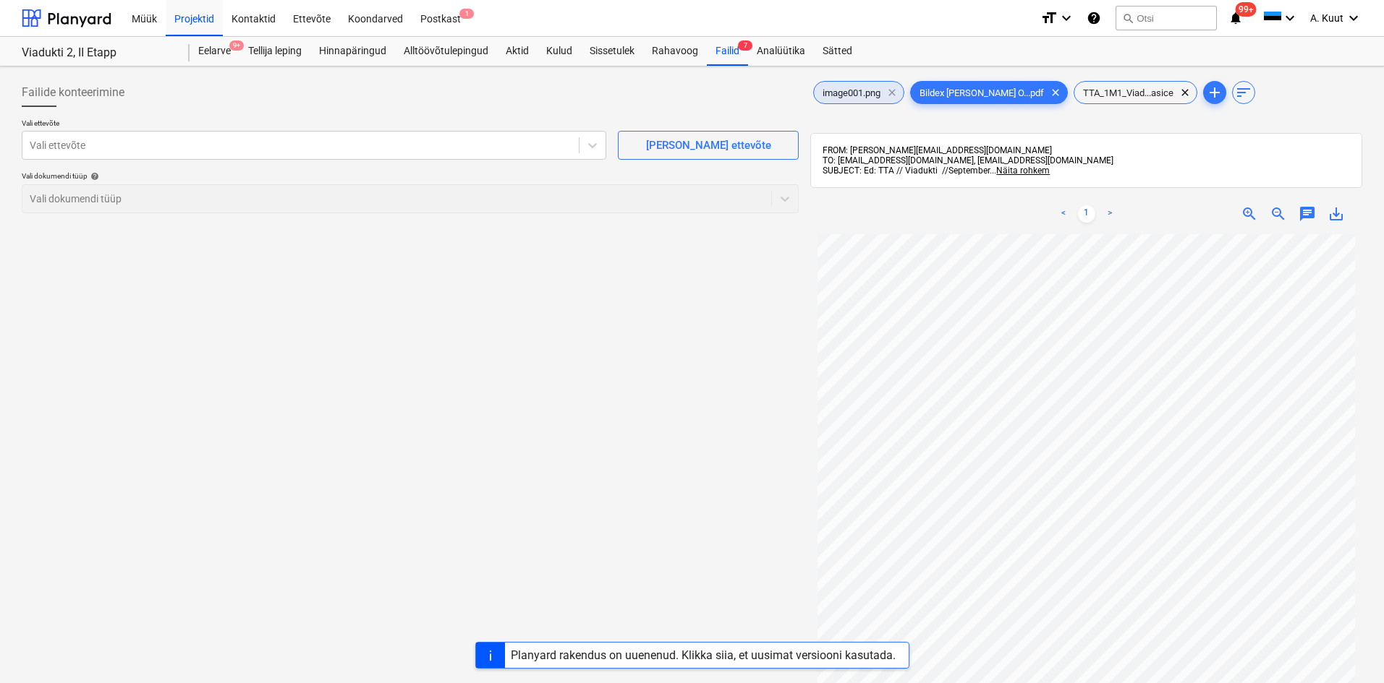
click at [894, 93] on span "clear" at bounding box center [891, 92] width 17 height 17
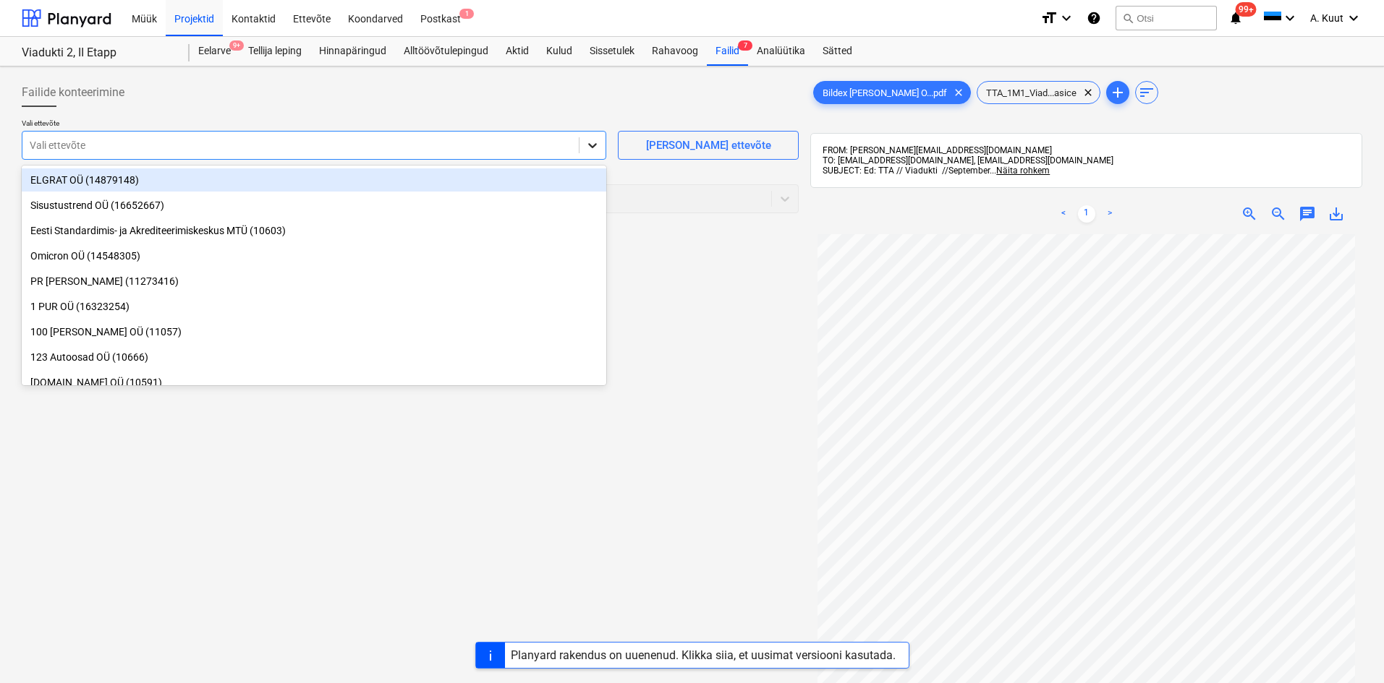
click at [591, 145] on icon at bounding box center [592, 145] width 9 height 5
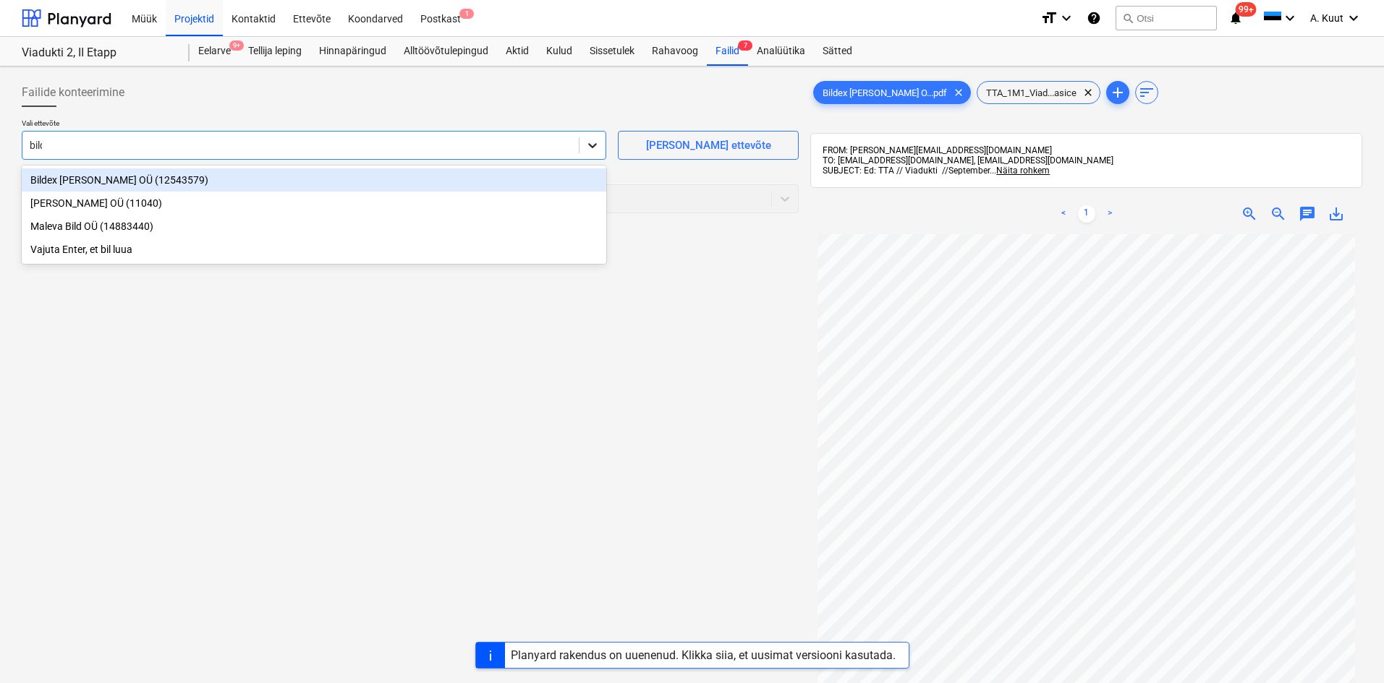
type input "bilde"
click at [72, 180] on div "Bildex [PERSON_NAME] OÜ (12543579)" at bounding box center [314, 180] width 584 height 23
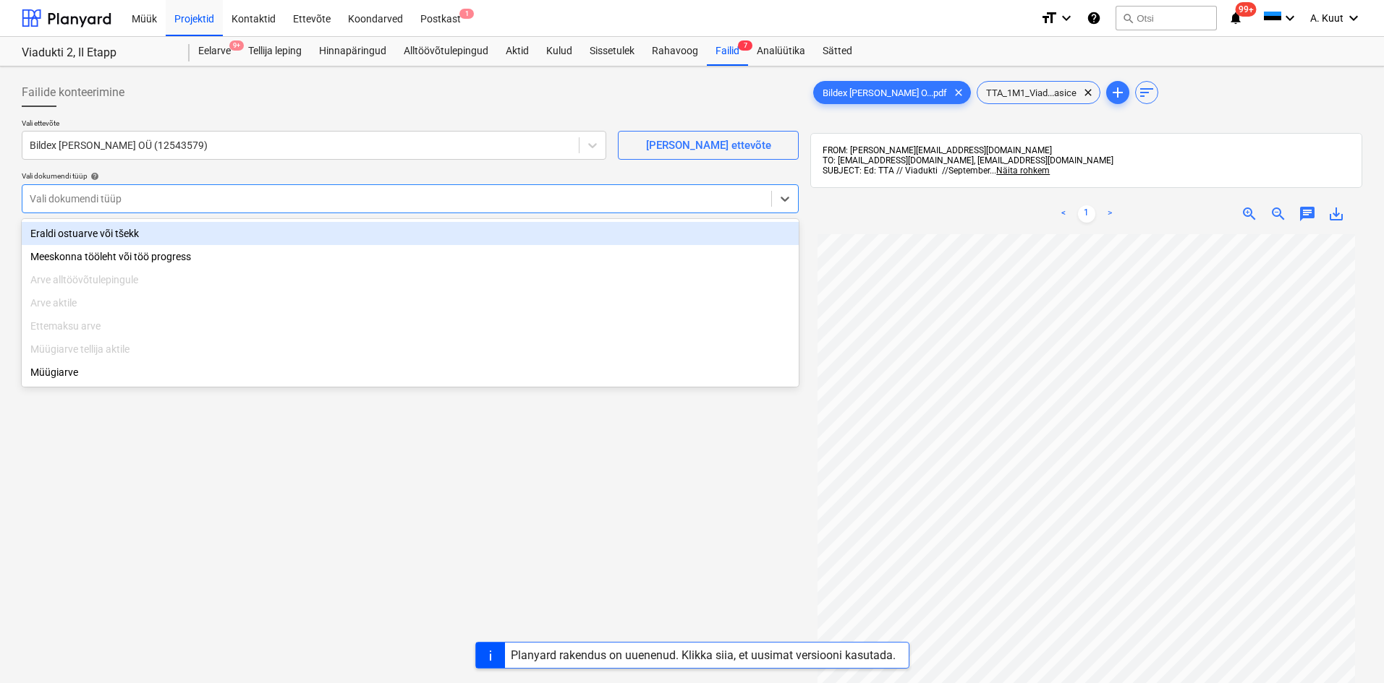
click at [77, 200] on div at bounding box center [397, 199] width 734 height 14
click at [74, 234] on div "Eraldi ostuarve või tšekk" at bounding box center [410, 233] width 777 height 23
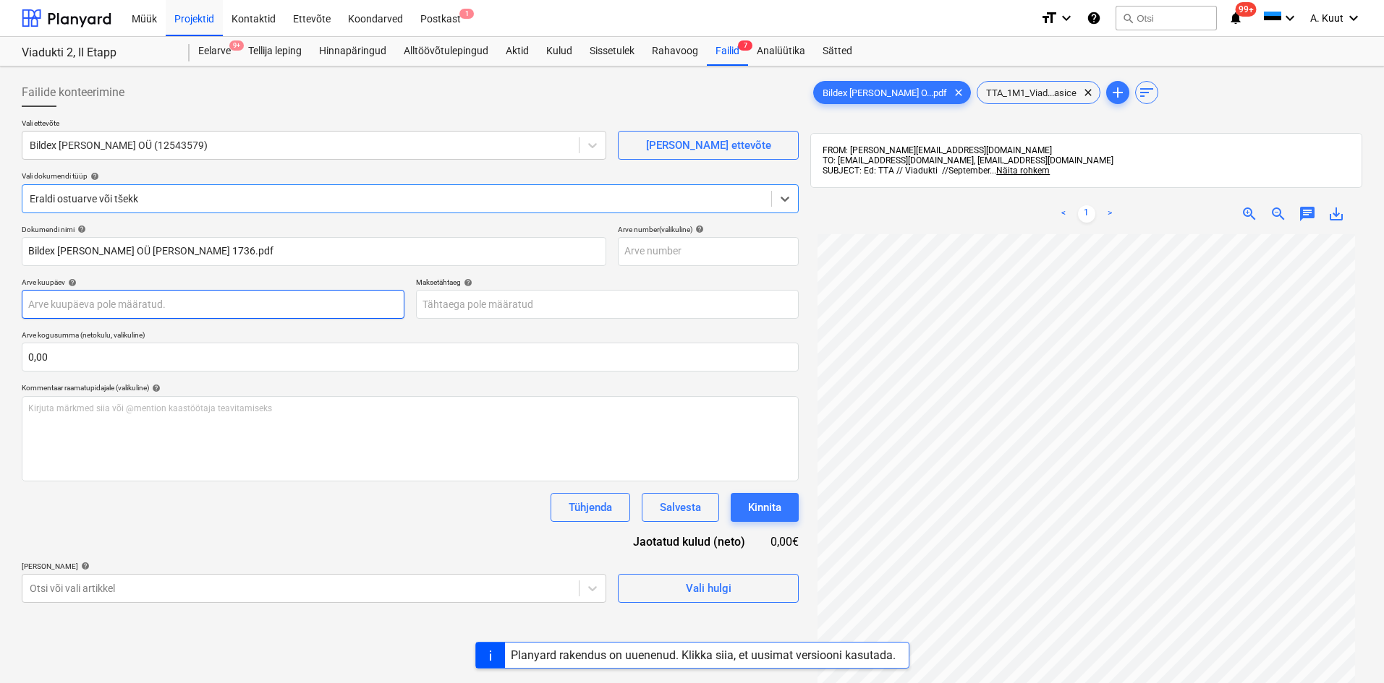
click at [87, 307] on body "Müük Projektid Kontaktid Ettevõte Koondarved Postkast 1 format_size keyboard_ar…" at bounding box center [692, 341] width 1384 height 683
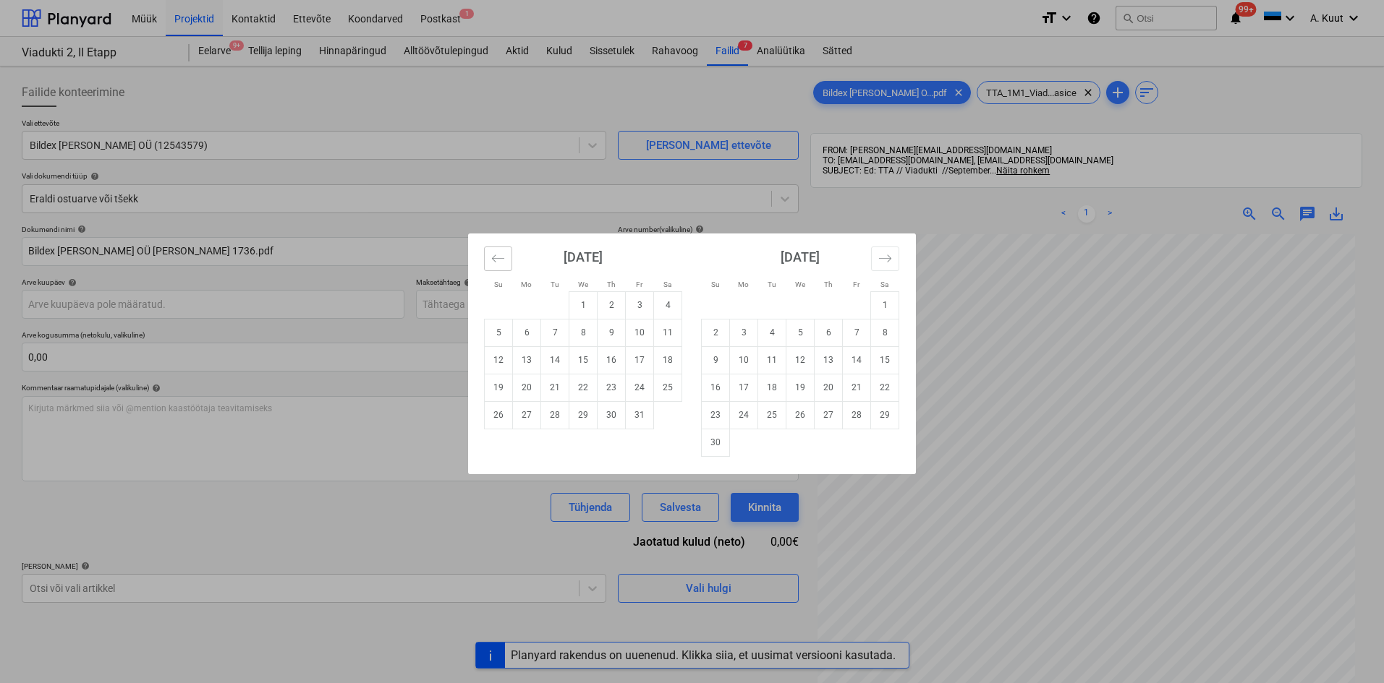
click at [506, 263] on button "Move backward to switch to the previous month." at bounding box center [498, 259] width 28 height 25
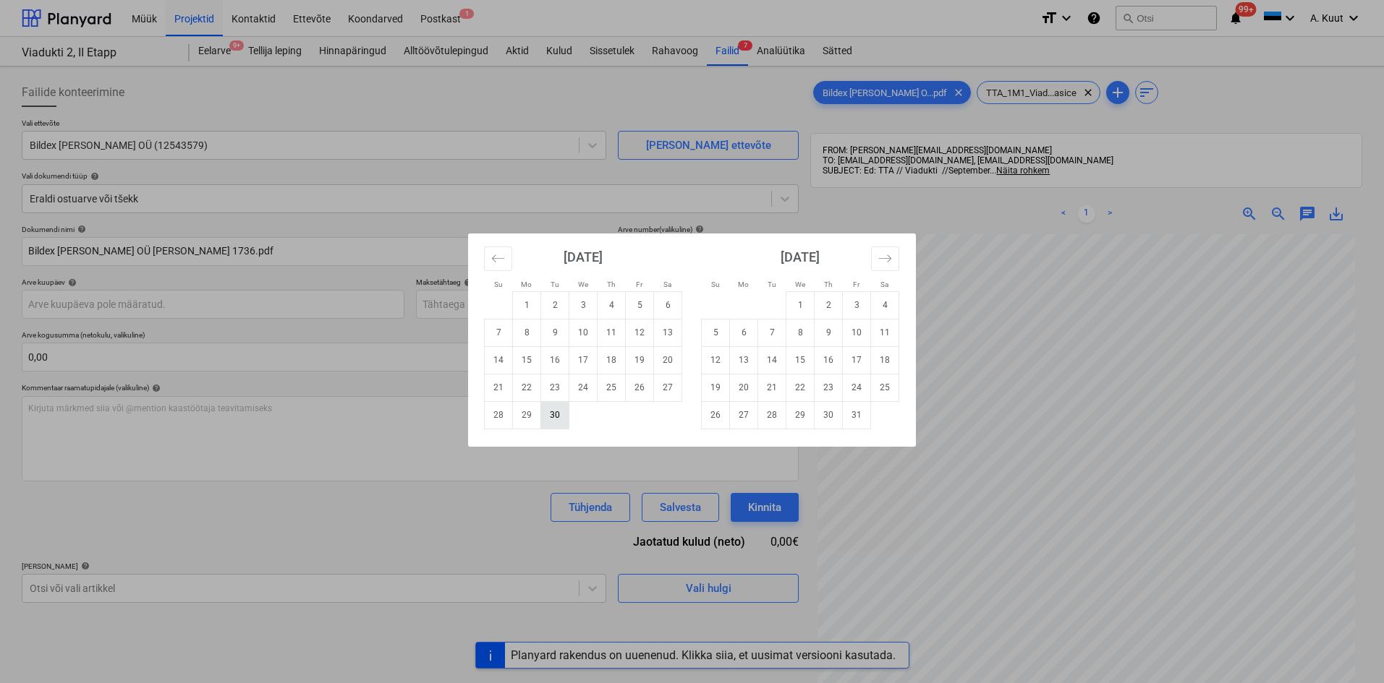
click at [558, 418] on td "30" at bounding box center [555, 414] width 28 height 27
type input "[DATE]"
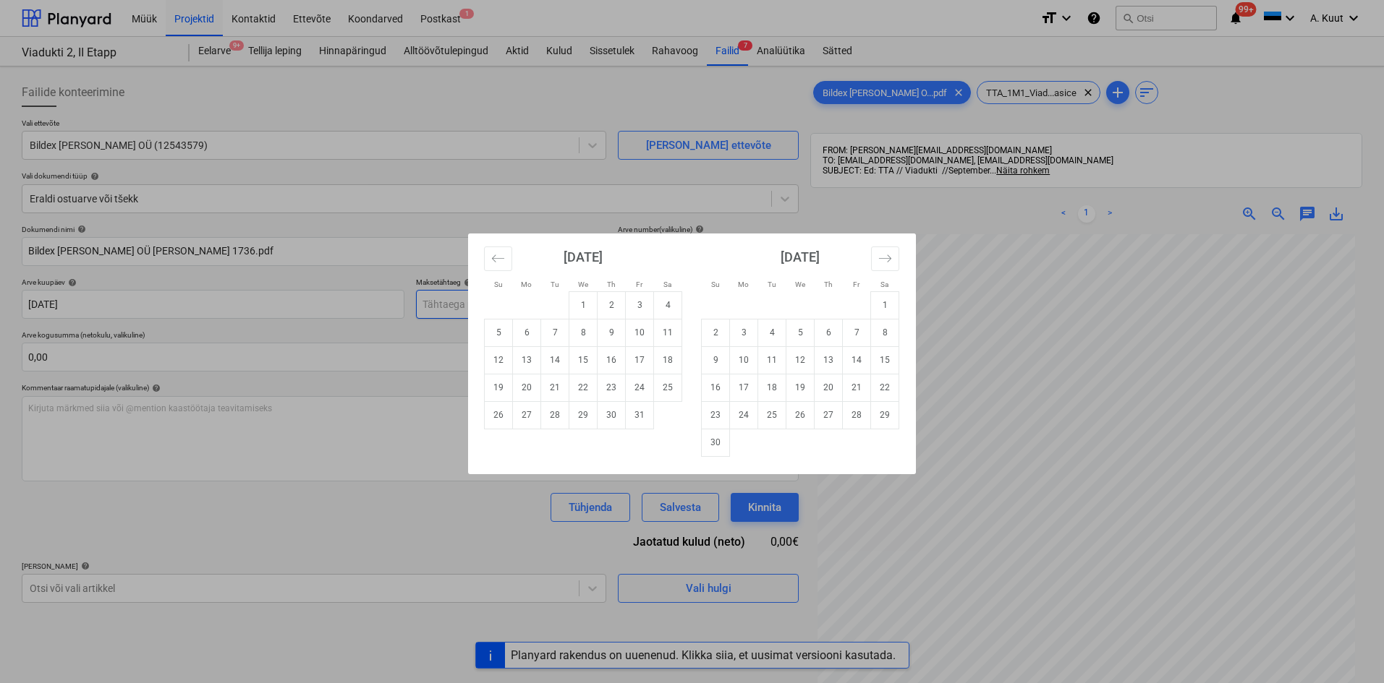
click at [443, 307] on body "Müük Projektid Kontaktid Ettevõte Koondarved Postkast 1 format_size keyboard_ar…" at bounding box center [692, 341] width 1384 height 683
click at [559, 390] on td "21" at bounding box center [555, 387] width 28 height 27
type input "[DATE]"
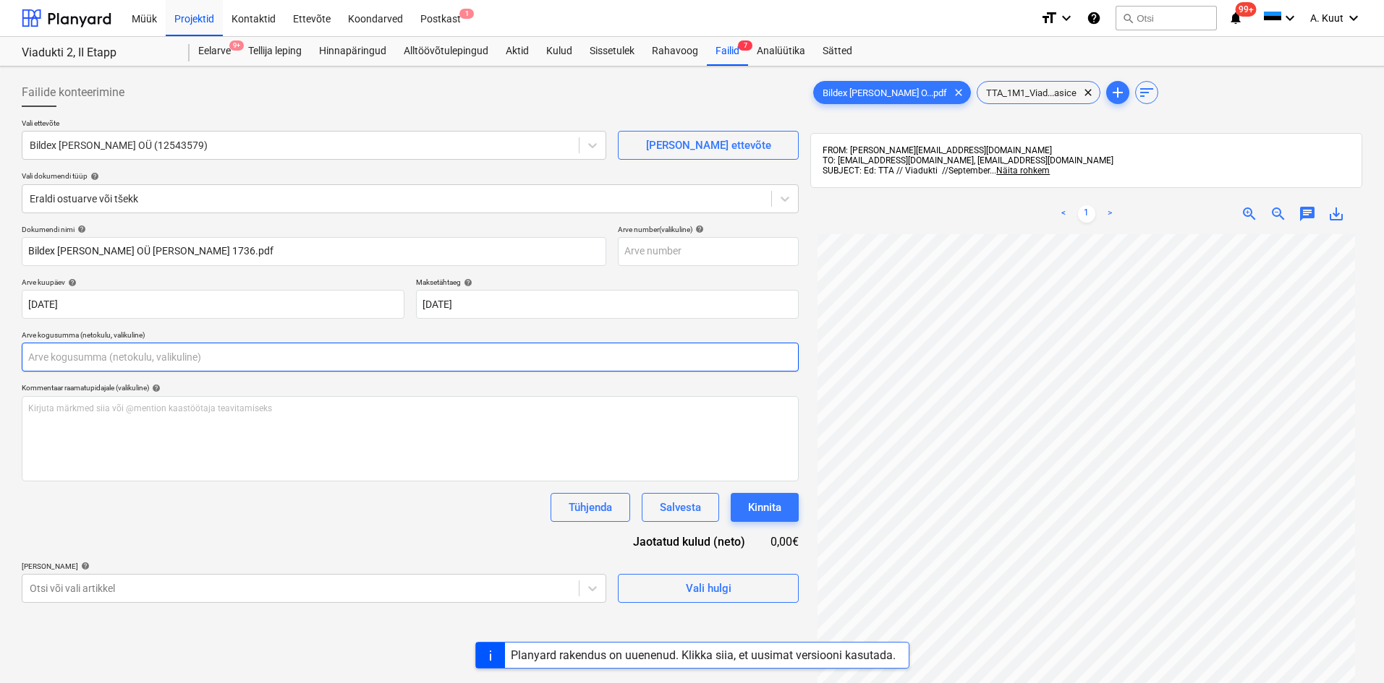
click at [85, 362] on input "text" at bounding box center [410, 357] width 777 height 29
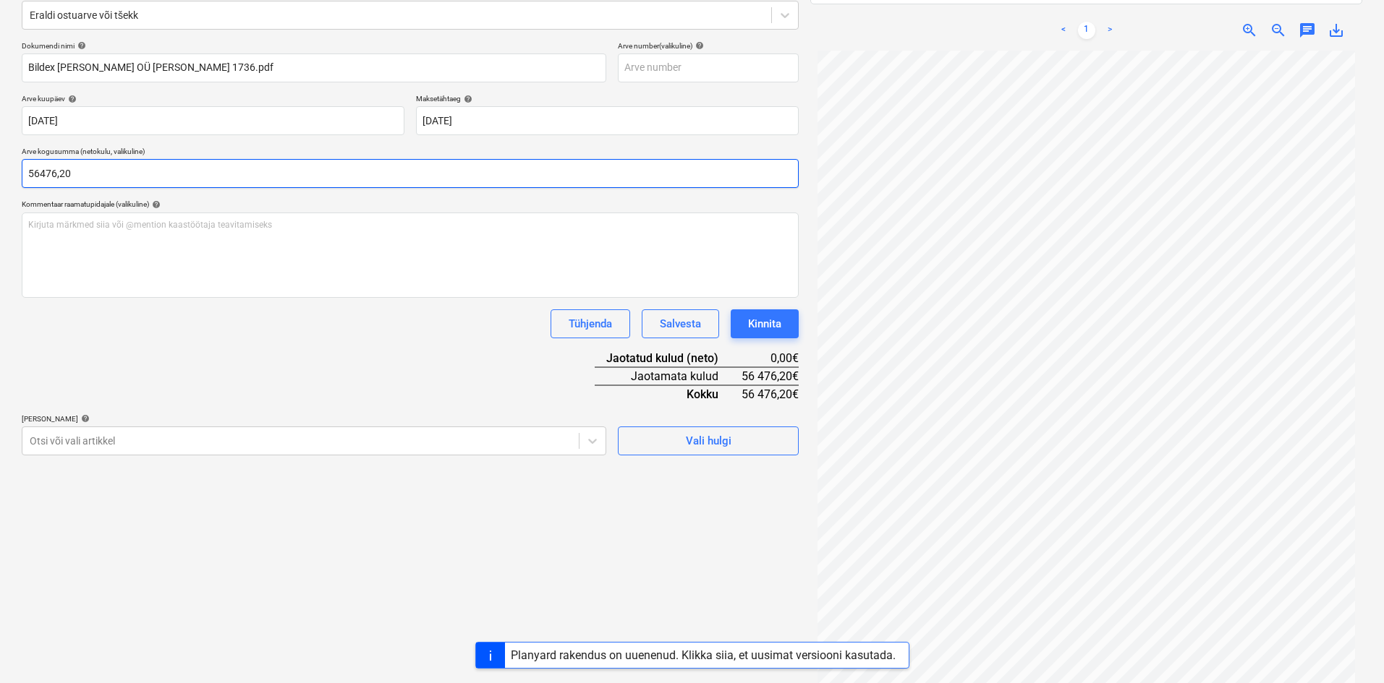
scroll to position [205, 0]
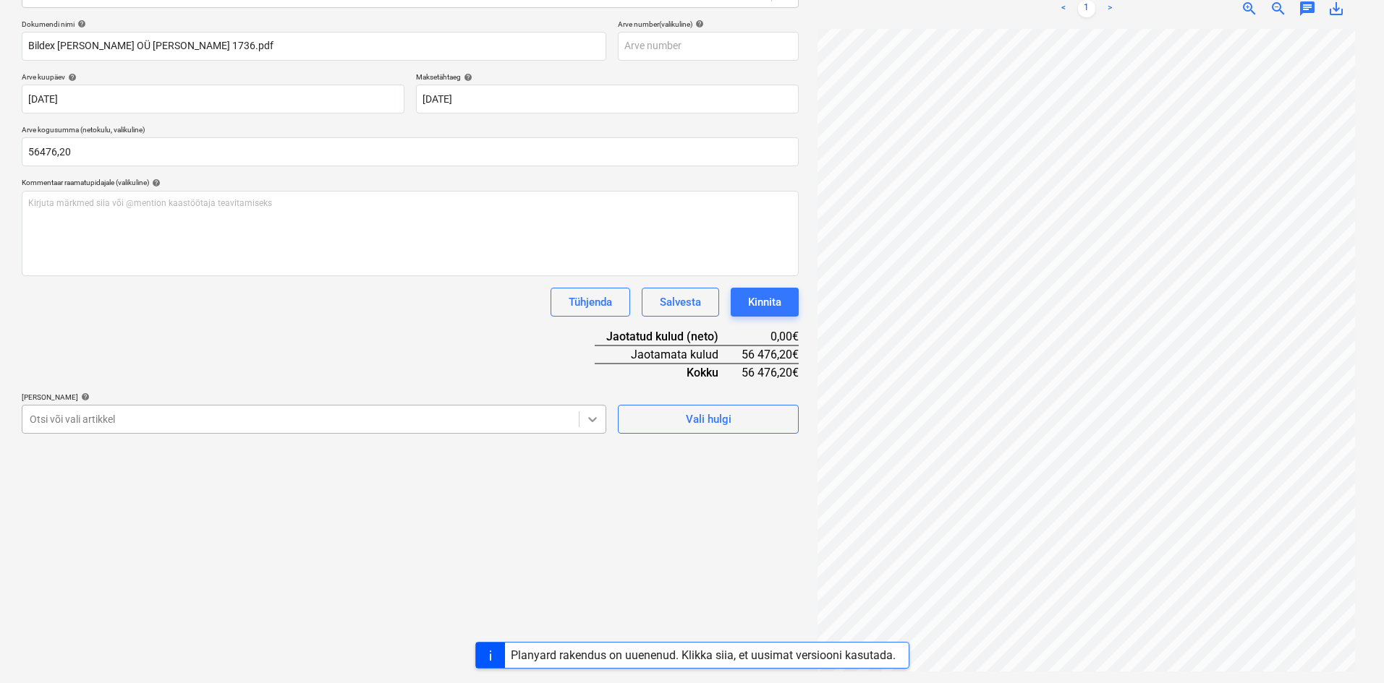
type input "56 476,20"
click at [595, 419] on icon at bounding box center [592, 419] width 9 height 5
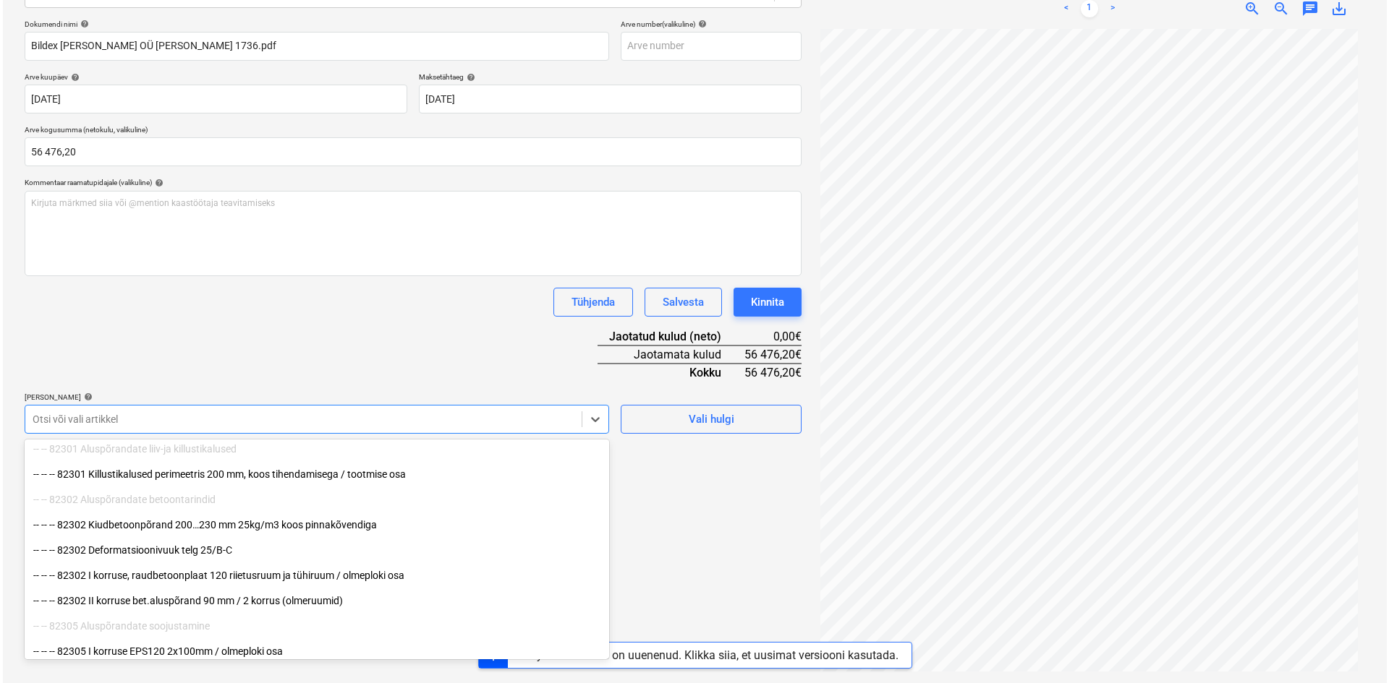
scroll to position [1519, 0]
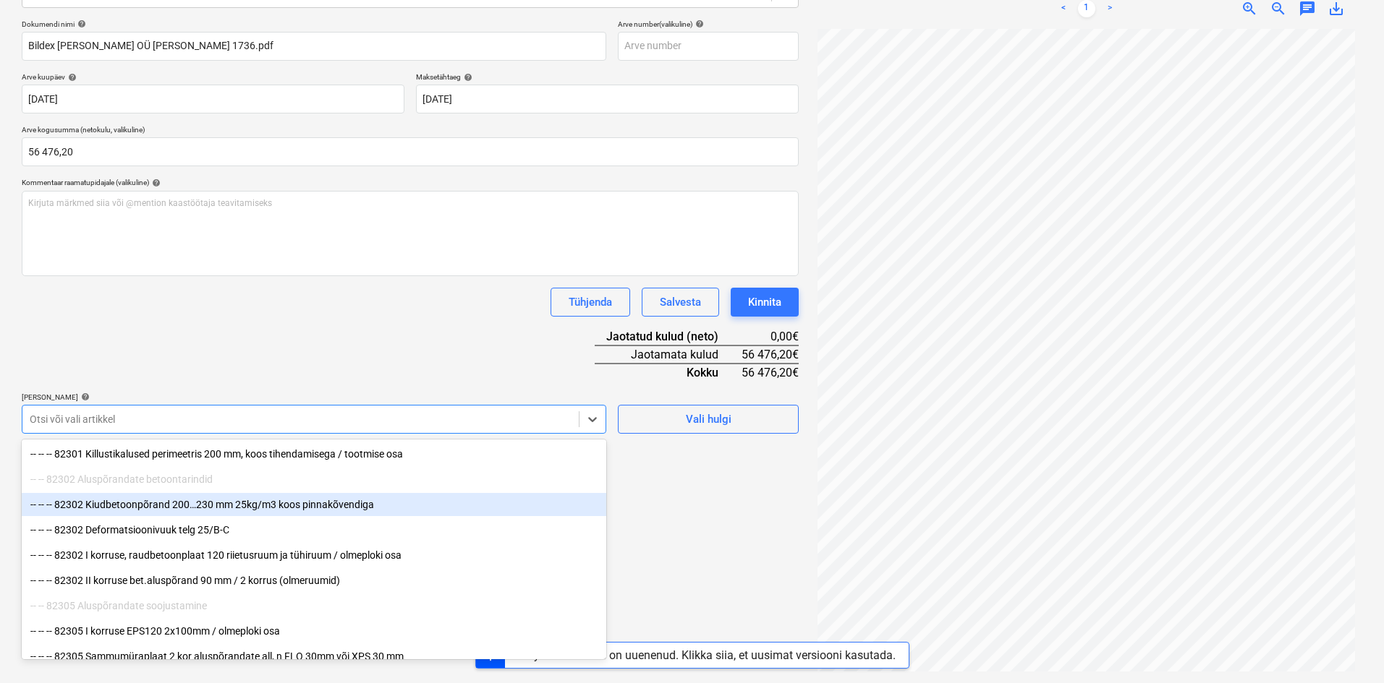
click at [281, 500] on div "-- -- -- 82302 Kiudbetoonpõrand 200…230 mm 25kg/m3 koos pinnakõvendiga" at bounding box center [314, 504] width 584 height 23
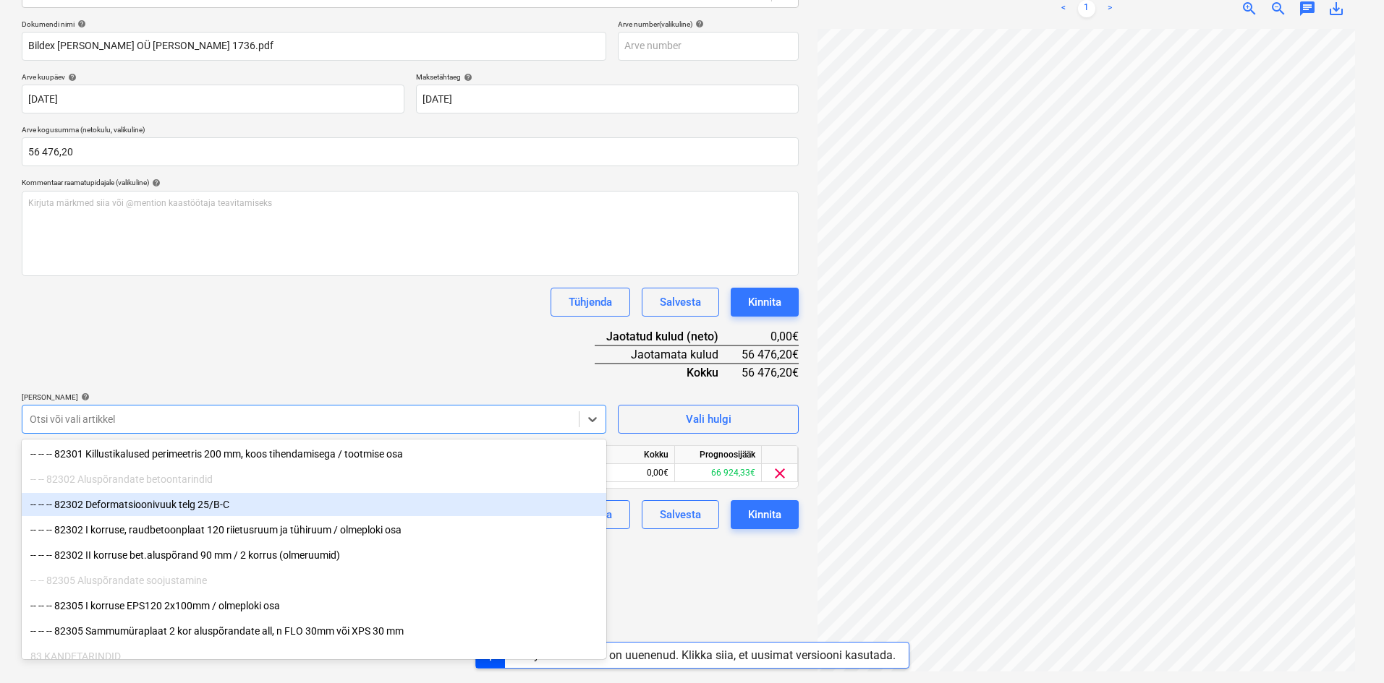
click at [213, 503] on div "-- -- -- 82302 Deformatsioonivuuk telg 25/B-C" at bounding box center [314, 504] width 584 height 23
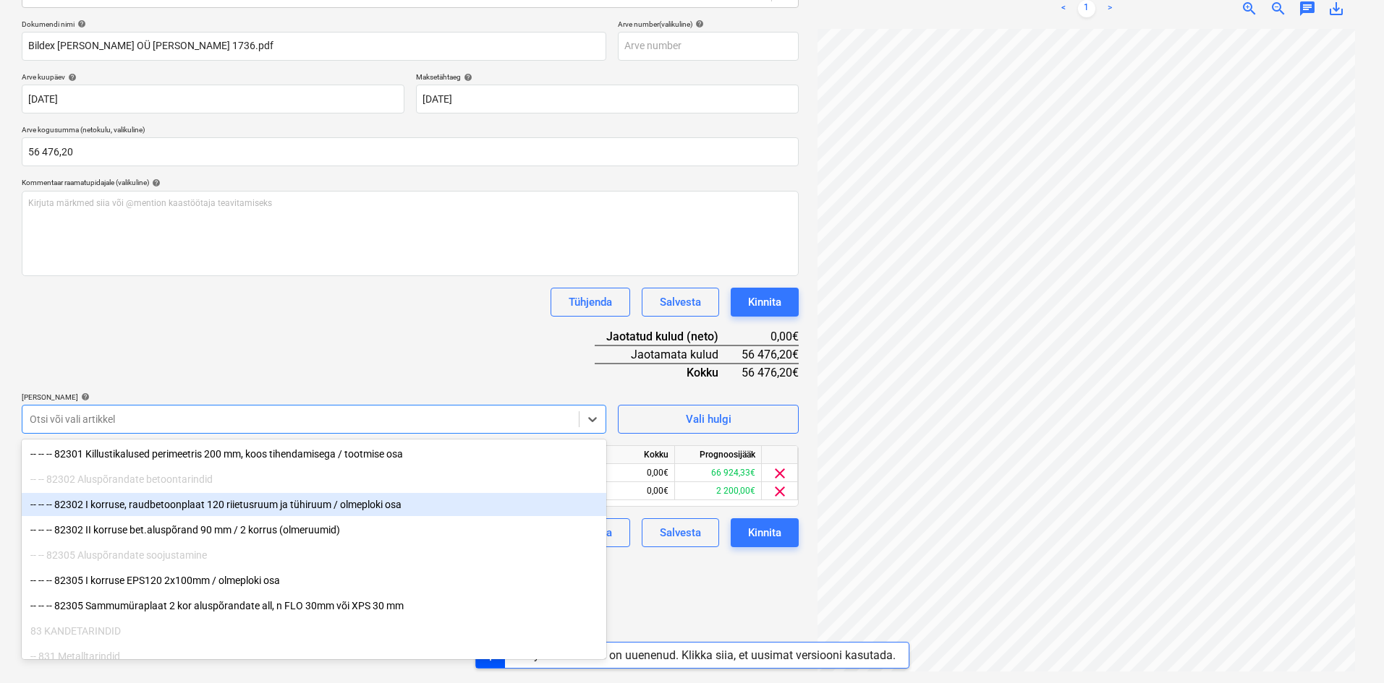
click at [213, 503] on div "-- -- -- 82302 I korruse, raudbetoonplaat 120 riietusruum ja tühiruum / olmeplo…" at bounding box center [314, 504] width 584 height 23
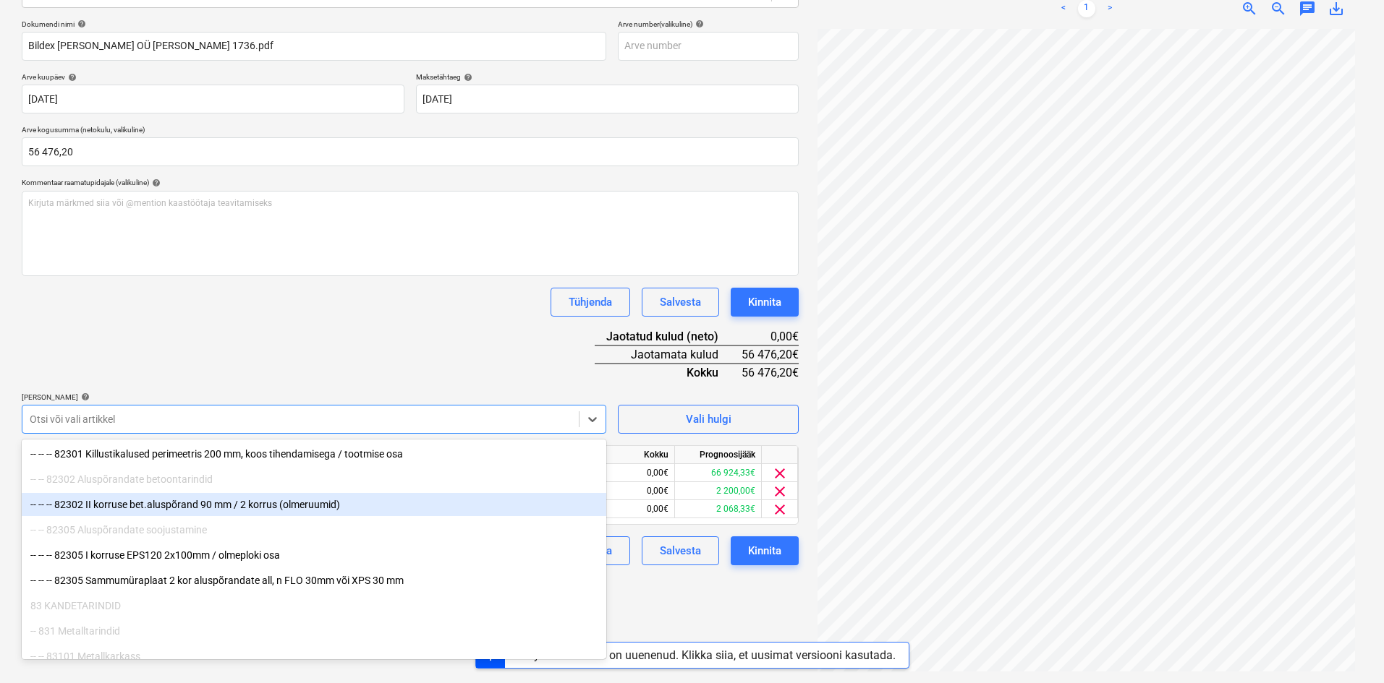
click at [213, 503] on div "-- -- -- 82302 II korruse bet.aluspõrand 90 mm / 2 korrus (olmeruumid)" at bounding box center [314, 504] width 584 height 23
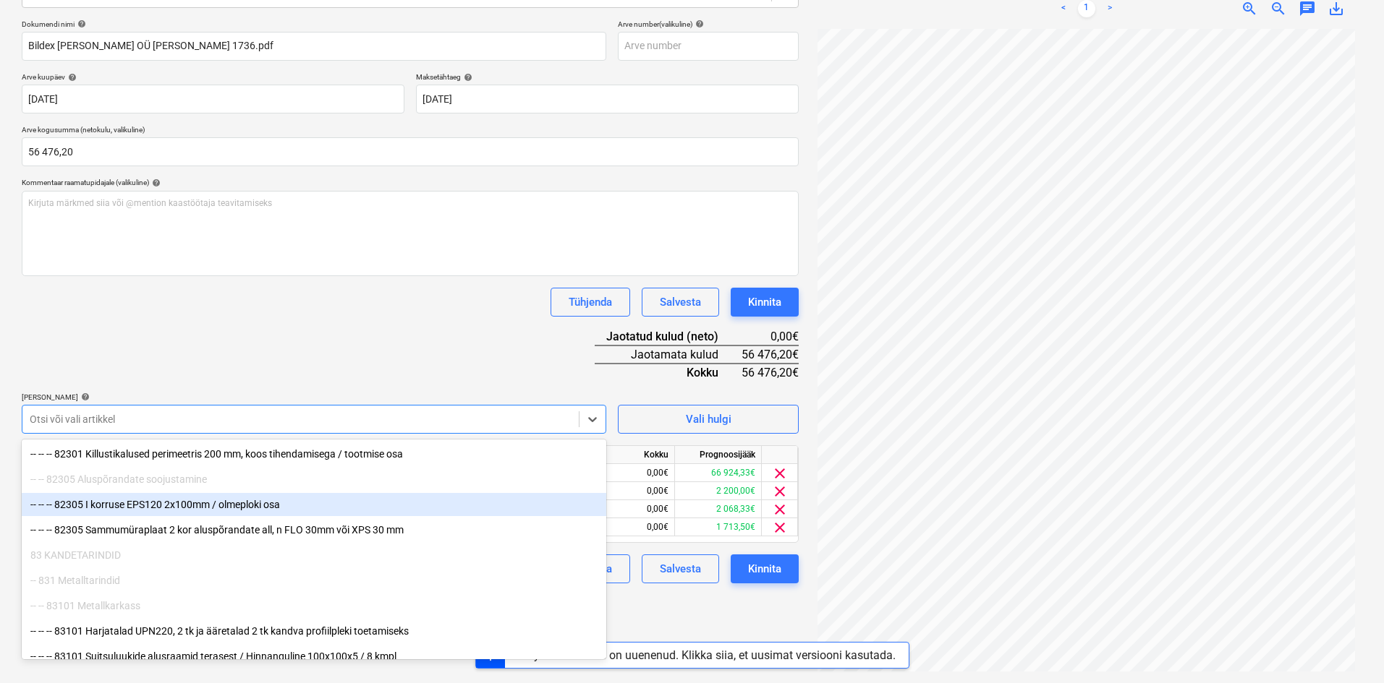
click at [213, 503] on div "-- -- -- 82305 I korruse EPS120 2x100mm / olmeploki osa" at bounding box center [314, 504] width 584 height 23
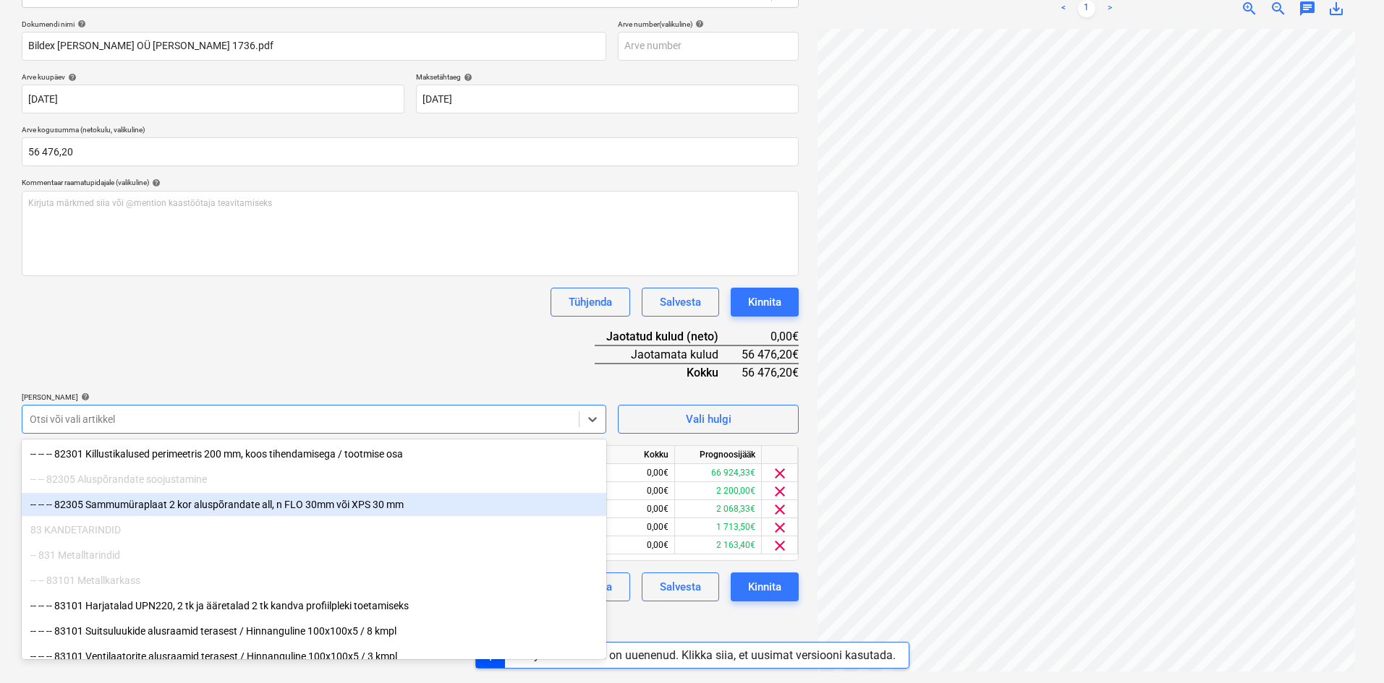
click at [213, 503] on div "-- -- -- 82305 Sammumüraplaat 2 kor aluspõrandate all, n FLO 30mm või XPS 30 mm" at bounding box center [314, 504] width 584 height 23
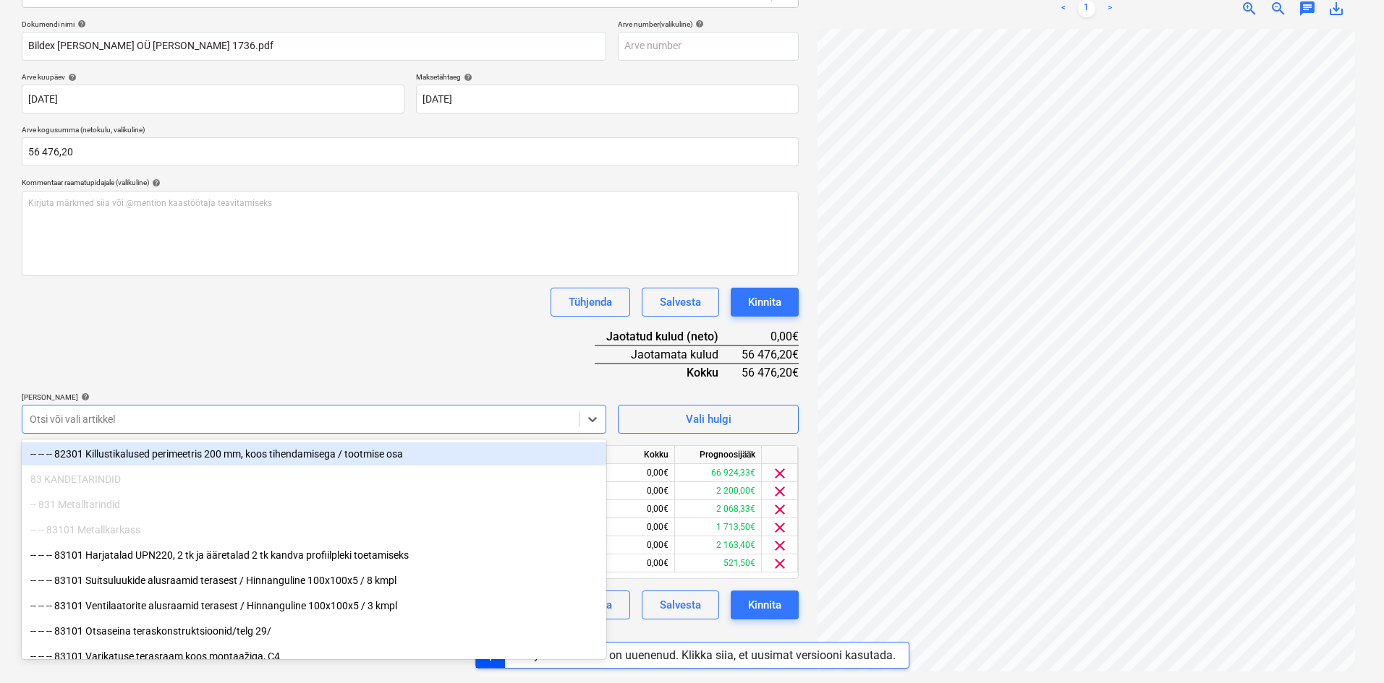
click at [351, 357] on div "Dokumendi nimi help Bildex [PERSON_NAME] OÜ [PERSON_NAME] 1736.pdf Arve number …" at bounding box center [410, 320] width 777 height 600
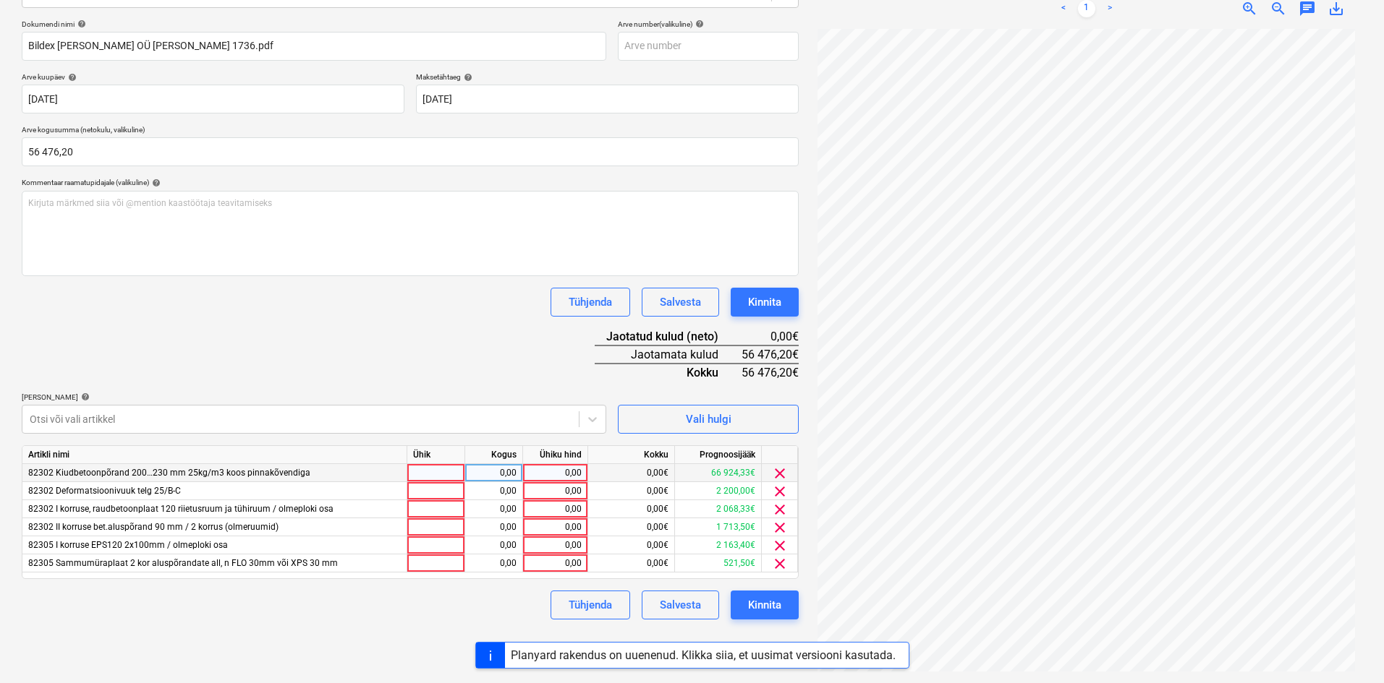
click at [574, 471] on div "0,00" at bounding box center [555, 473] width 53 height 18
type input "49117,49"
click at [575, 492] on div "0,00" at bounding box center [555, 491] width 53 height 18
type input "1759,60"
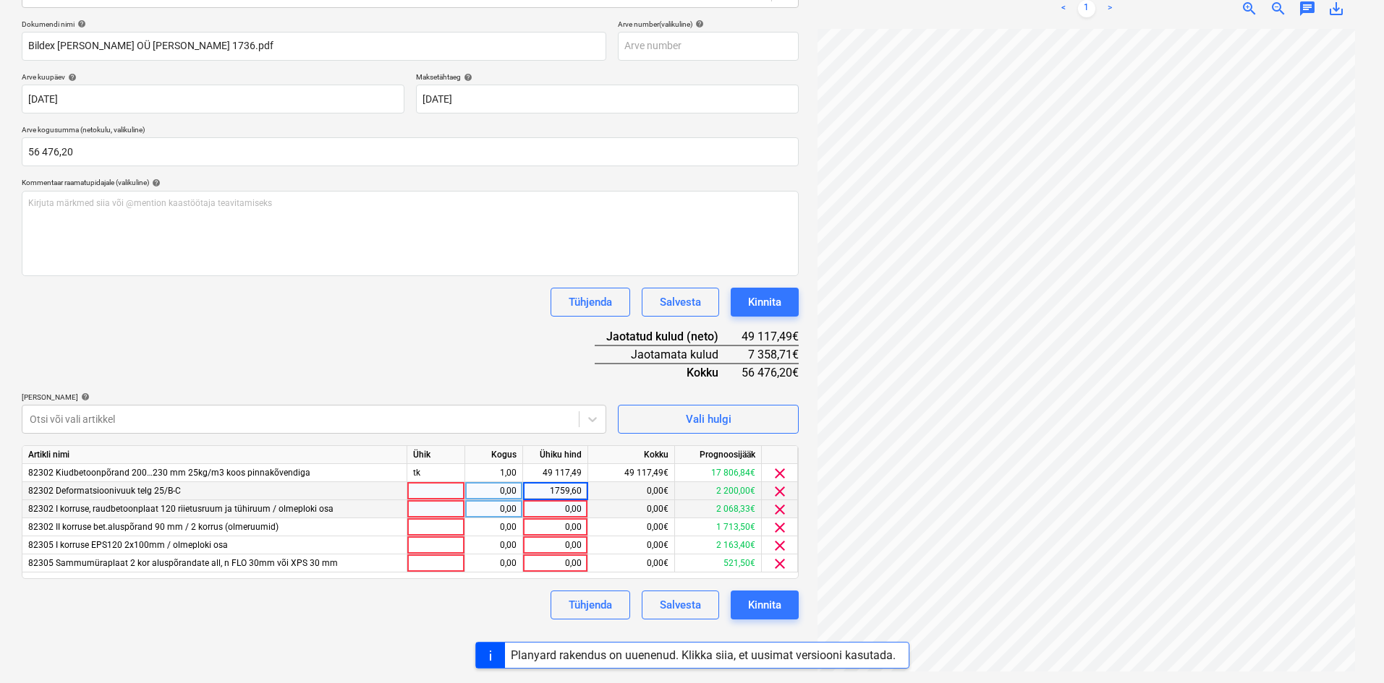
click at [575, 508] on div "0,00" at bounding box center [555, 509] width 53 height 18
drag, startPoint x: 553, startPoint y: 470, endPoint x: 543, endPoint y: 471, distance: 9.4
click at [543, 471] on div "49 117,49" at bounding box center [555, 473] width 53 height 18
type input "52000"
click at [506, 364] on div "Dokumendi nimi help Bildex [PERSON_NAME] OÜ [PERSON_NAME] 1736.pdf Arve number …" at bounding box center [410, 320] width 777 height 600
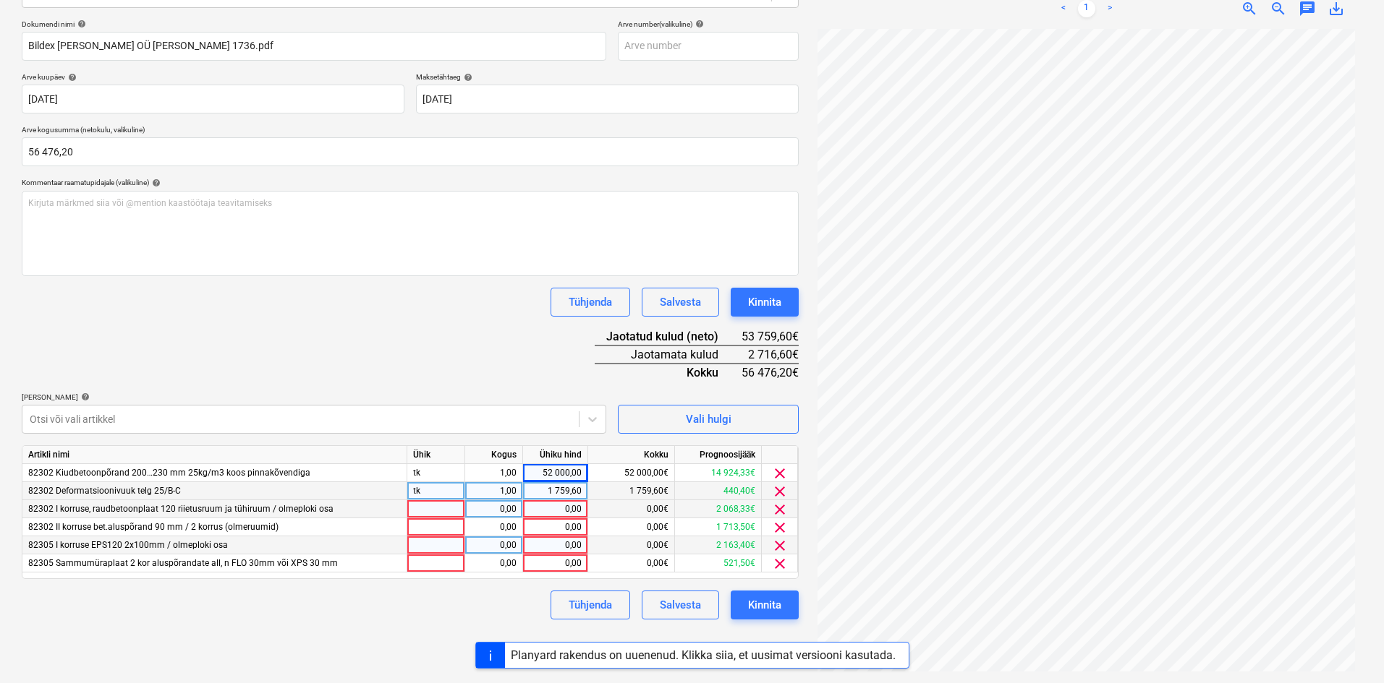
click at [581, 547] on div "0,00" at bounding box center [555, 546] width 53 height 18
type input "1500"
click at [578, 566] on div "0,00" at bounding box center [555, 564] width 53 height 18
type input "521,50"
click at [498, 601] on div "Tühjenda Salvesta Kinnita" at bounding box center [410, 605] width 777 height 29
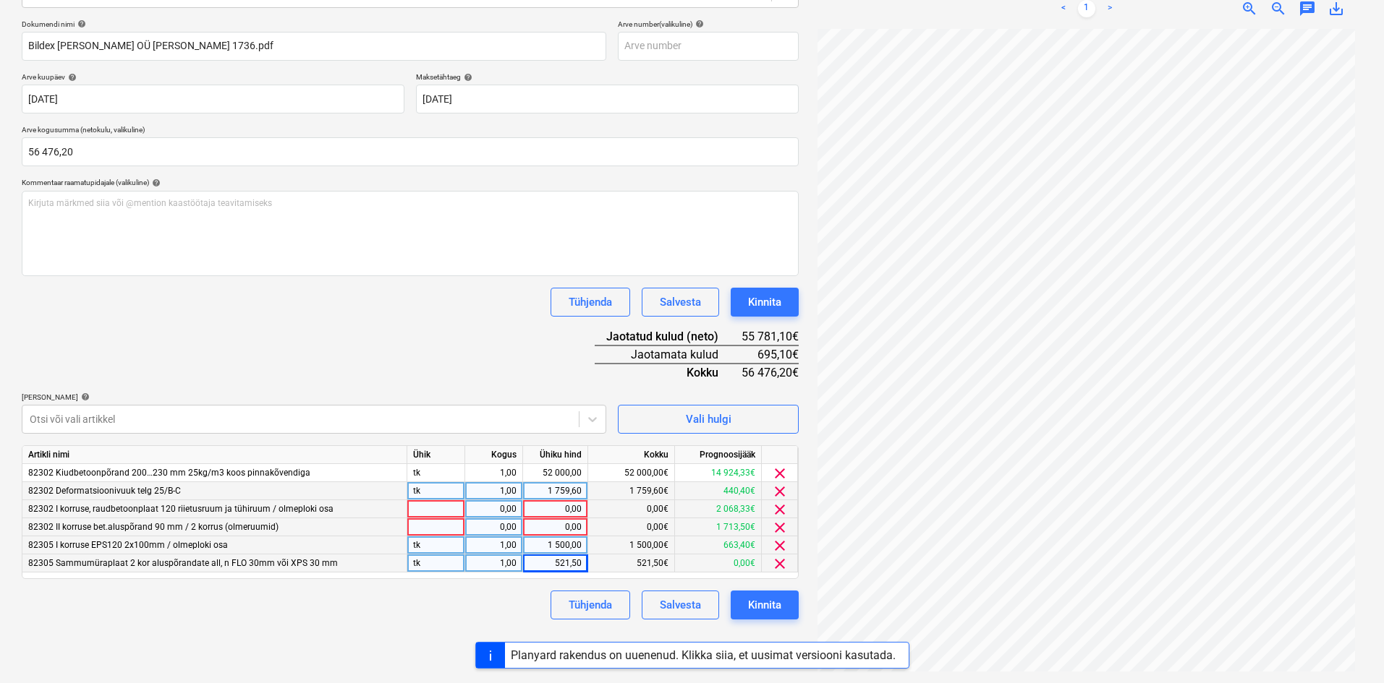
click at [583, 527] on div "0,00" at bounding box center [555, 528] width 65 height 18
type input "300"
click at [581, 506] on div "0,00" at bounding box center [555, 509] width 53 height 18
type input "395,10"
click at [463, 610] on div "Tühjenda Salvesta Kinnita" at bounding box center [410, 605] width 777 height 29
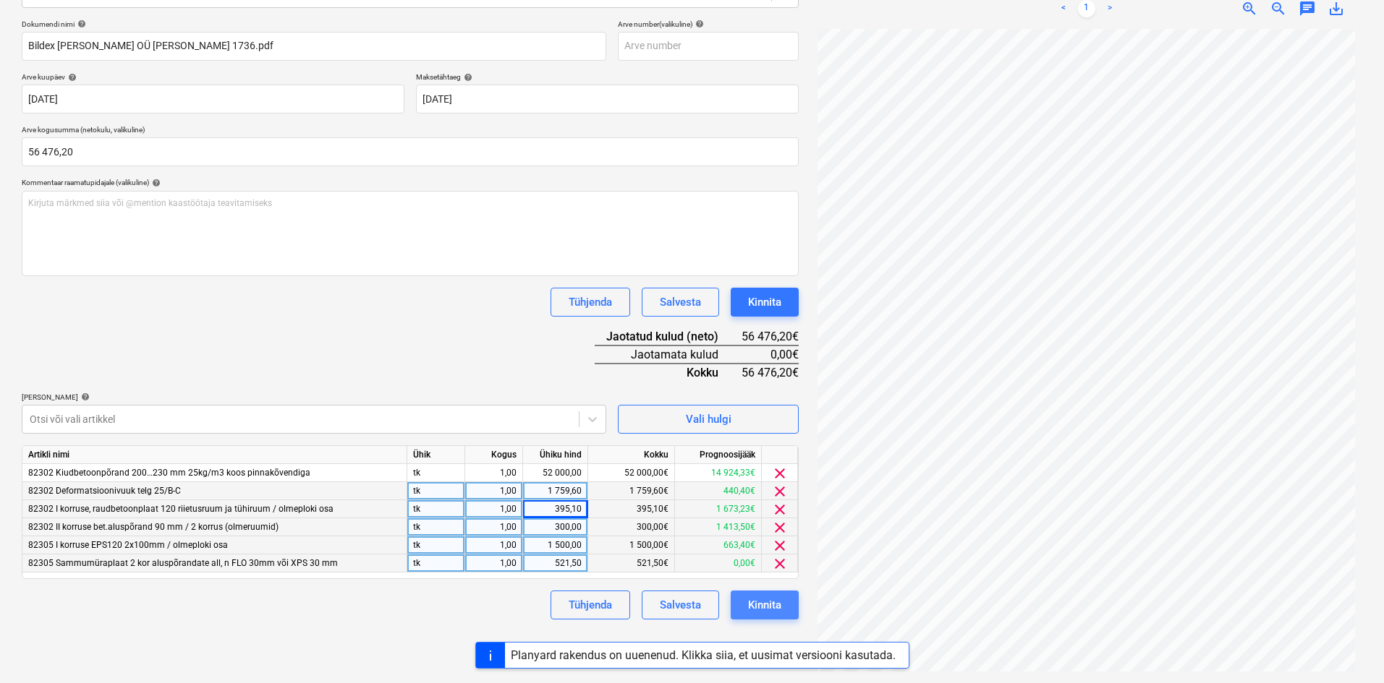
click at [751, 604] on div "Kinnita" at bounding box center [764, 605] width 33 height 19
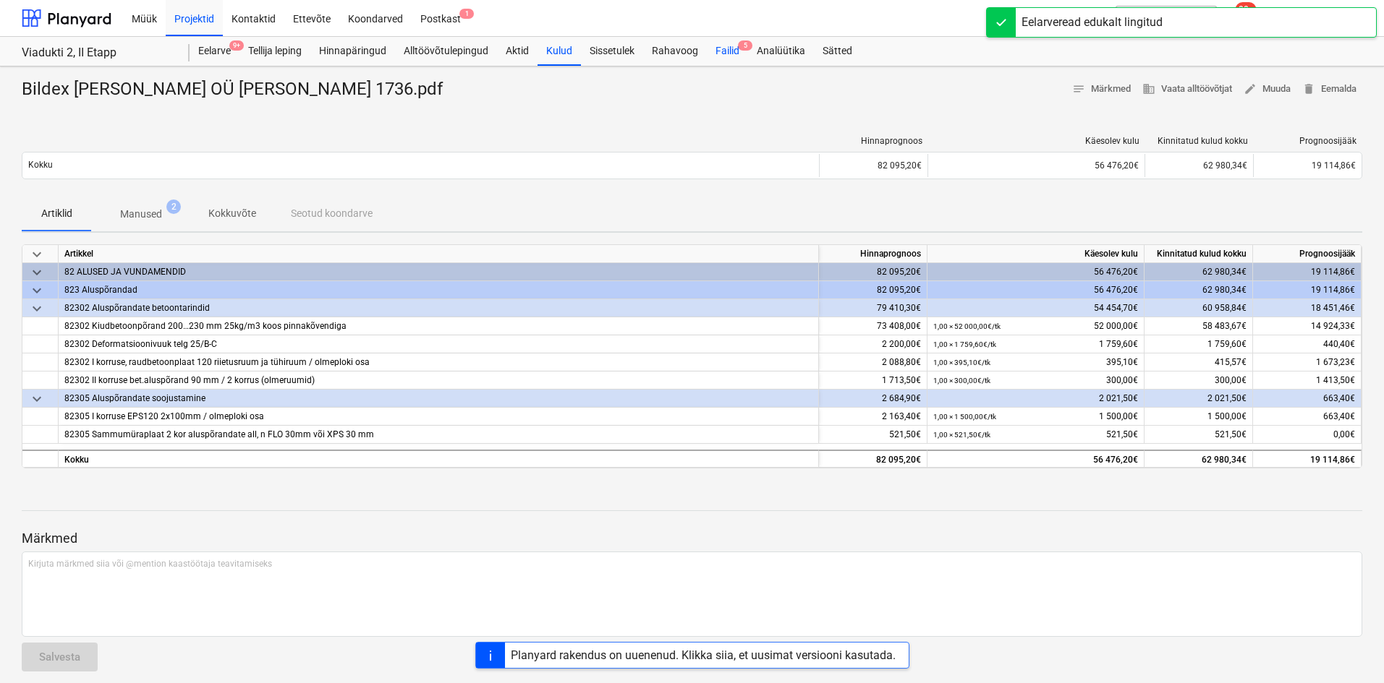
click at [727, 56] on div "Failid 5" at bounding box center [727, 51] width 41 height 29
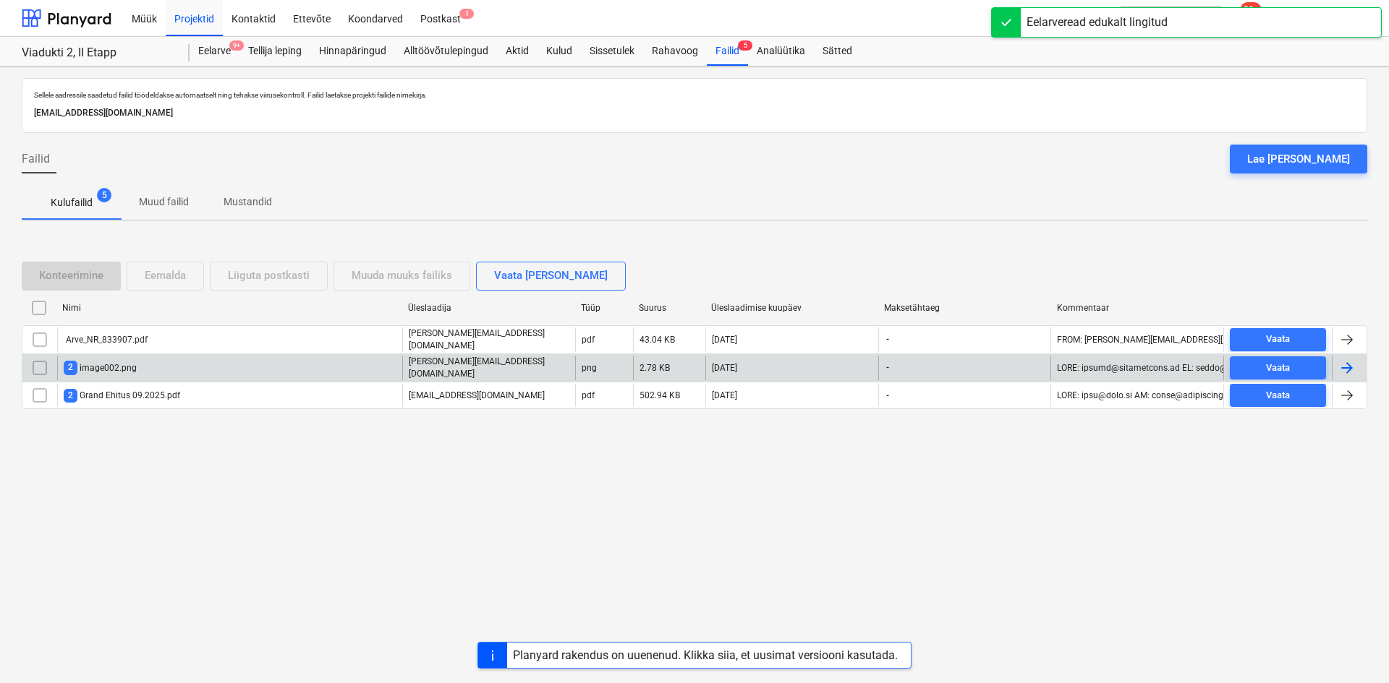
click at [41, 367] on input "checkbox" at bounding box center [39, 368] width 23 height 23
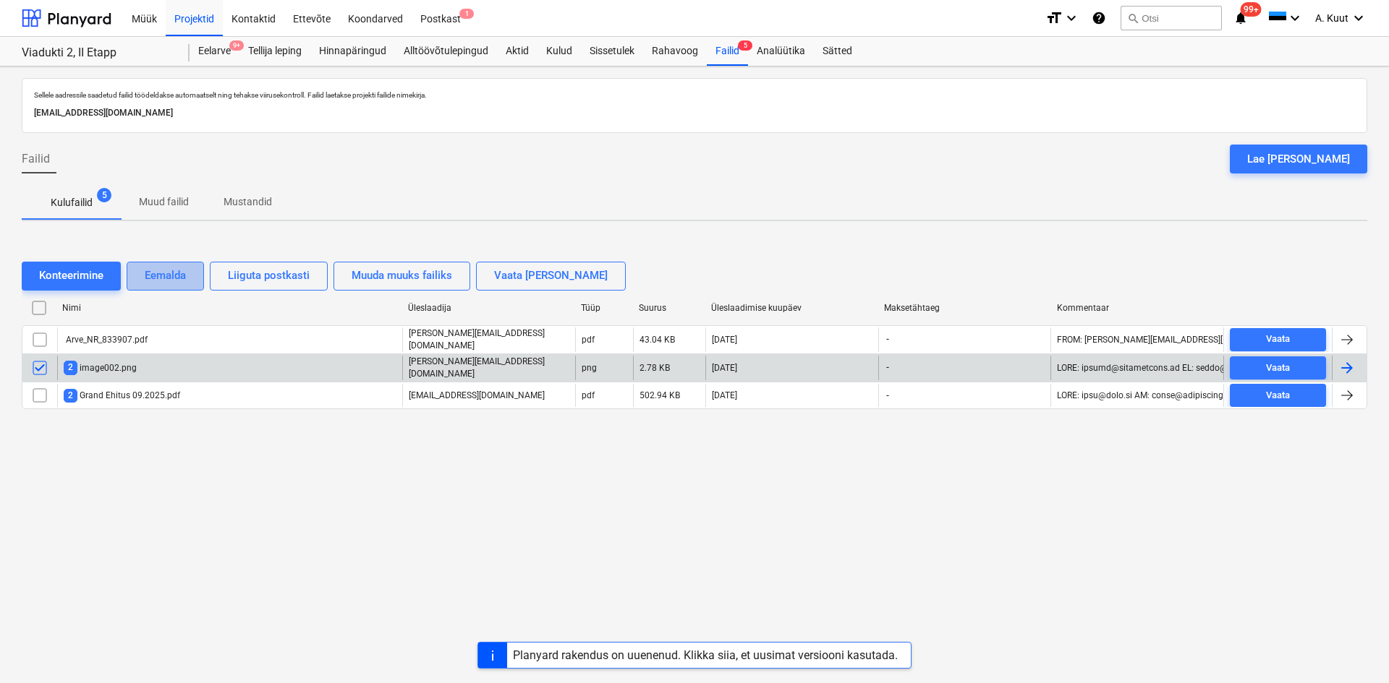
click at [166, 278] on div "Eemalda" at bounding box center [165, 275] width 41 height 19
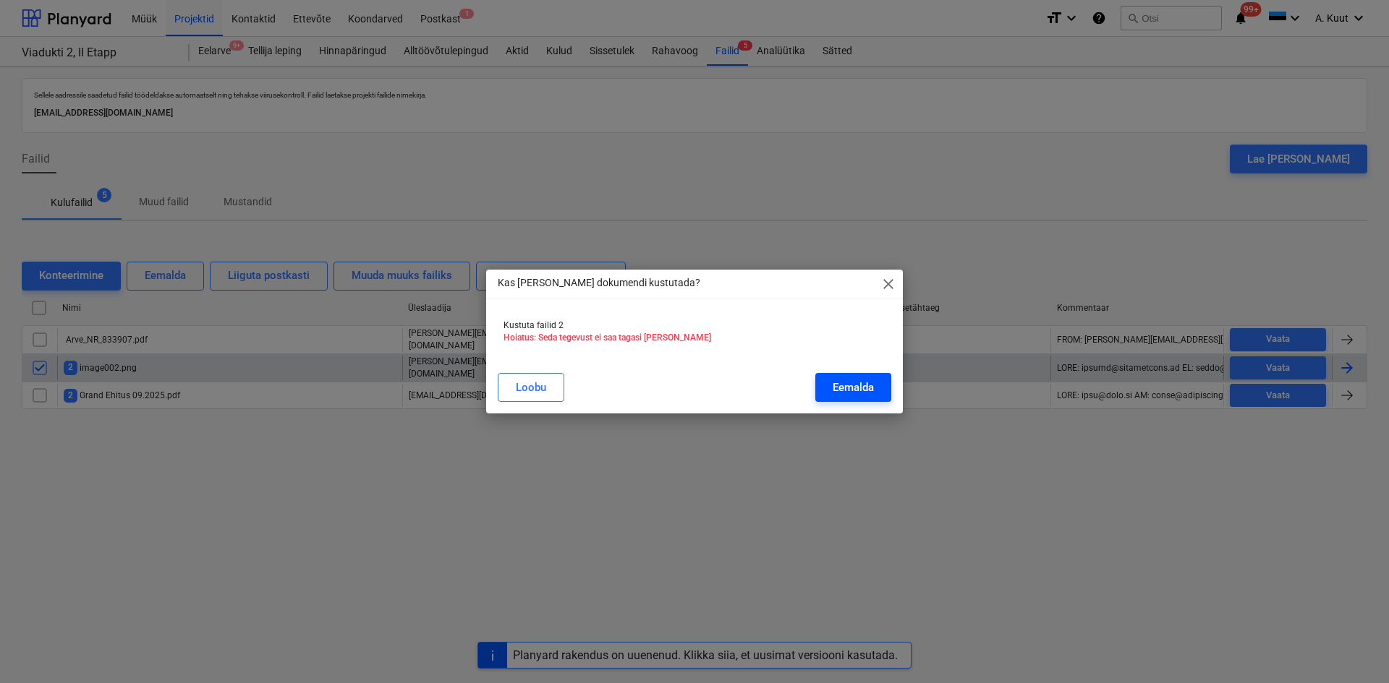
click at [867, 394] on div "Eemalda" at bounding box center [852, 387] width 41 height 19
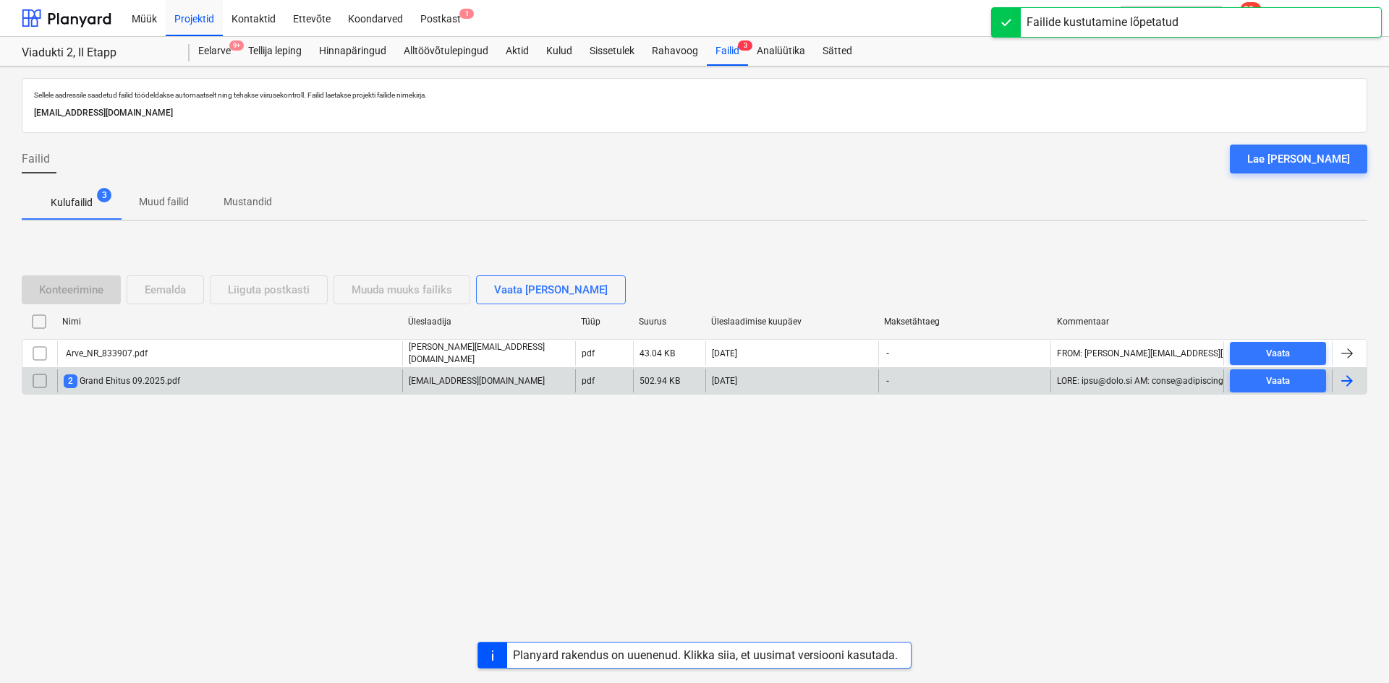
click at [128, 383] on div "2 Grand Ehitus 09.2025.pdf" at bounding box center [122, 382] width 116 height 14
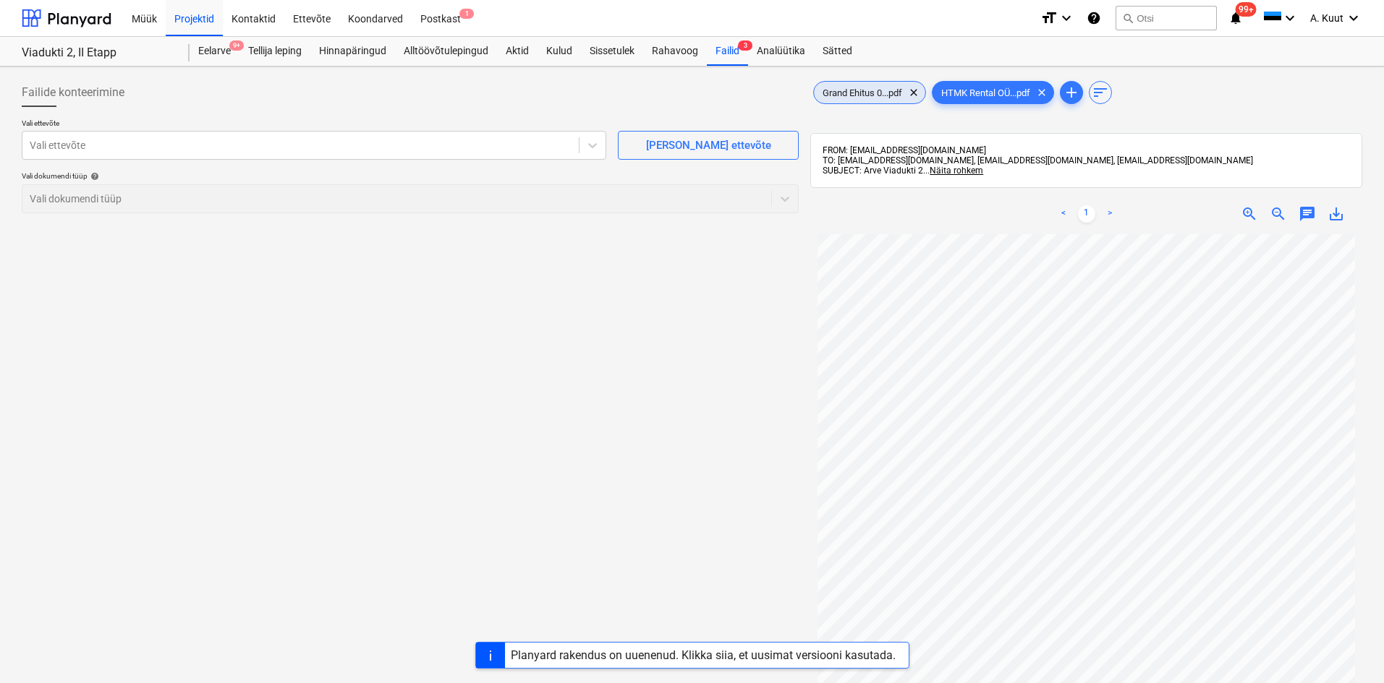
click at [861, 90] on span "Grand Ehitus 0...pdf" at bounding box center [862, 93] width 97 height 11
click at [882, 95] on span "Grand Ehitus 0...pdf" at bounding box center [862, 93] width 97 height 11
click at [994, 95] on span "HTMK Rental OÜ...pdf" at bounding box center [985, 93] width 106 height 11
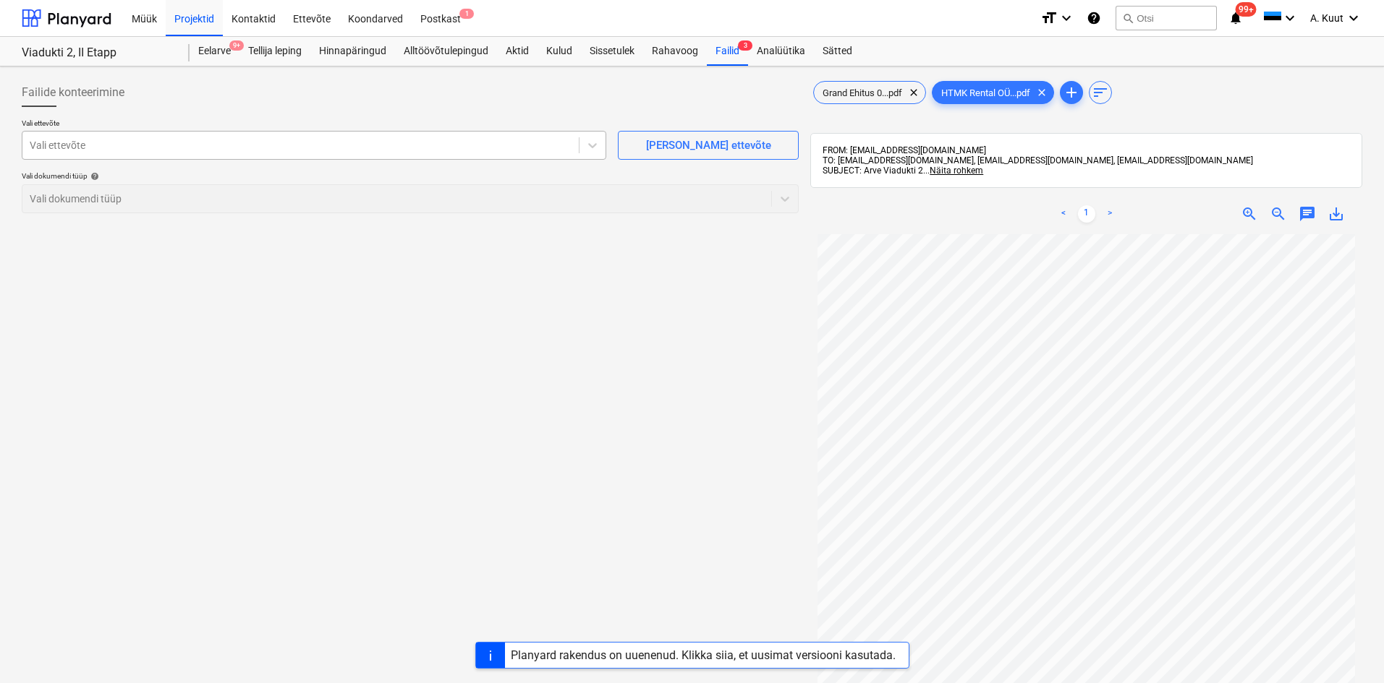
click at [56, 145] on div at bounding box center [301, 145] width 542 height 14
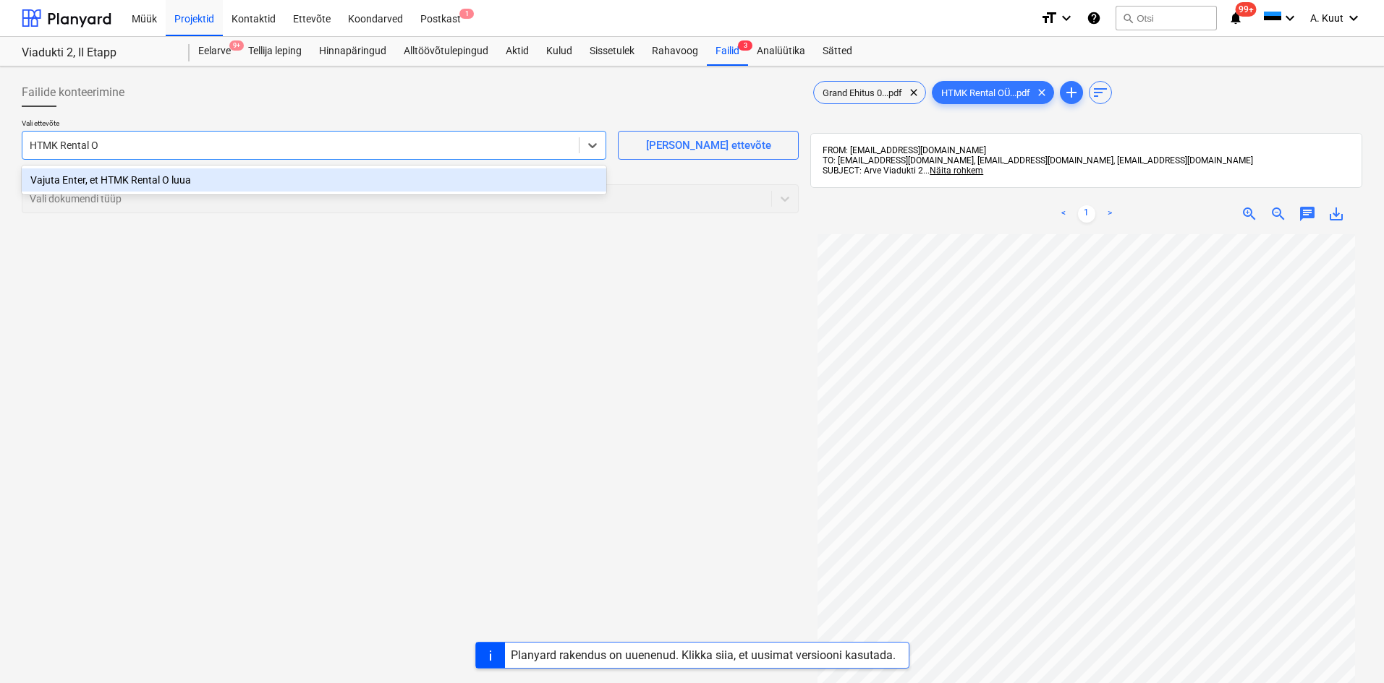
type input "HTMK Rental OÜ"
click at [160, 181] on div "Vajuta Enter, et HTMK Rental OÜ luua" at bounding box center [314, 180] width 584 height 23
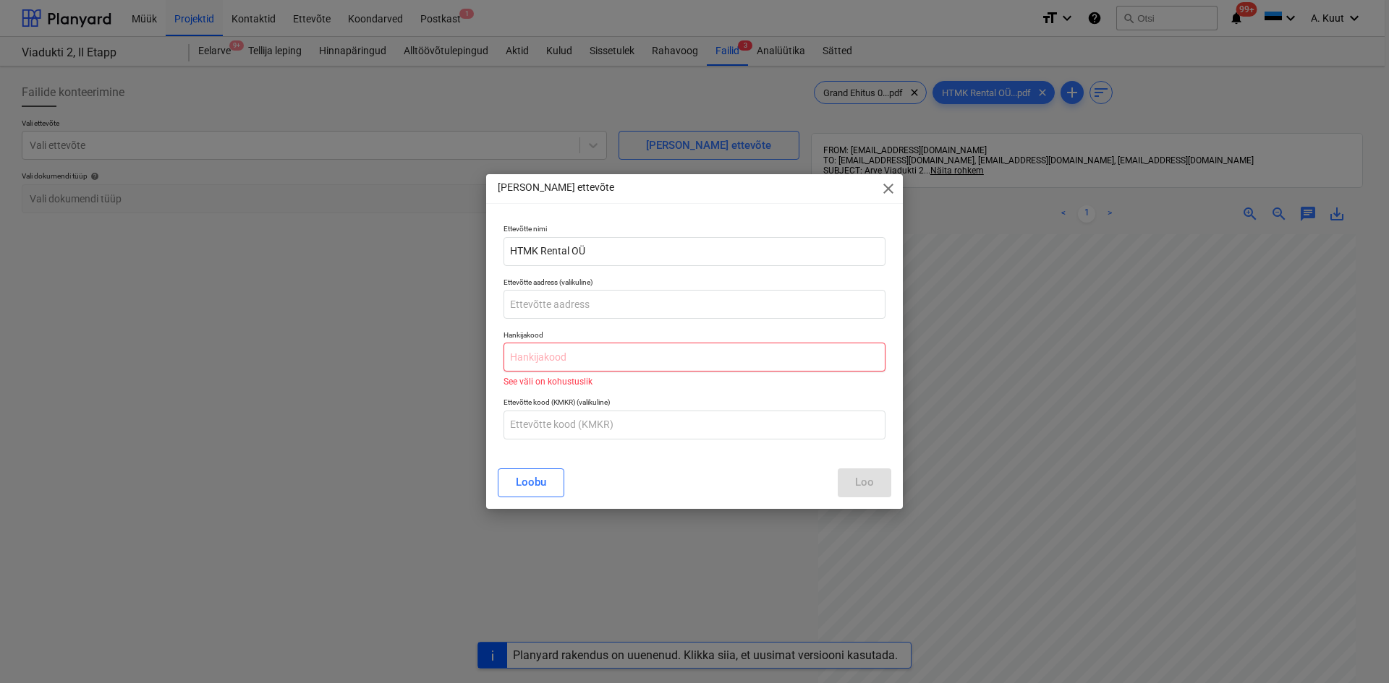
click at [532, 358] on input "text" at bounding box center [694, 357] width 382 height 29
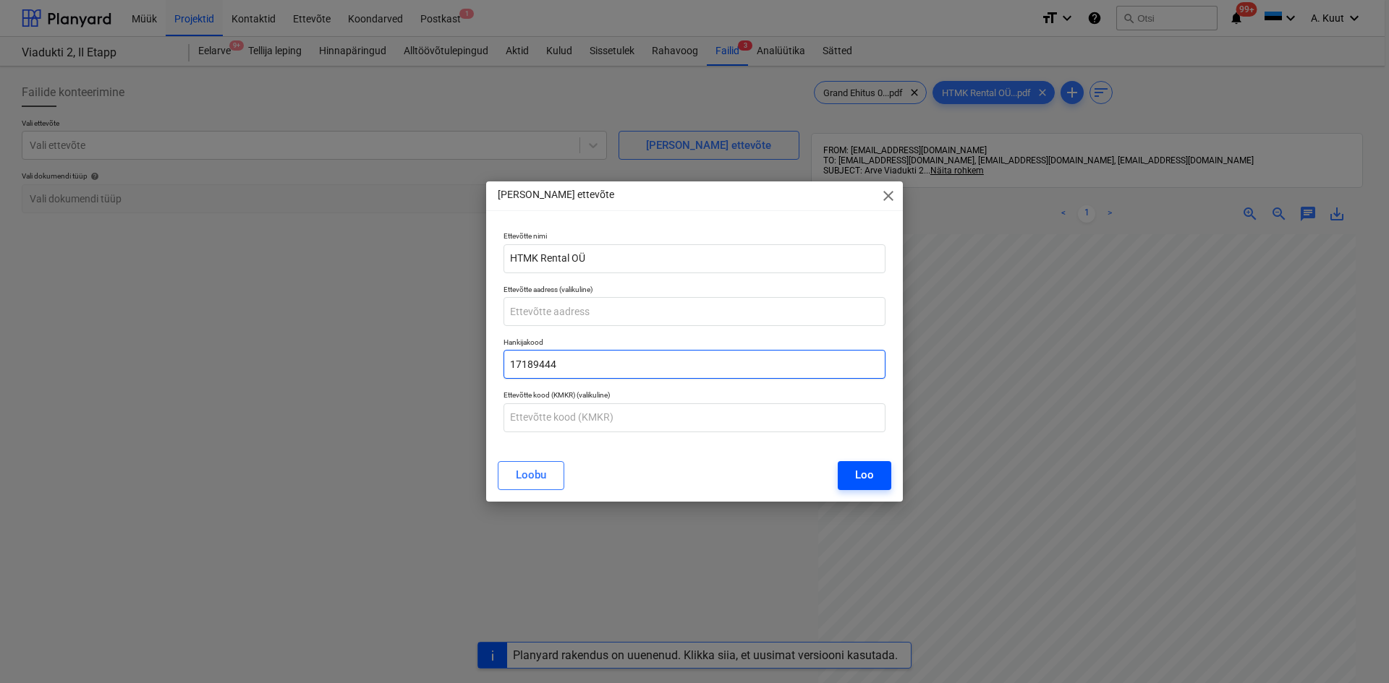
type input "17189444"
click at [857, 474] on div "Loo" at bounding box center [864, 475] width 19 height 19
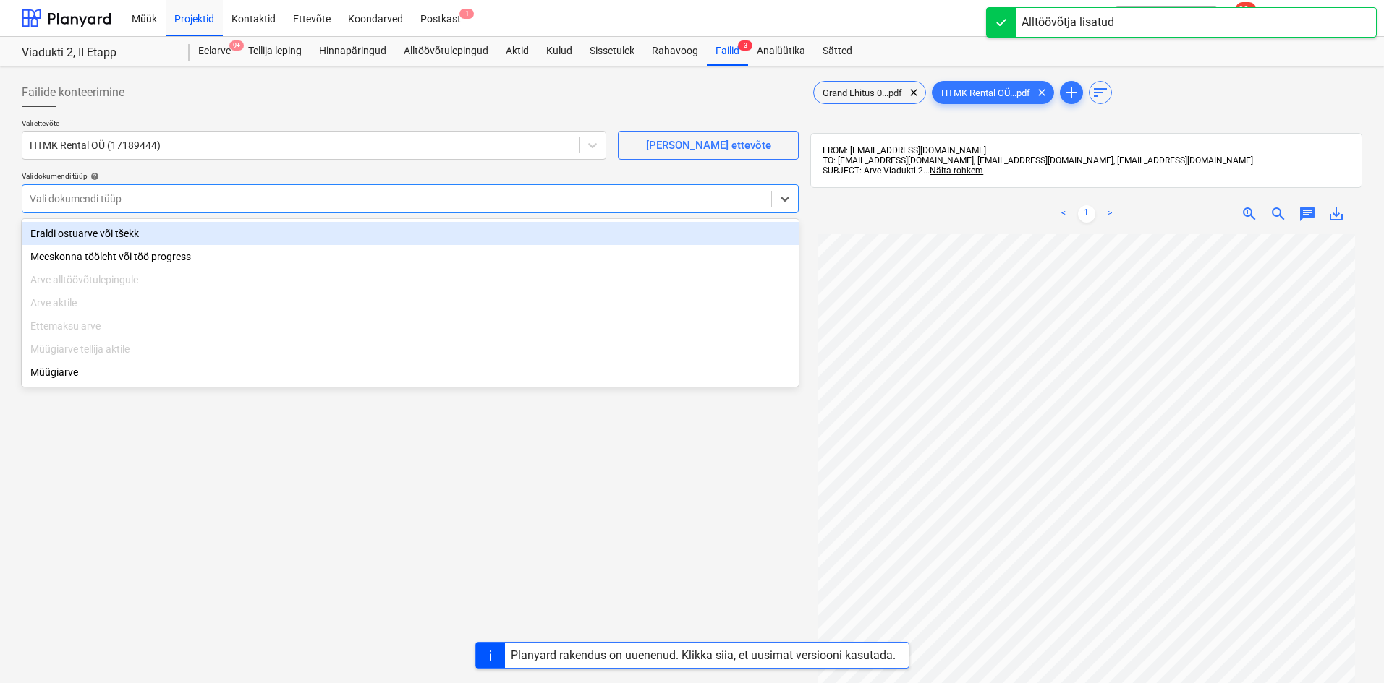
click at [87, 201] on div at bounding box center [397, 199] width 734 height 14
click at [88, 234] on div "Eraldi ostuarve või tšekk" at bounding box center [410, 233] width 777 height 23
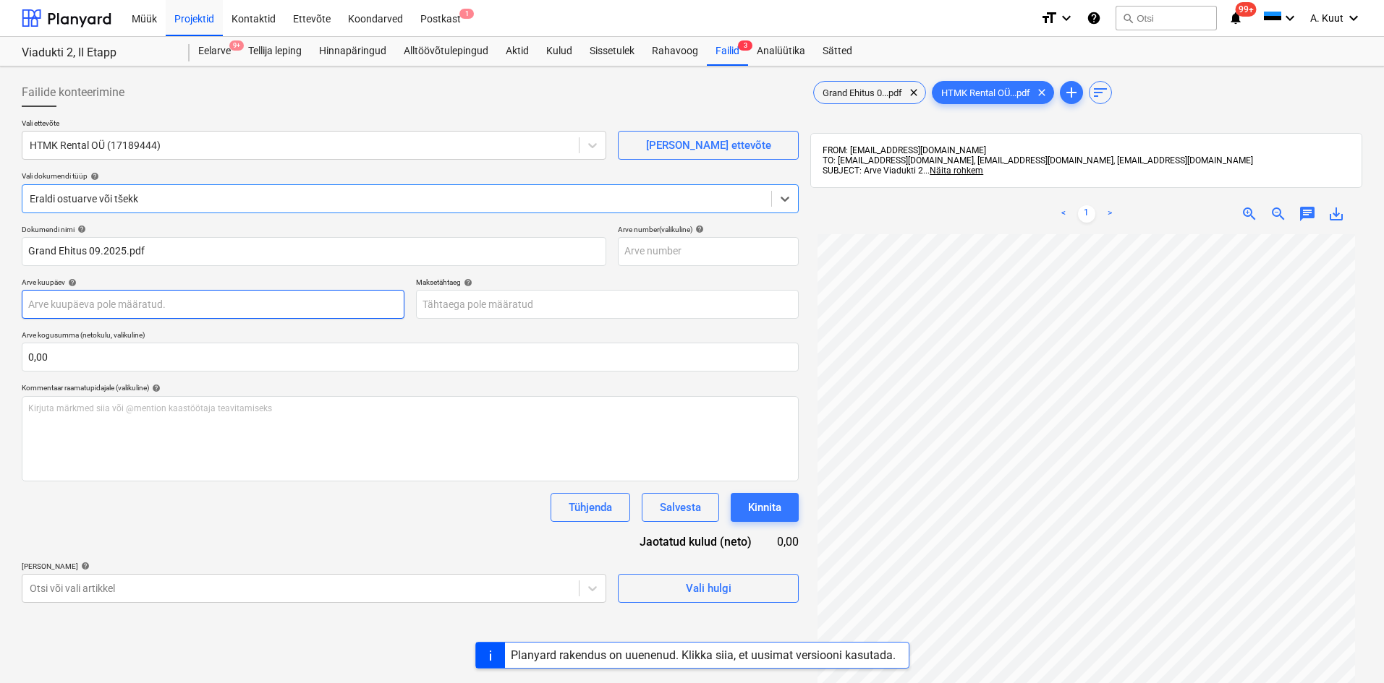
click at [72, 304] on body "Müük Projektid Kontaktid Ettevõte Koondarved Postkast 1 format_size keyboard_ar…" at bounding box center [692, 341] width 1384 height 683
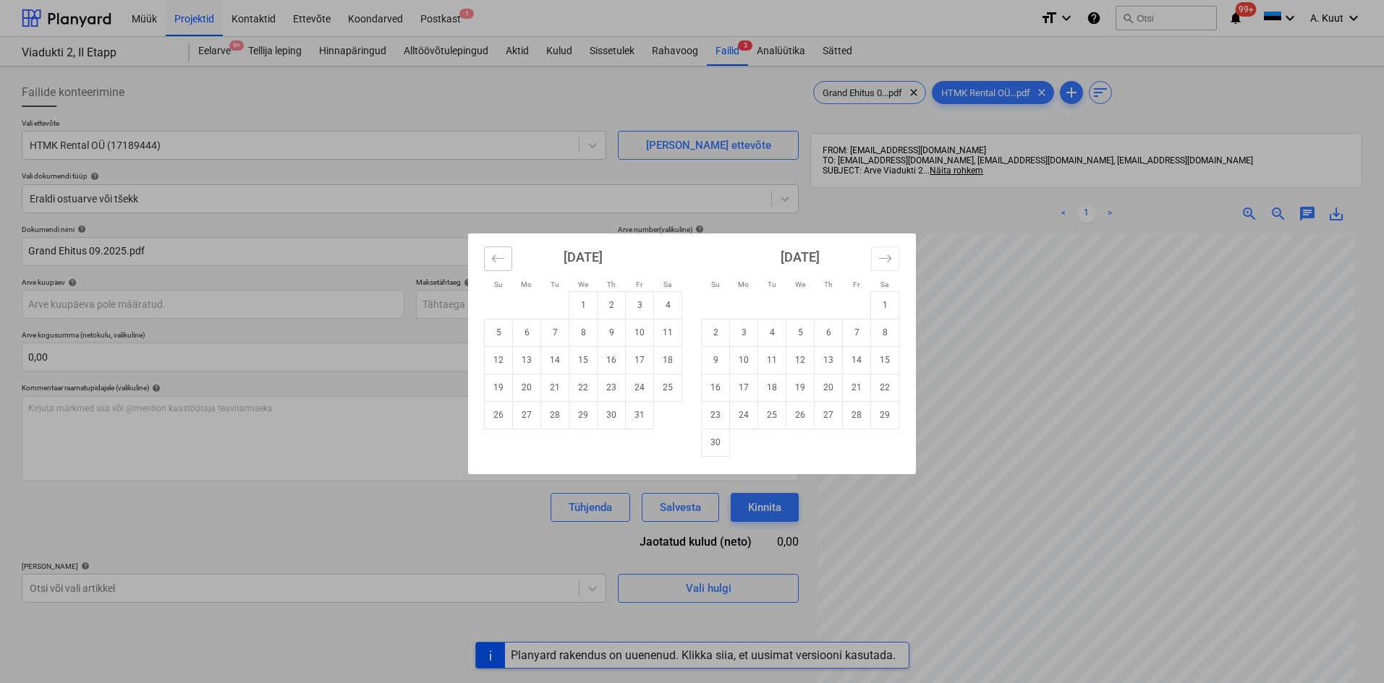
click at [492, 263] on icon "Move backward to switch to the previous month." at bounding box center [498, 259] width 14 height 14
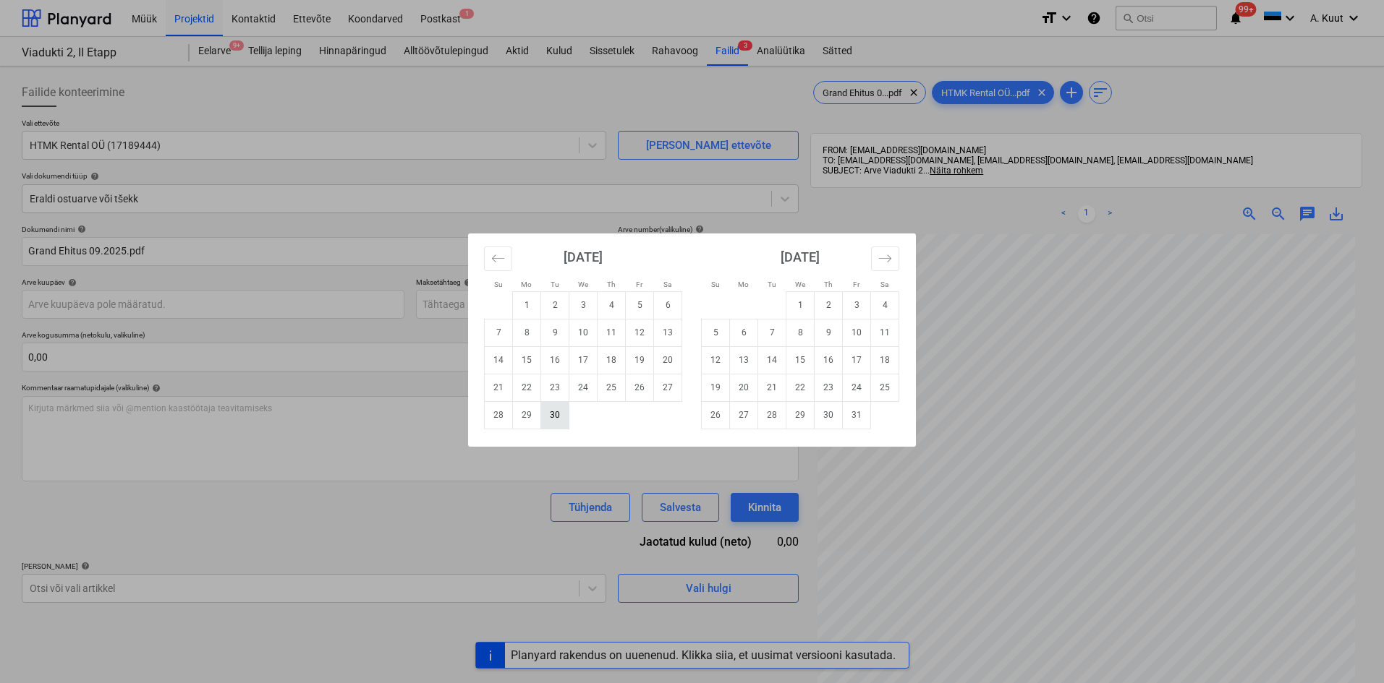
click at [553, 414] on td "30" at bounding box center [555, 414] width 28 height 27
type input "[DATE]"
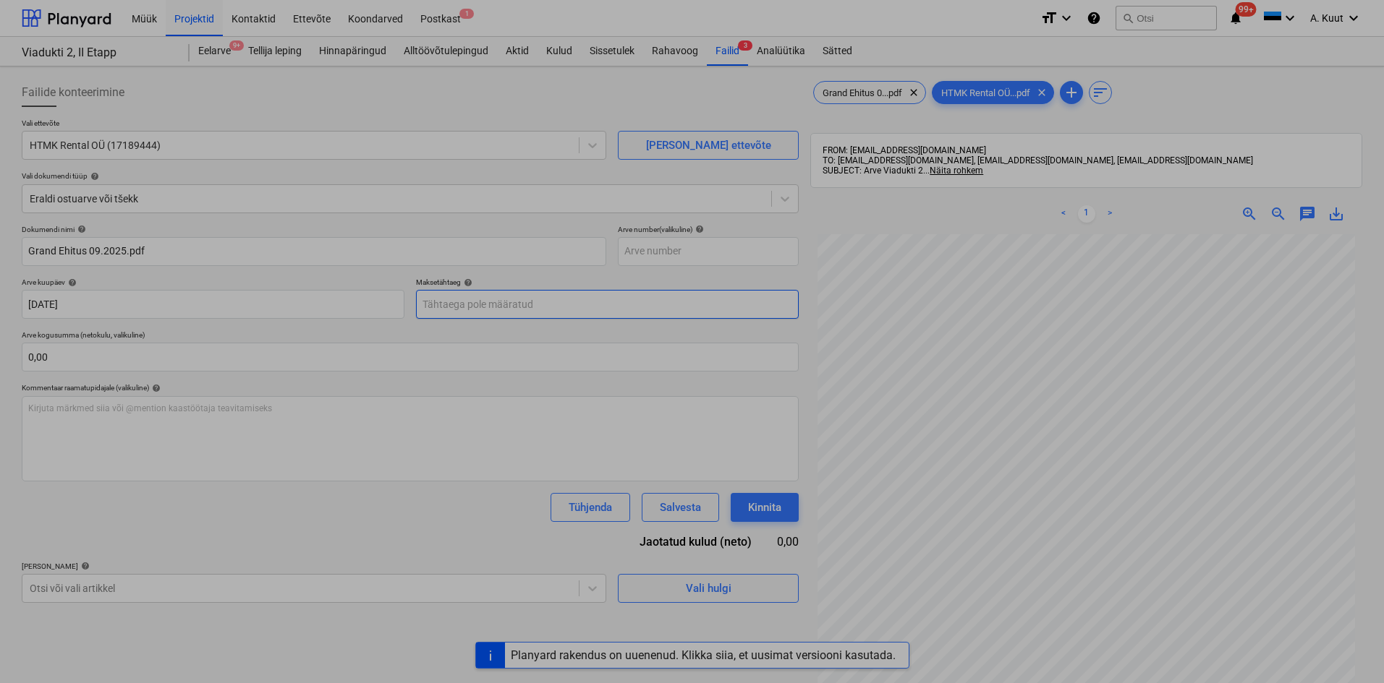
click at [440, 302] on body "Müük Projektid Kontaktid Ettevõte Koondarved Postkast 1 format_size keyboard_ar…" at bounding box center [692, 341] width 1384 height 683
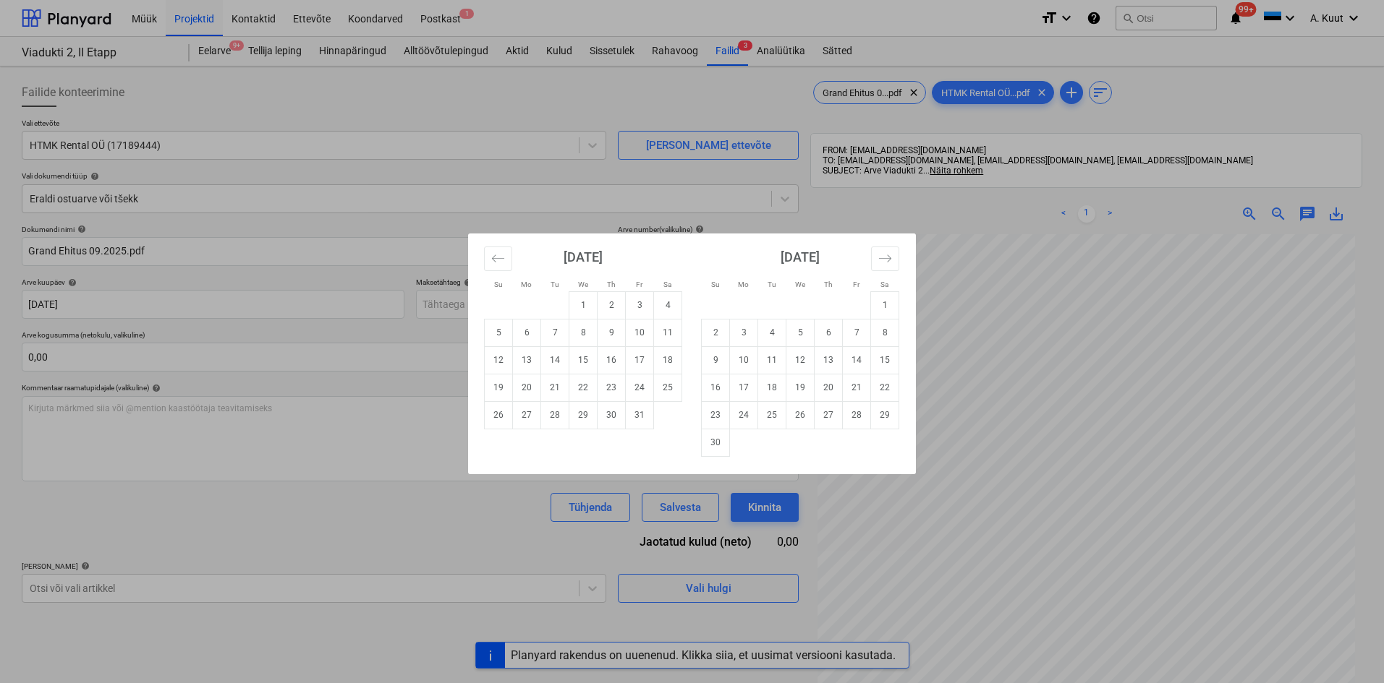
drag, startPoint x: 555, startPoint y: 391, endPoint x: 548, endPoint y: 390, distance: 8.0
click at [555, 390] on td "21" at bounding box center [555, 387] width 28 height 27
type input "[DATE]"
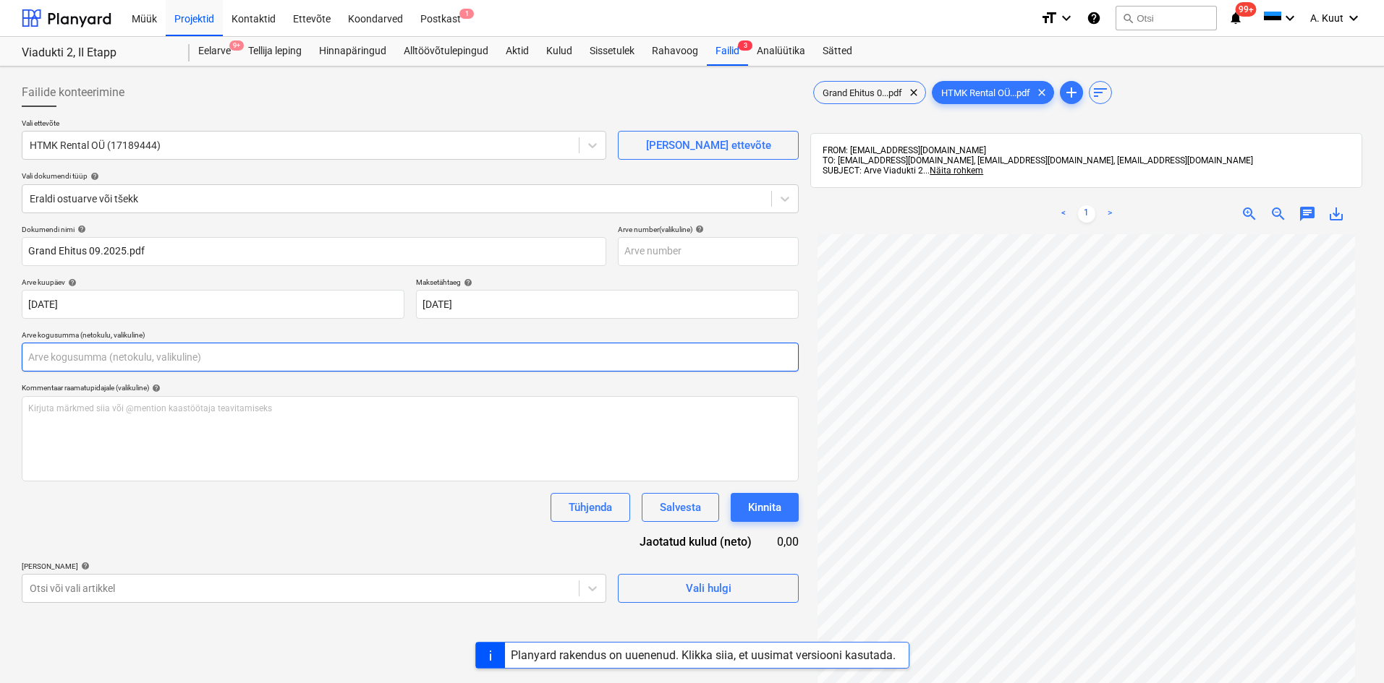
click at [129, 355] on input "text" at bounding box center [410, 357] width 777 height 29
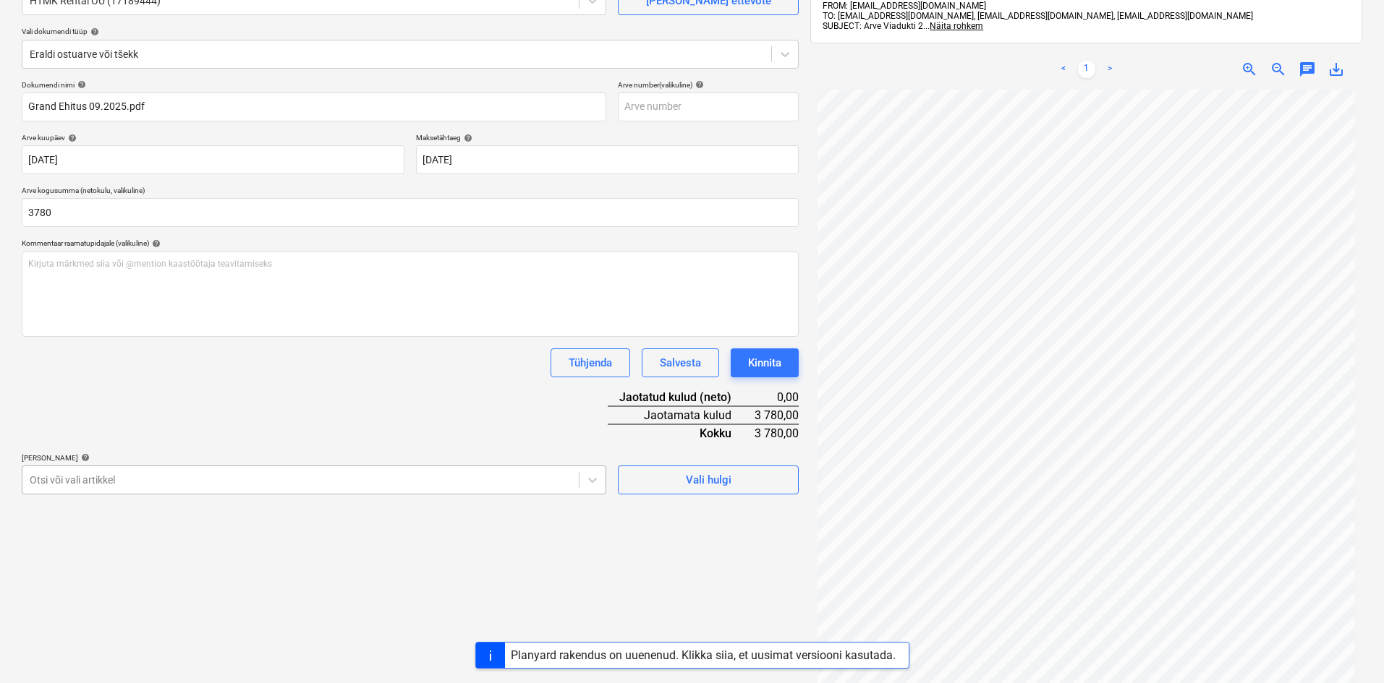
type input "3 780,00"
click at [153, 483] on body "Müük Projektid Kontaktid Ettevõte Koondarved Postkast 1 format_size keyboard_ar…" at bounding box center [692, 196] width 1384 height 683
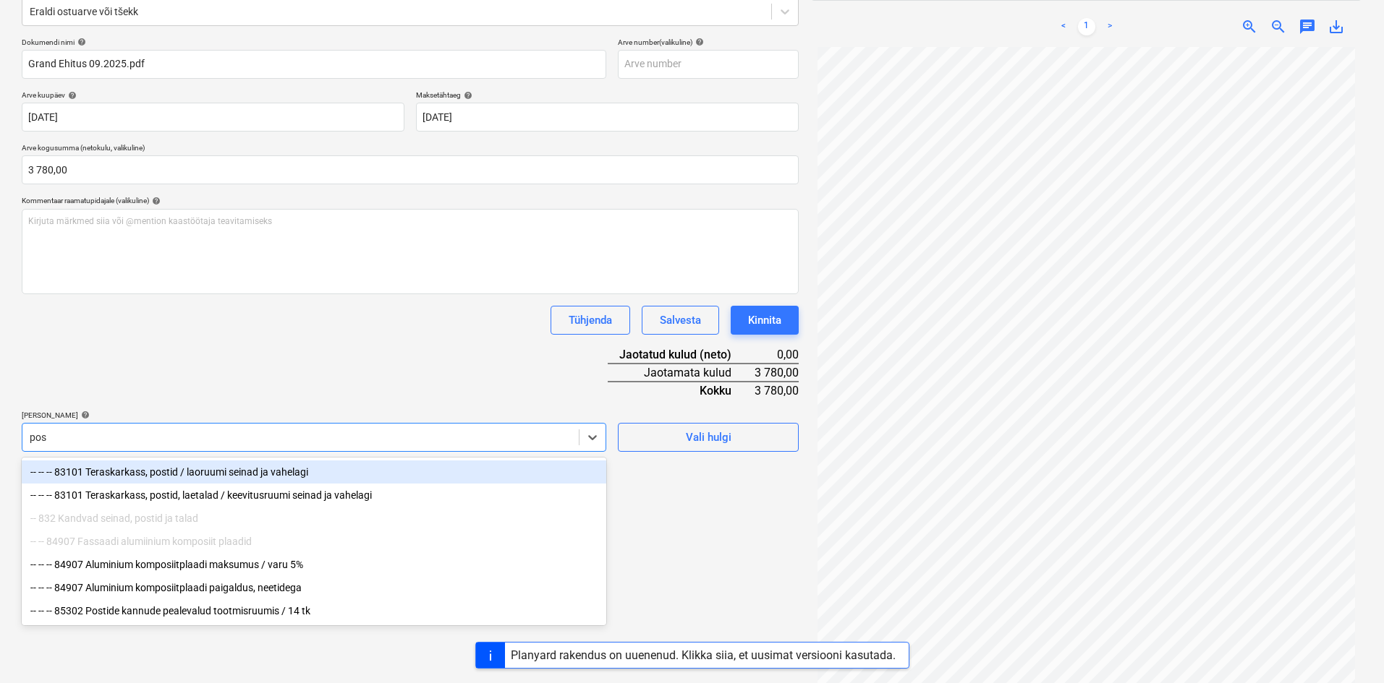
type input "post"
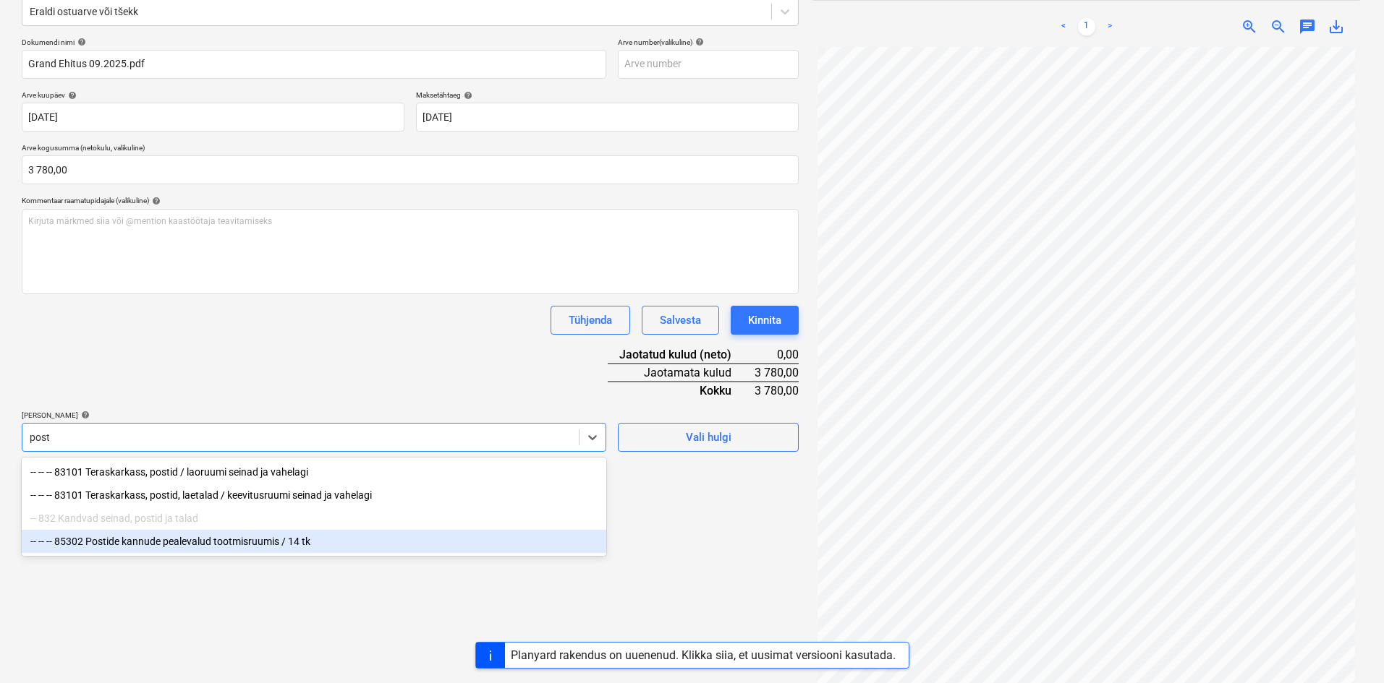
click at [178, 545] on div "-- -- -- 85302 Postide kannude pealevalud tootmisruumis / 14 tk" at bounding box center [314, 541] width 584 height 23
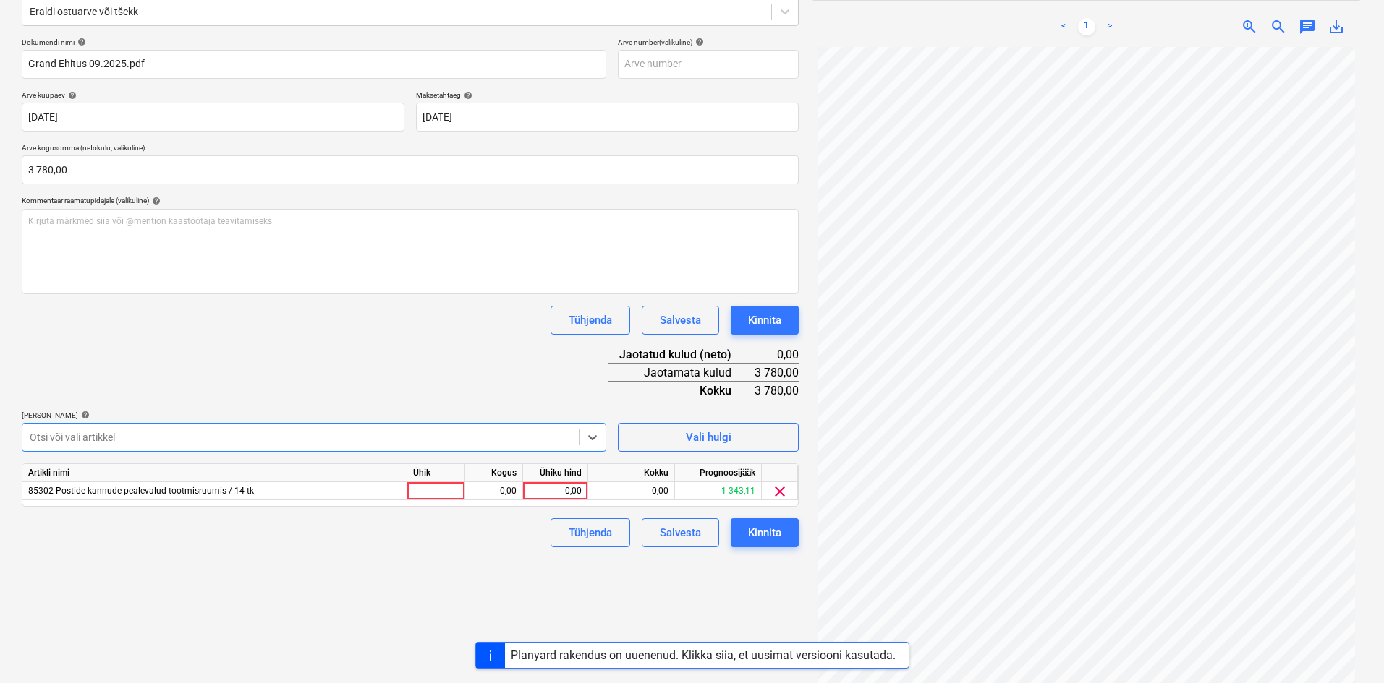
click at [182, 433] on div at bounding box center [301, 437] width 542 height 14
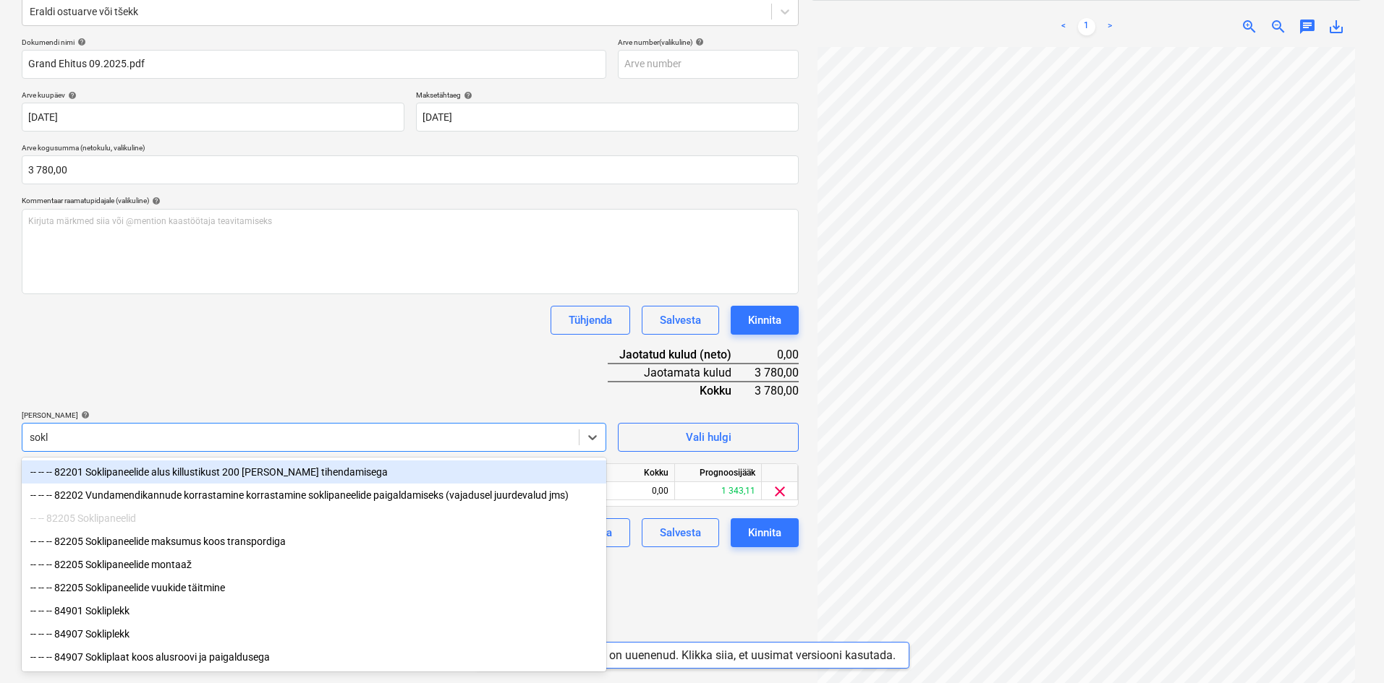
type input "sokli"
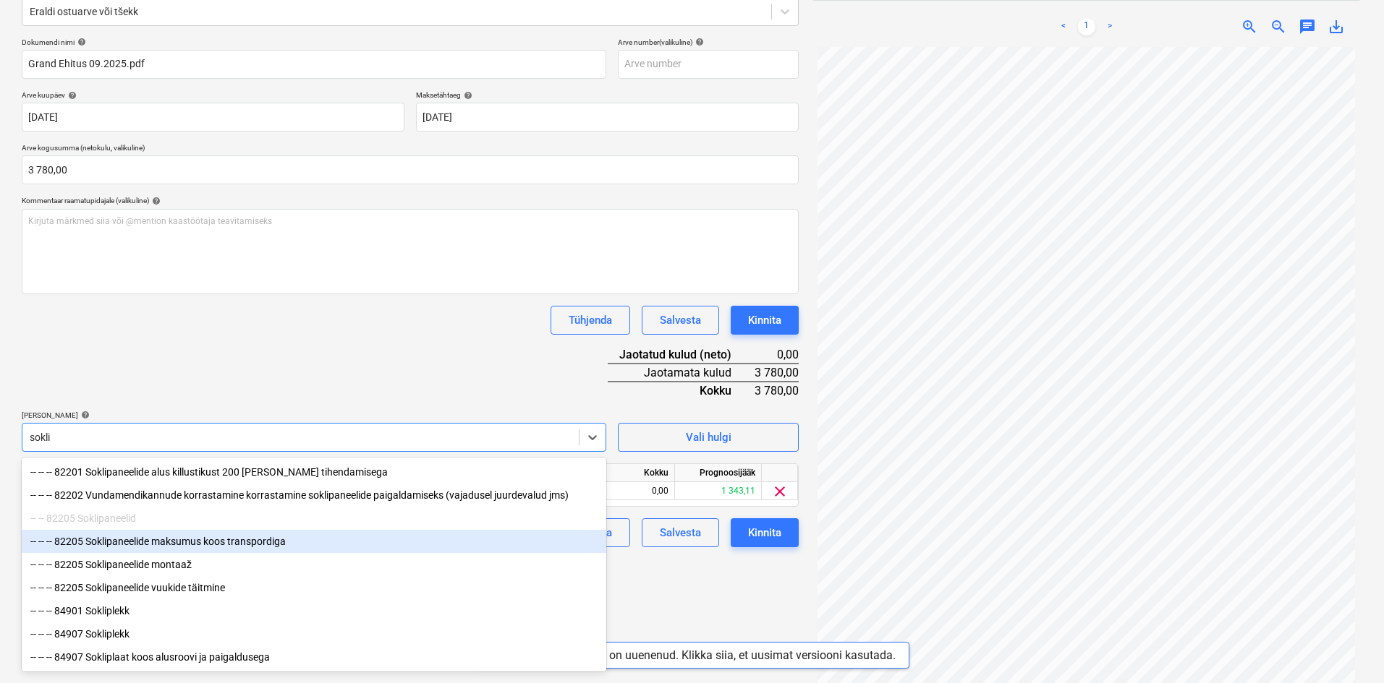
click at [187, 542] on div "-- -- -- 82205 Soklipaneelide maksumus koos transpordiga" at bounding box center [314, 541] width 584 height 23
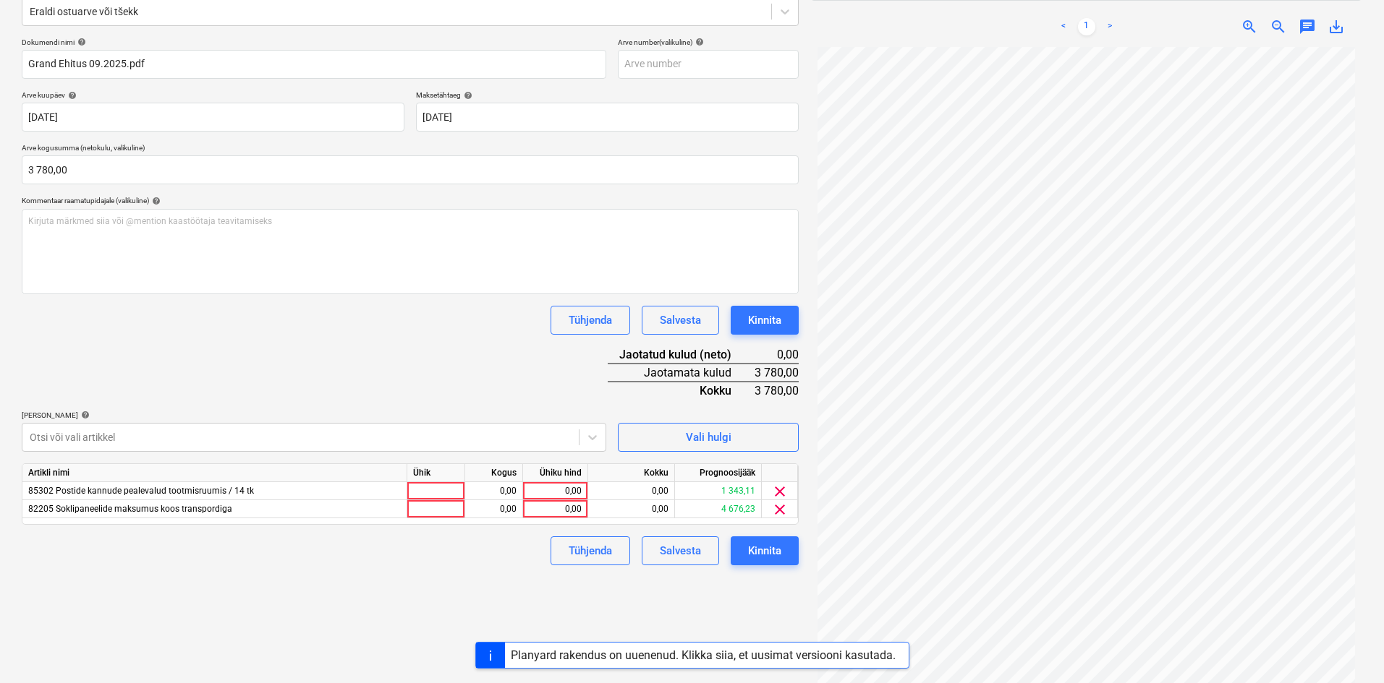
click at [292, 378] on div "Dokumendi nimi help Grand Ehitus 09.2025.pdf Arve number (valikuline) help Arve…" at bounding box center [410, 302] width 777 height 528
click at [576, 489] on div "0,00" at bounding box center [555, 491] width 53 height 18
type input "1780"
click at [577, 507] on div "0,00" at bounding box center [555, 509] width 53 height 18
type input "2000"
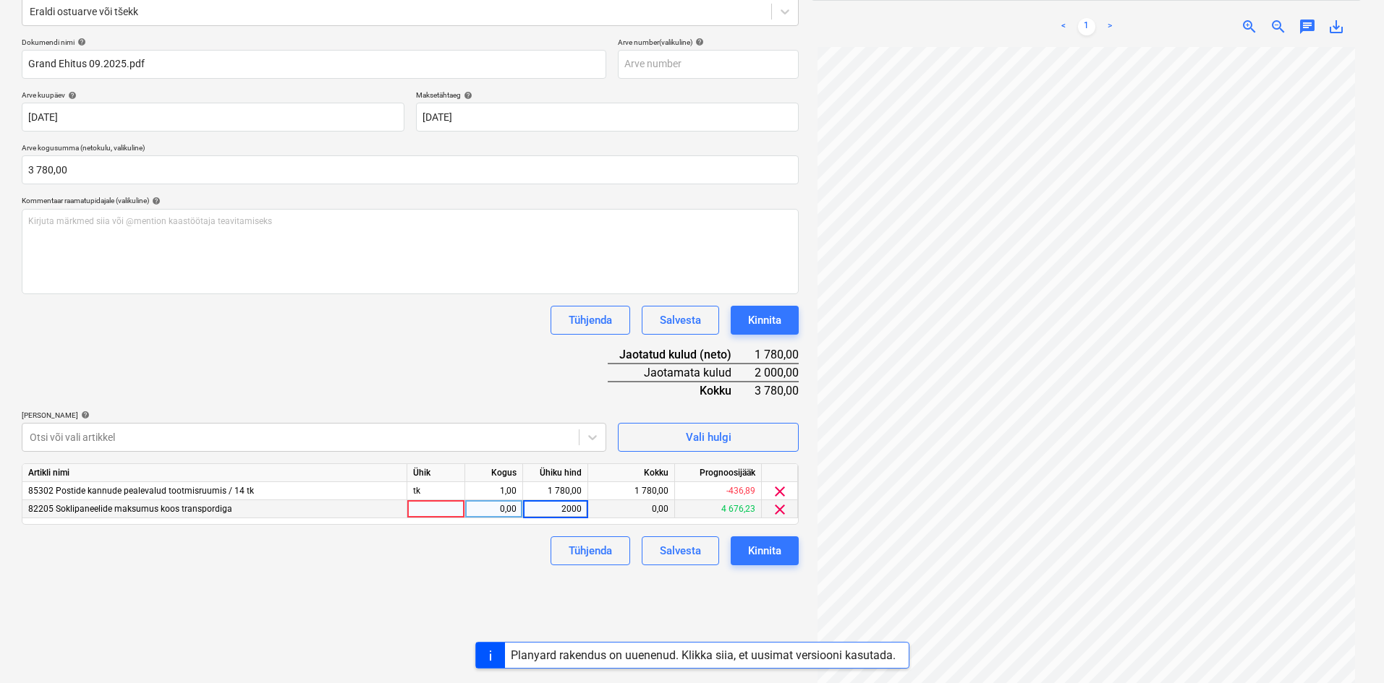
click at [503, 576] on div "Failide konteerimine Vali ettevõte HTMK Rental OÜ (17189444) [PERSON_NAME] uus …" at bounding box center [410, 290] width 788 height 811
click at [775, 552] on div "Kinnita" at bounding box center [764, 551] width 33 height 19
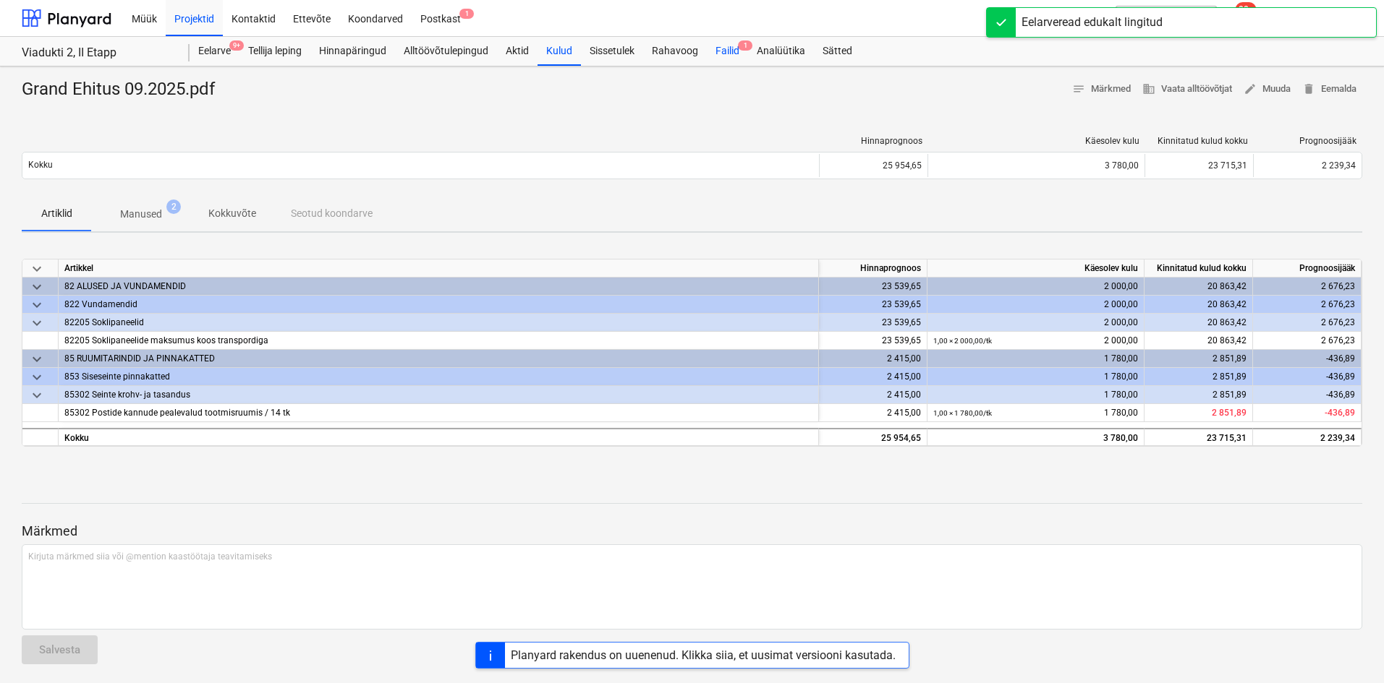
click at [722, 49] on div "Failid 1" at bounding box center [727, 51] width 41 height 29
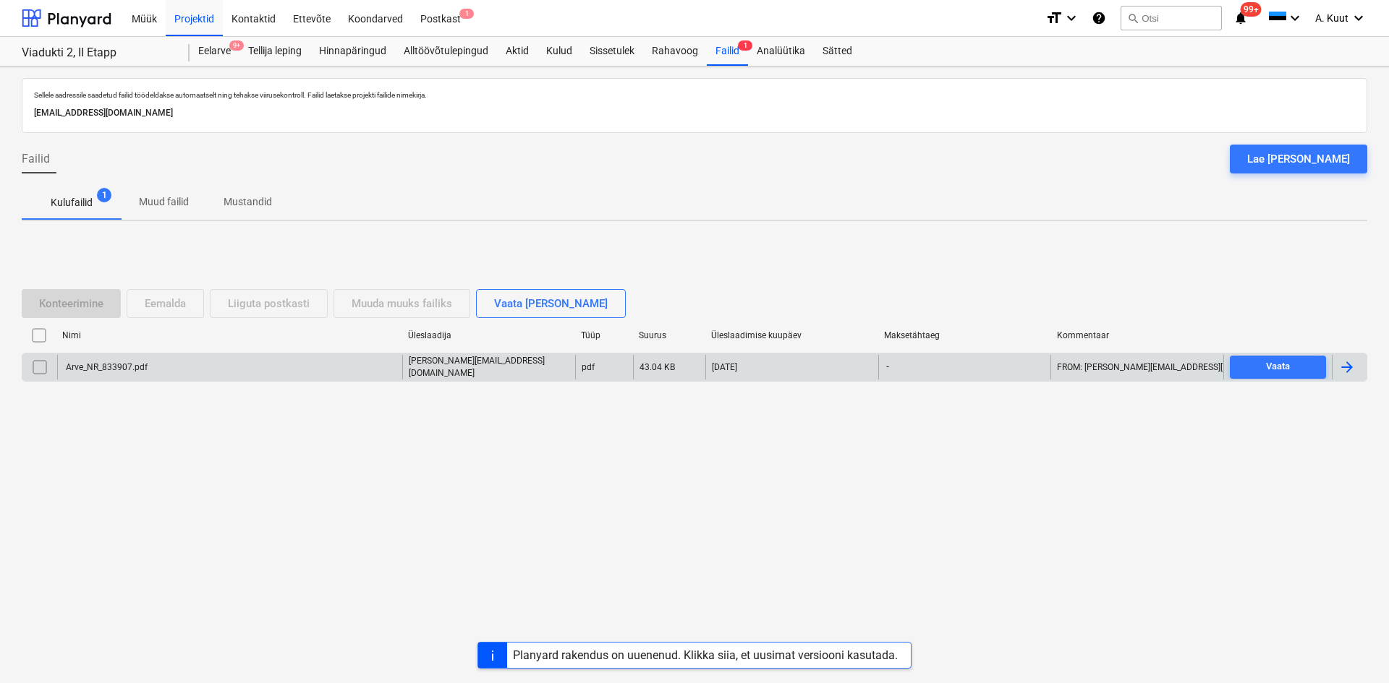
click at [112, 367] on div "Arve_NR_833907.pdf" at bounding box center [106, 367] width 84 height 10
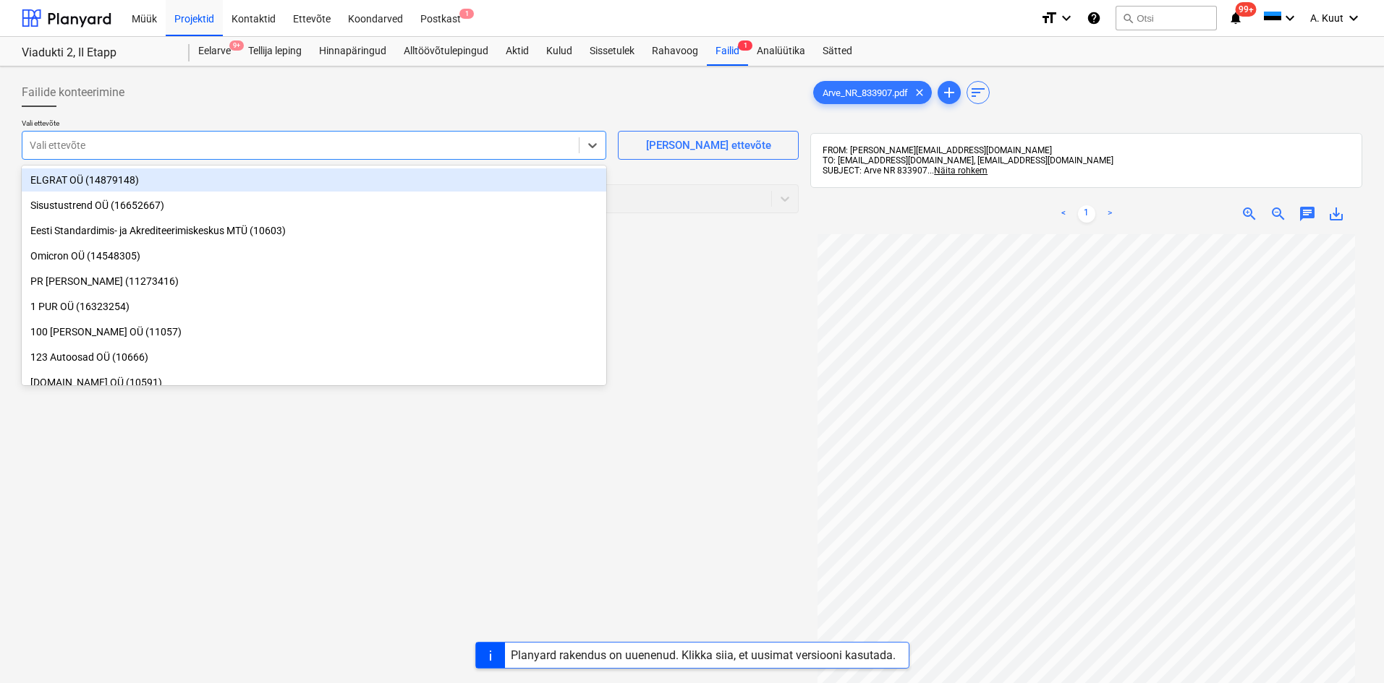
click at [55, 144] on div at bounding box center [301, 145] width 542 height 14
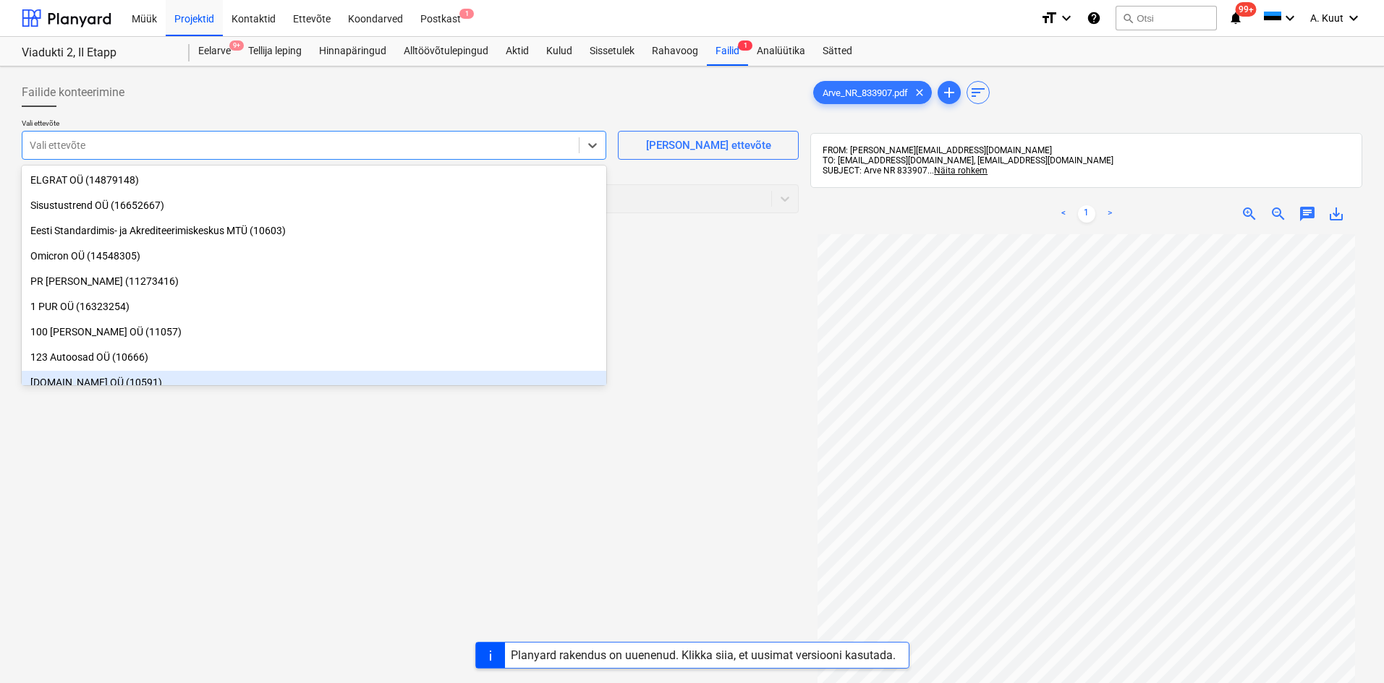
click at [163, 476] on div "Failide konteerimine Vali ettevõte option [DOMAIN_NAME] OÜ (10591) focused, 9 o…" at bounding box center [410, 477] width 788 height 811
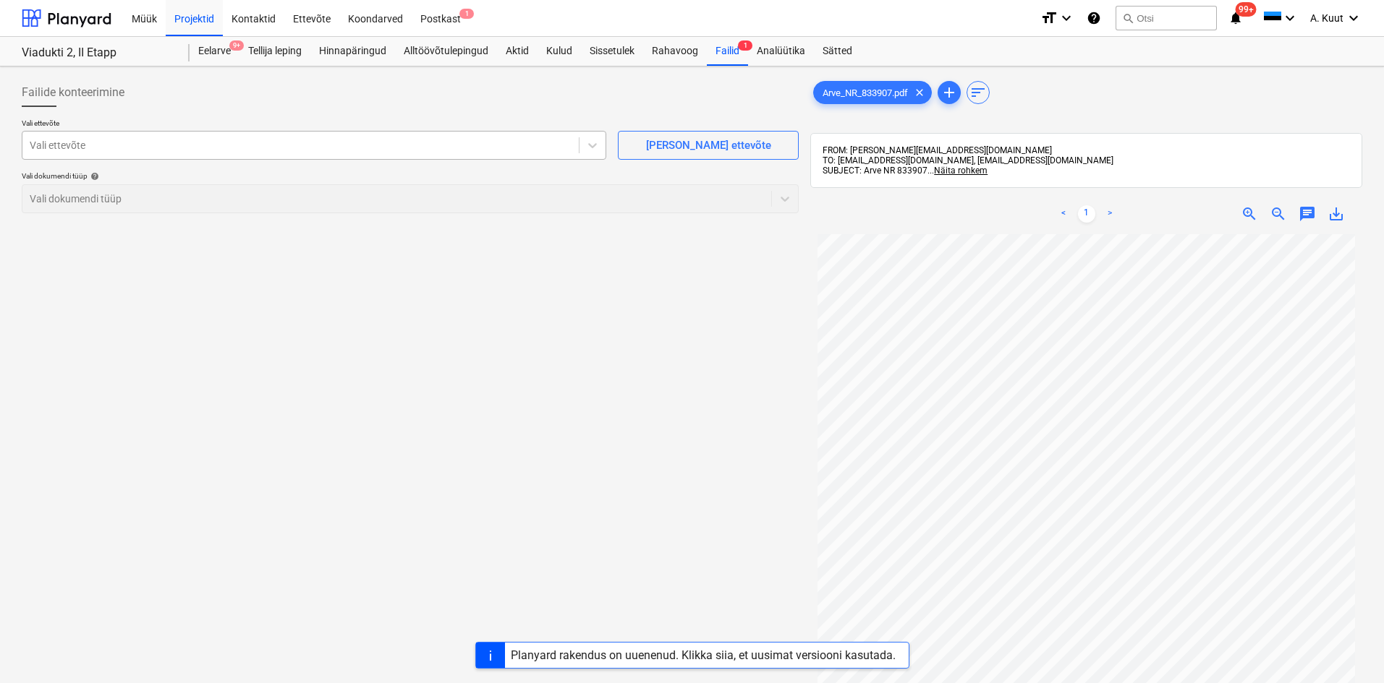
click at [44, 148] on div at bounding box center [301, 145] width 542 height 14
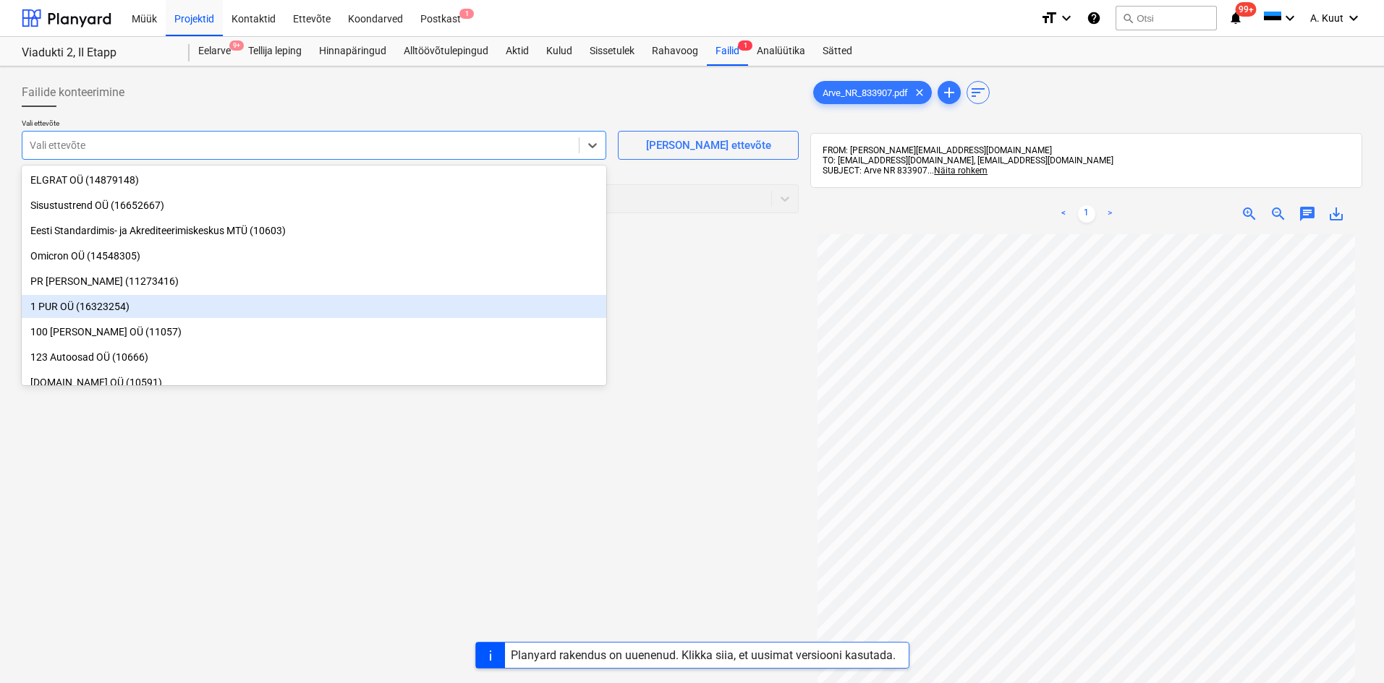
click at [33, 142] on div at bounding box center [301, 145] width 542 height 14
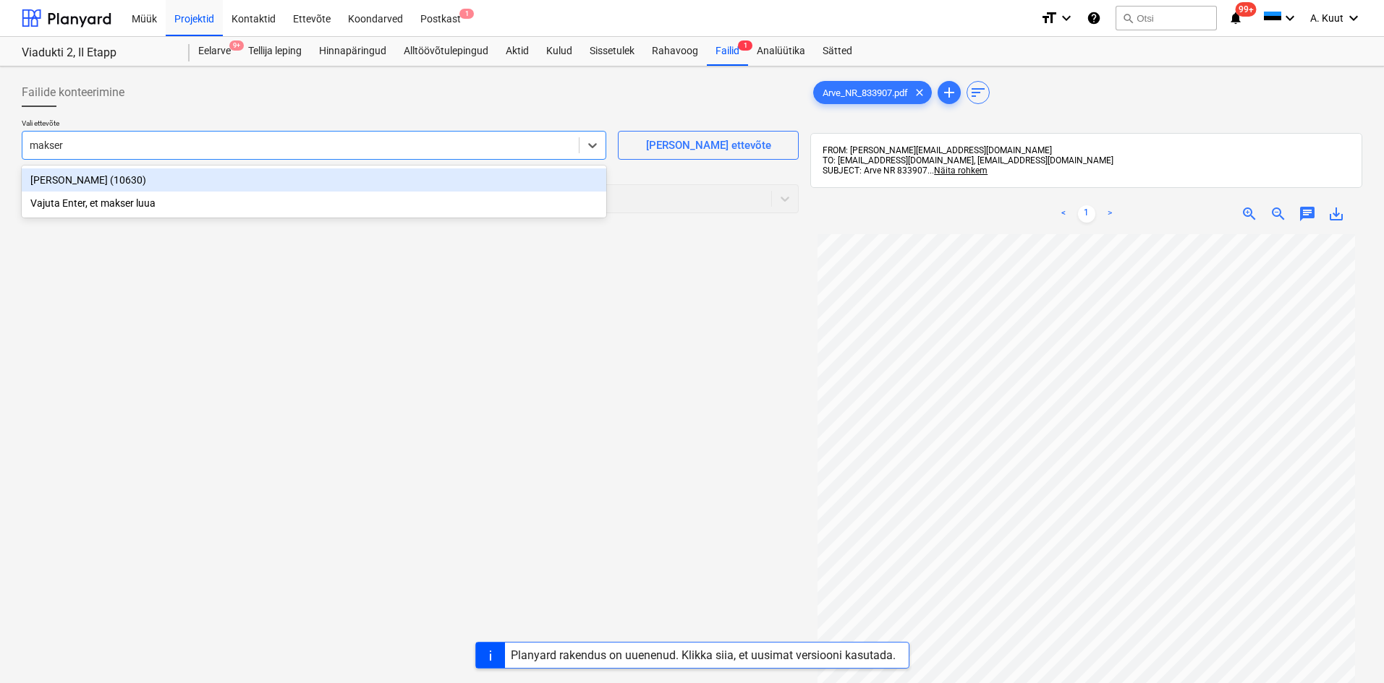
type input "makserv"
click at [55, 177] on div "[PERSON_NAME] (10630)" at bounding box center [314, 180] width 584 height 23
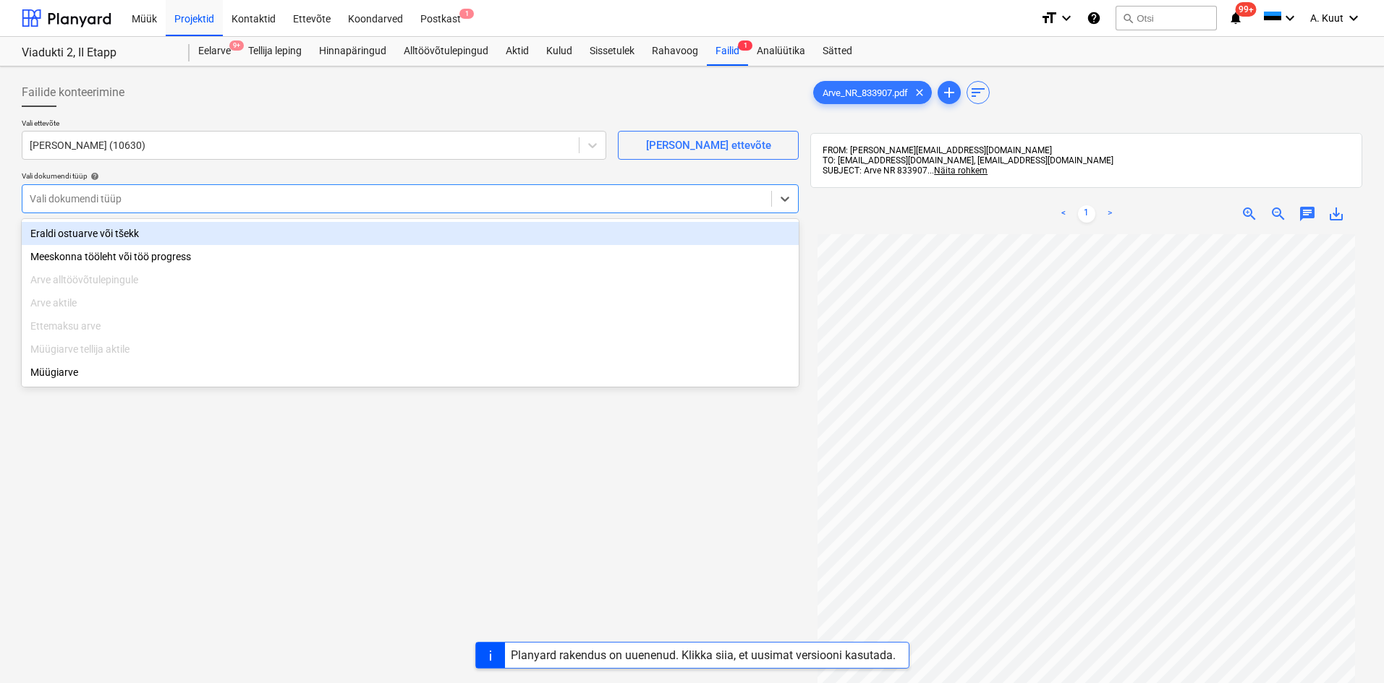
click at [67, 201] on div at bounding box center [397, 199] width 734 height 14
click at [101, 234] on div "Eraldi ostuarve või tšekk" at bounding box center [410, 233] width 777 height 23
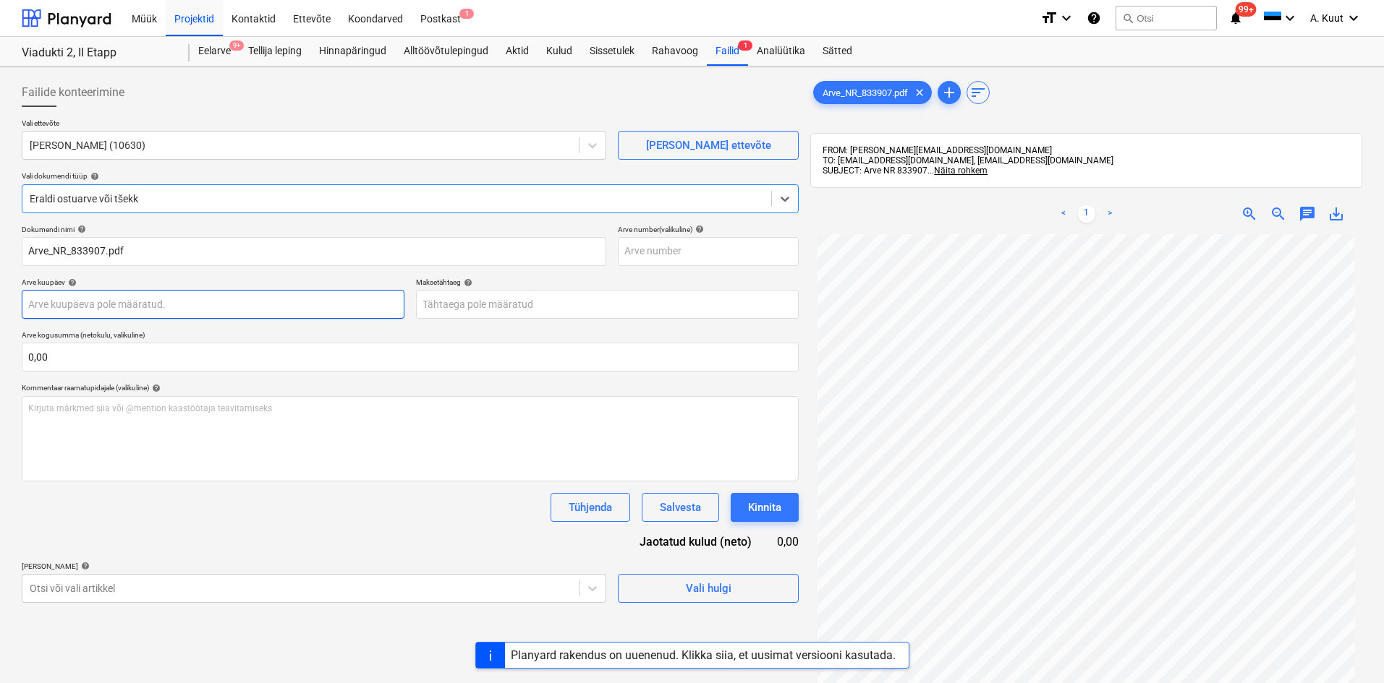
click at [94, 304] on body "Müük Projektid Kontaktid Ettevõte Koondarved Postkast 1 format_size keyboard_ar…" at bounding box center [692, 341] width 1384 height 683
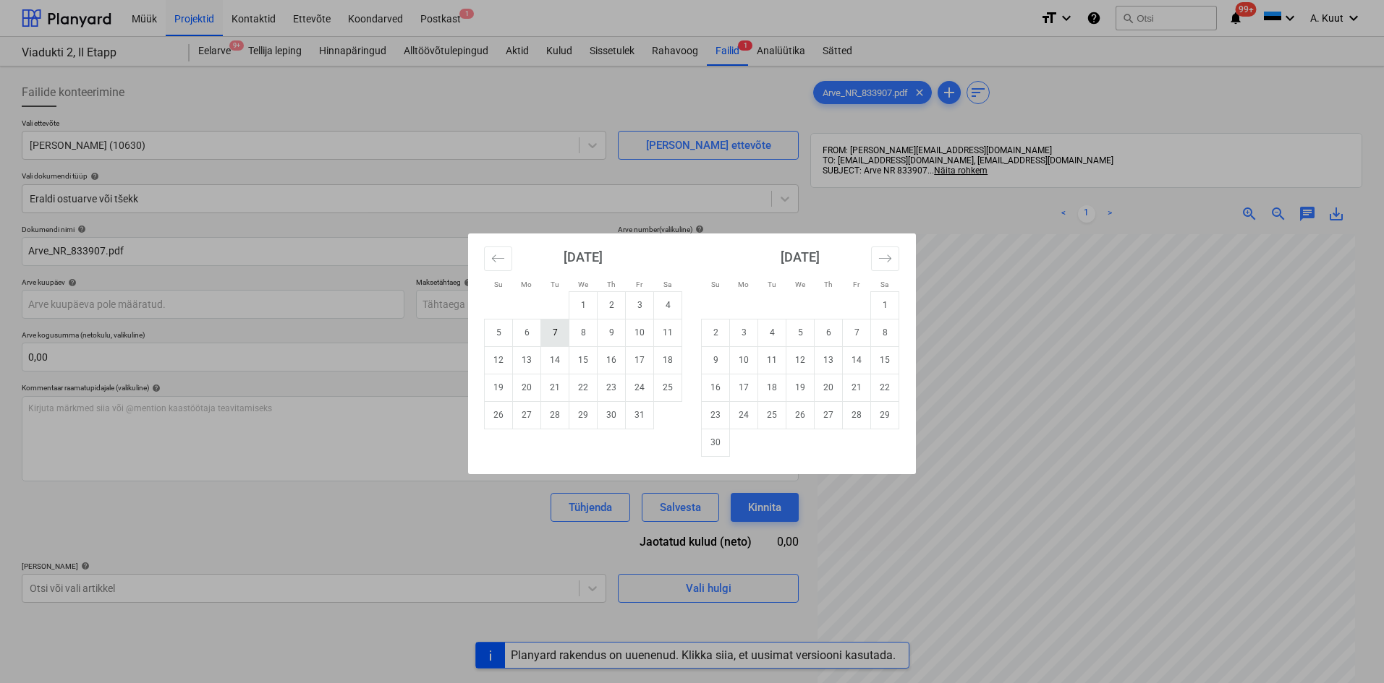
click at [548, 336] on td "7" at bounding box center [555, 332] width 28 height 27
type input "[DATE]"
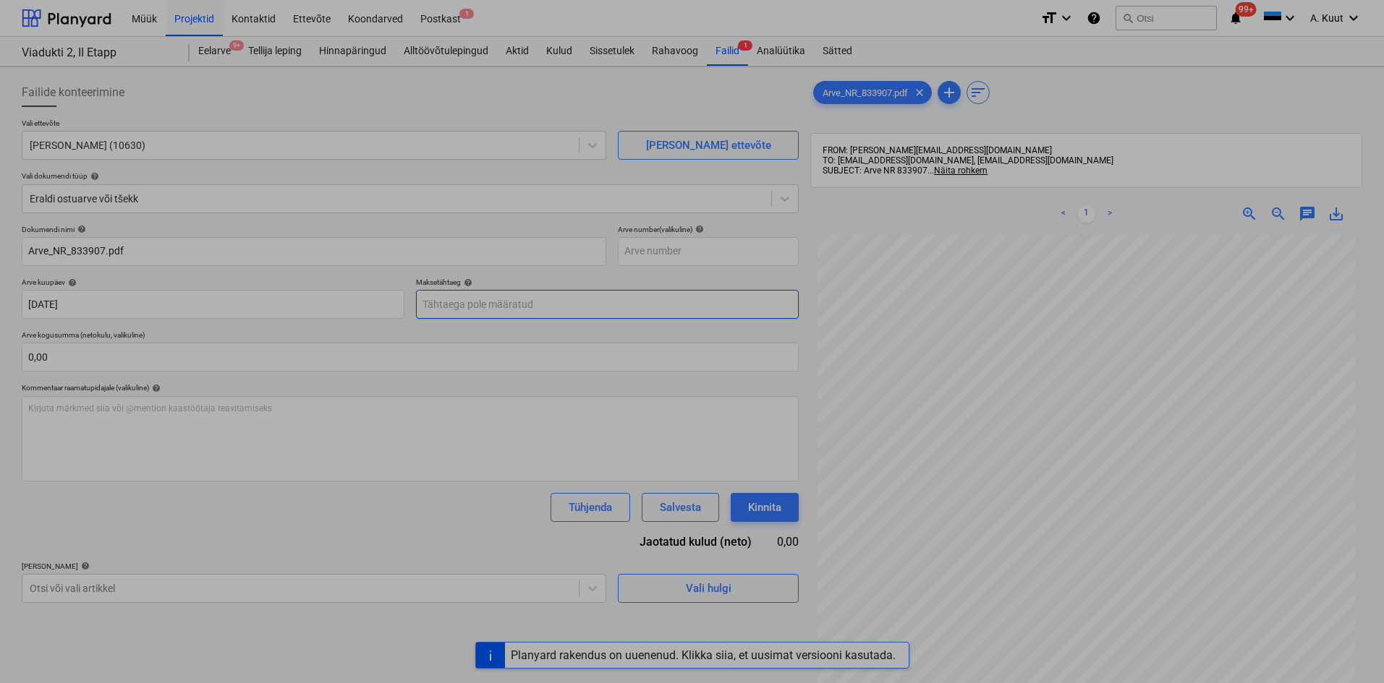
click at [430, 306] on body "Müük Projektid Kontaktid Ettevõte Koondarved Postkast 1 format_size keyboard_ar…" at bounding box center [692, 341] width 1384 height 683
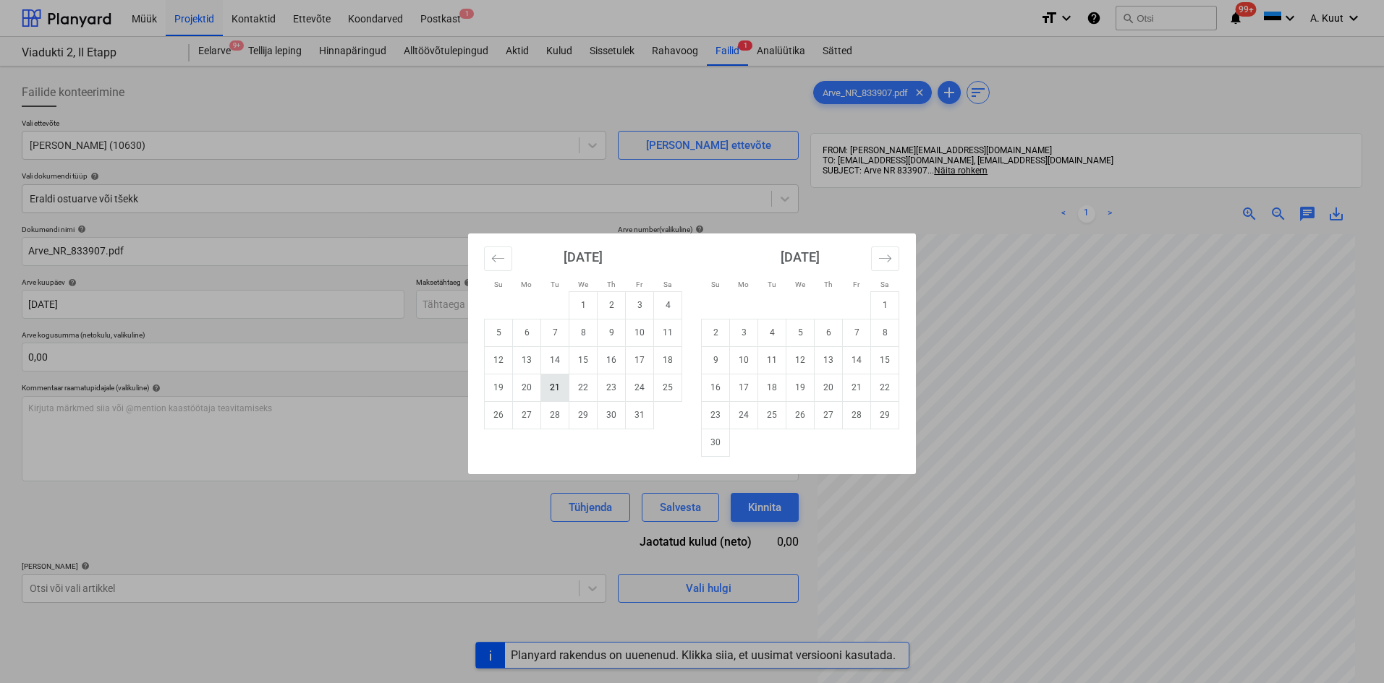
click at [553, 391] on td "21" at bounding box center [555, 387] width 28 height 27
type input "[DATE]"
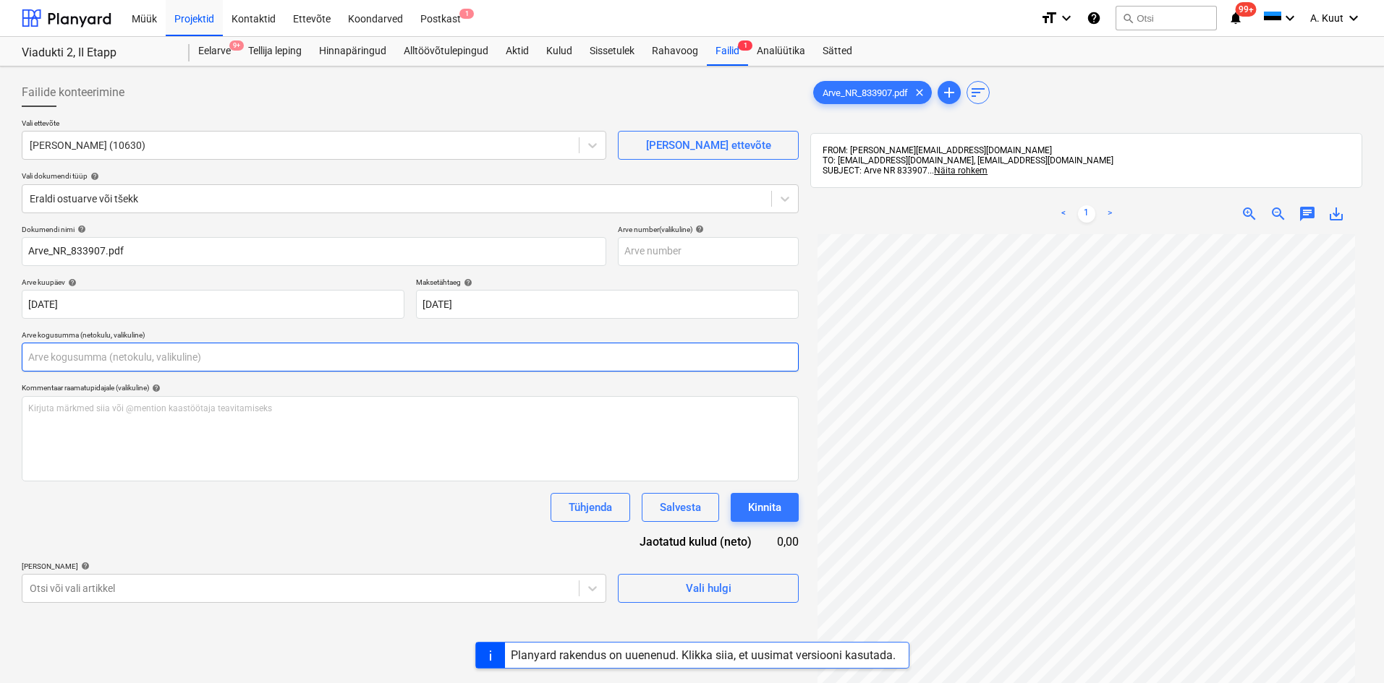
click at [79, 367] on input "text" at bounding box center [410, 357] width 777 height 29
click at [65, 361] on input "text" at bounding box center [410, 357] width 777 height 29
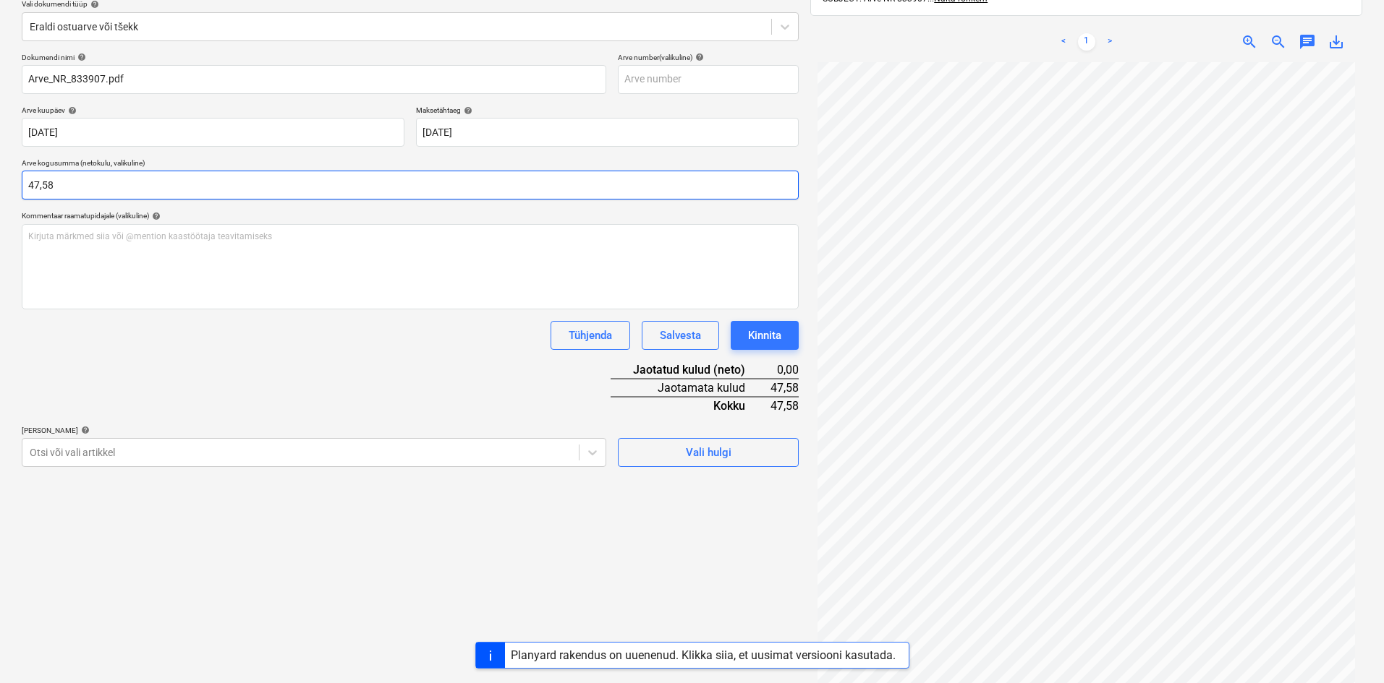
scroll to position [205, 0]
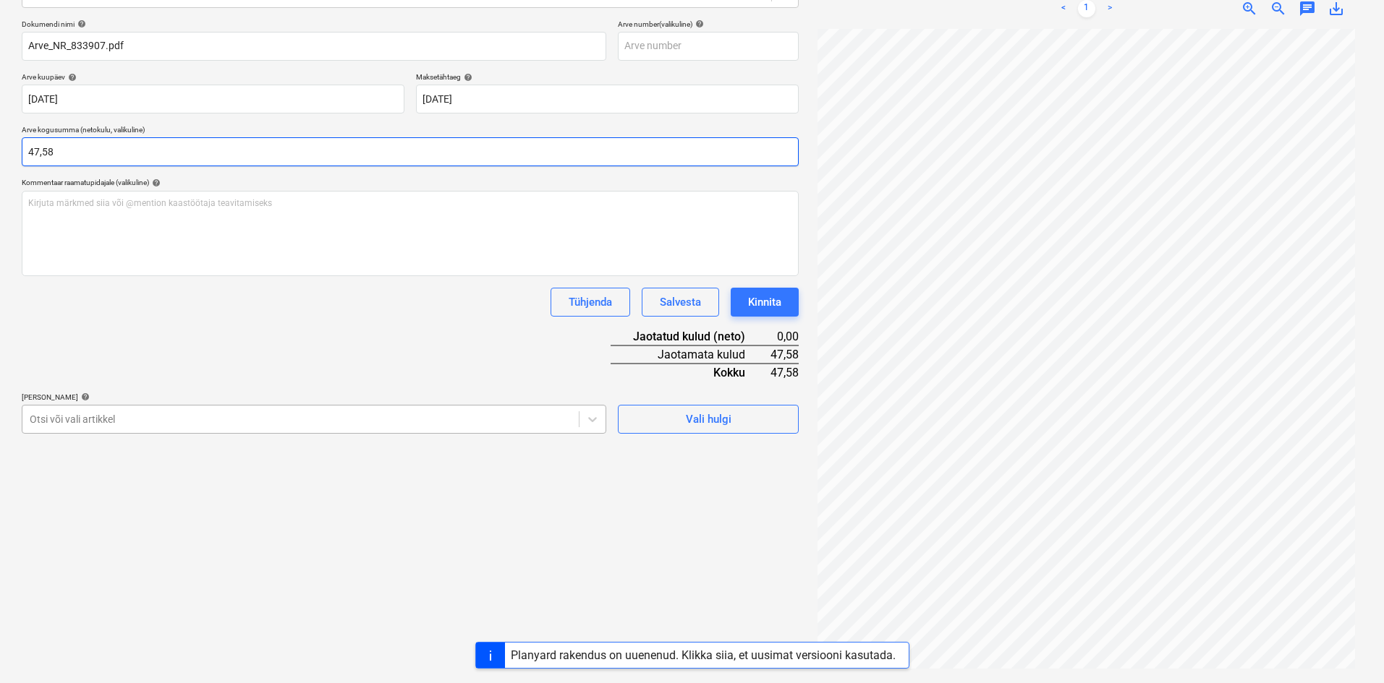
type input "47,58"
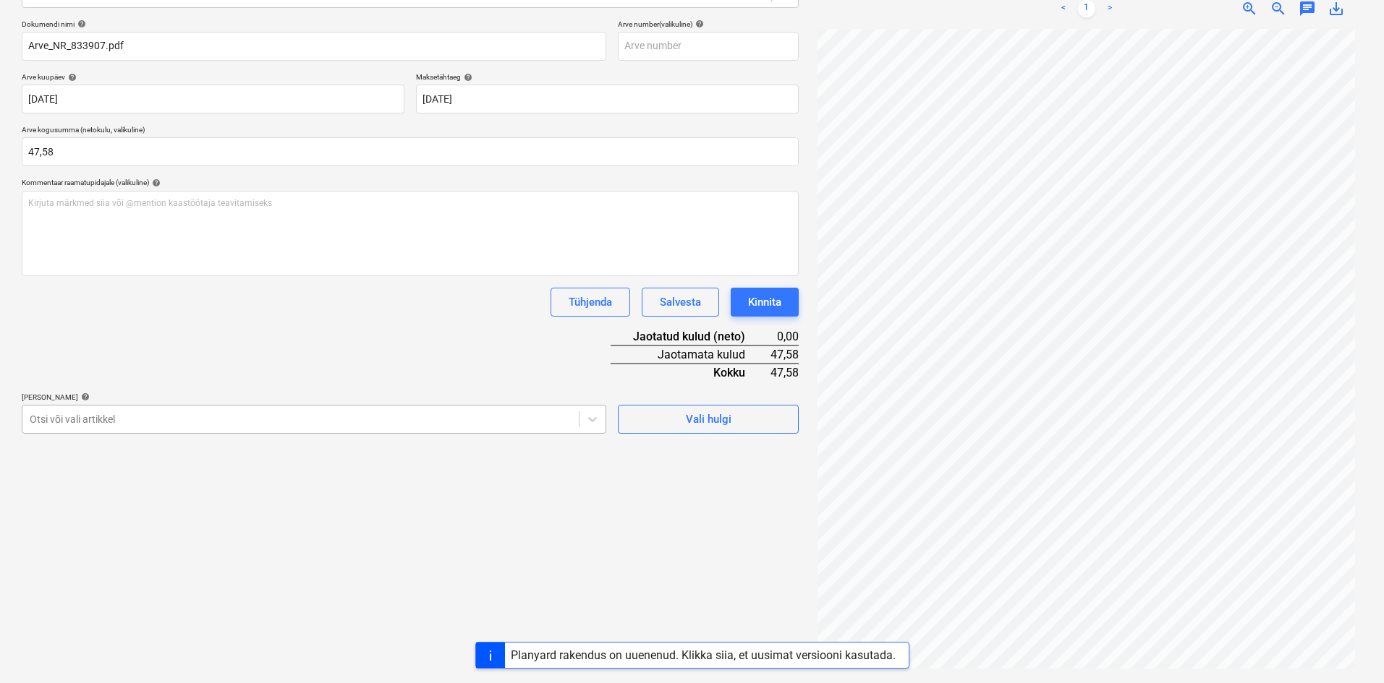
click at [145, 422] on div at bounding box center [301, 419] width 542 height 14
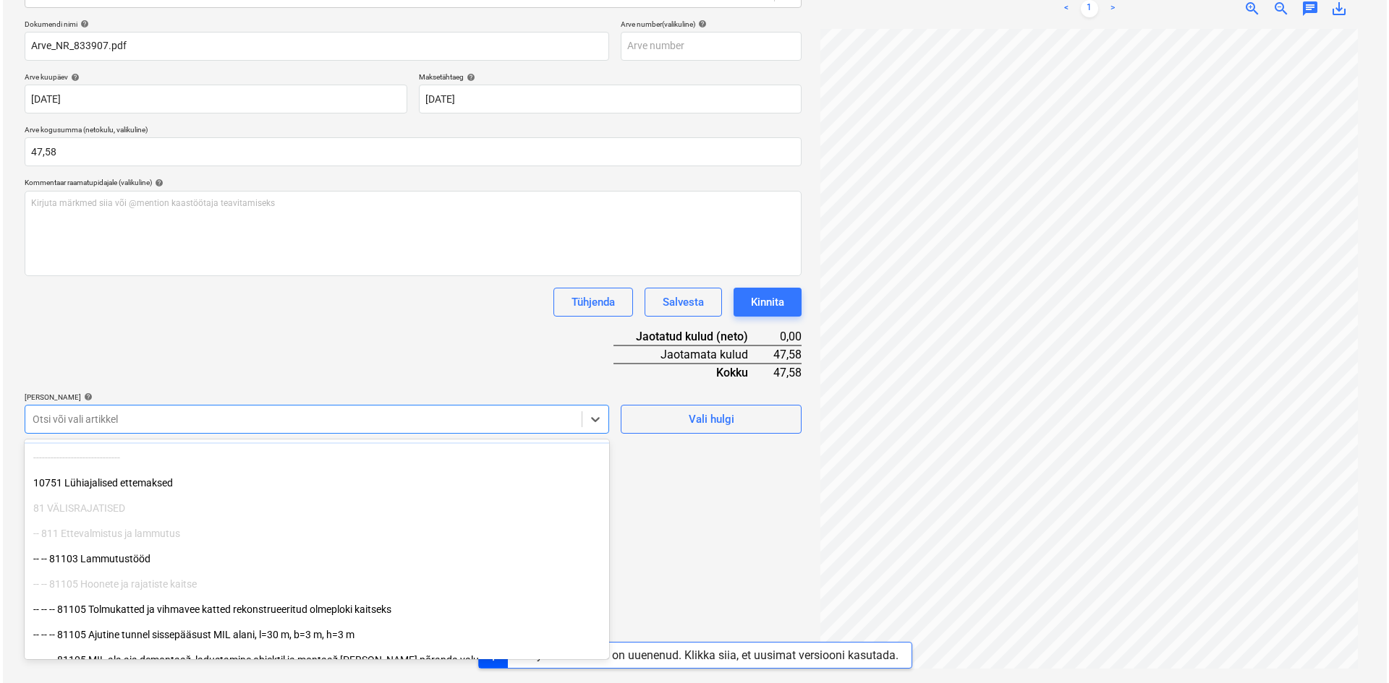
scroll to position [72, 0]
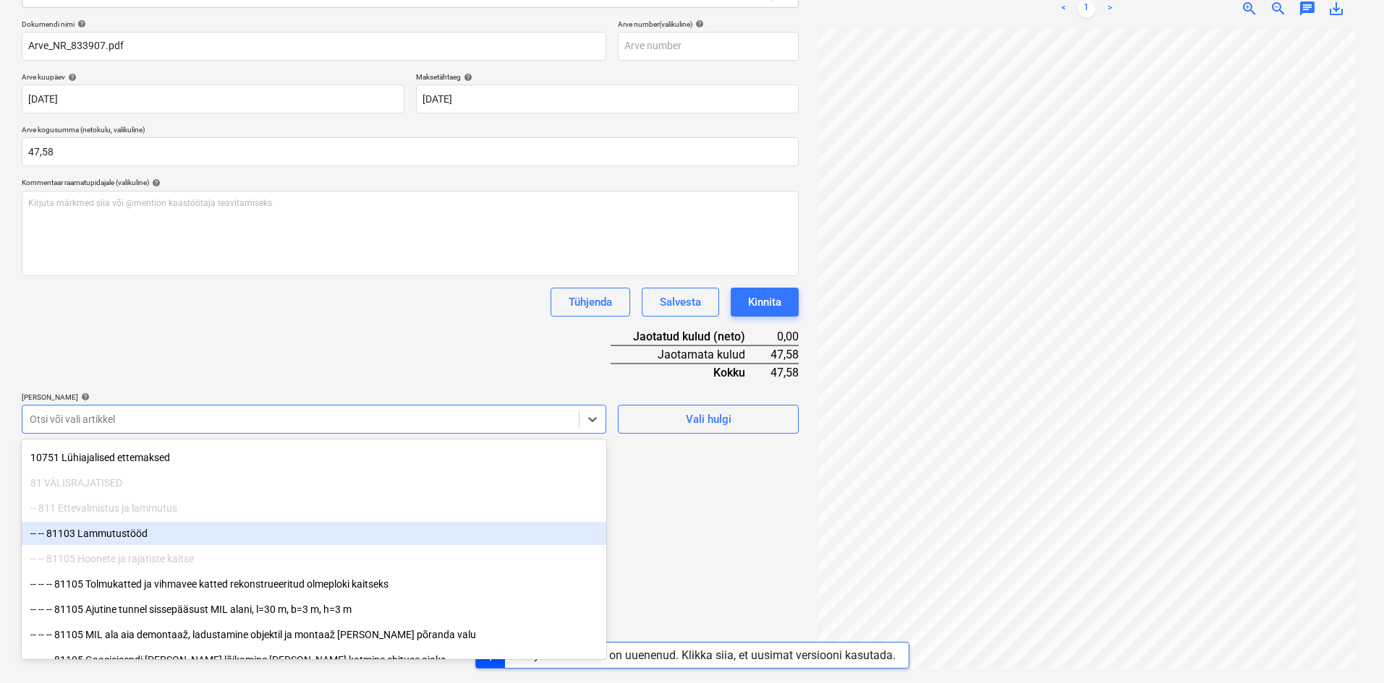
click at [112, 536] on div "-- -- 81103 Lammutustööd" at bounding box center [314, 533] width 584 height 23
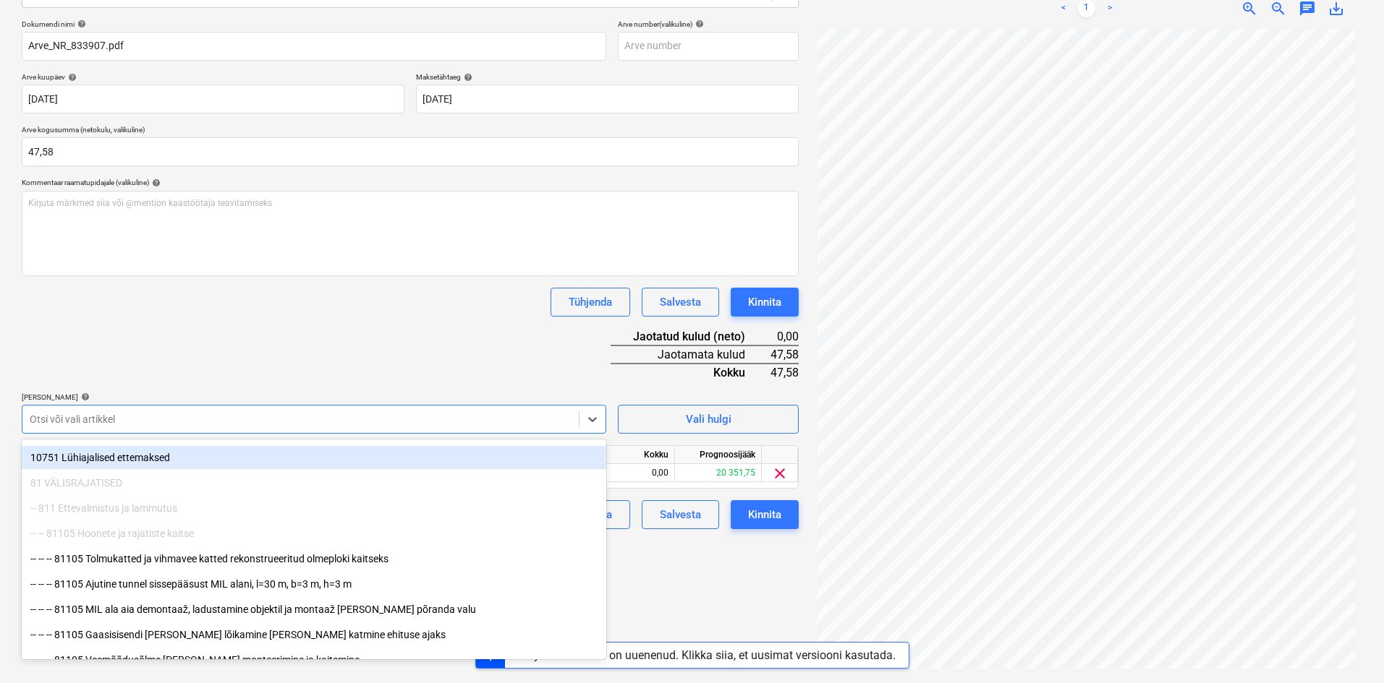
click at [338, 351] on div "Dokumendi nimi help Arve_NR_833907.pdf Arve number (valikuline) help Arve kuupä…" at bounding box center [410, 275] width 777 height 510
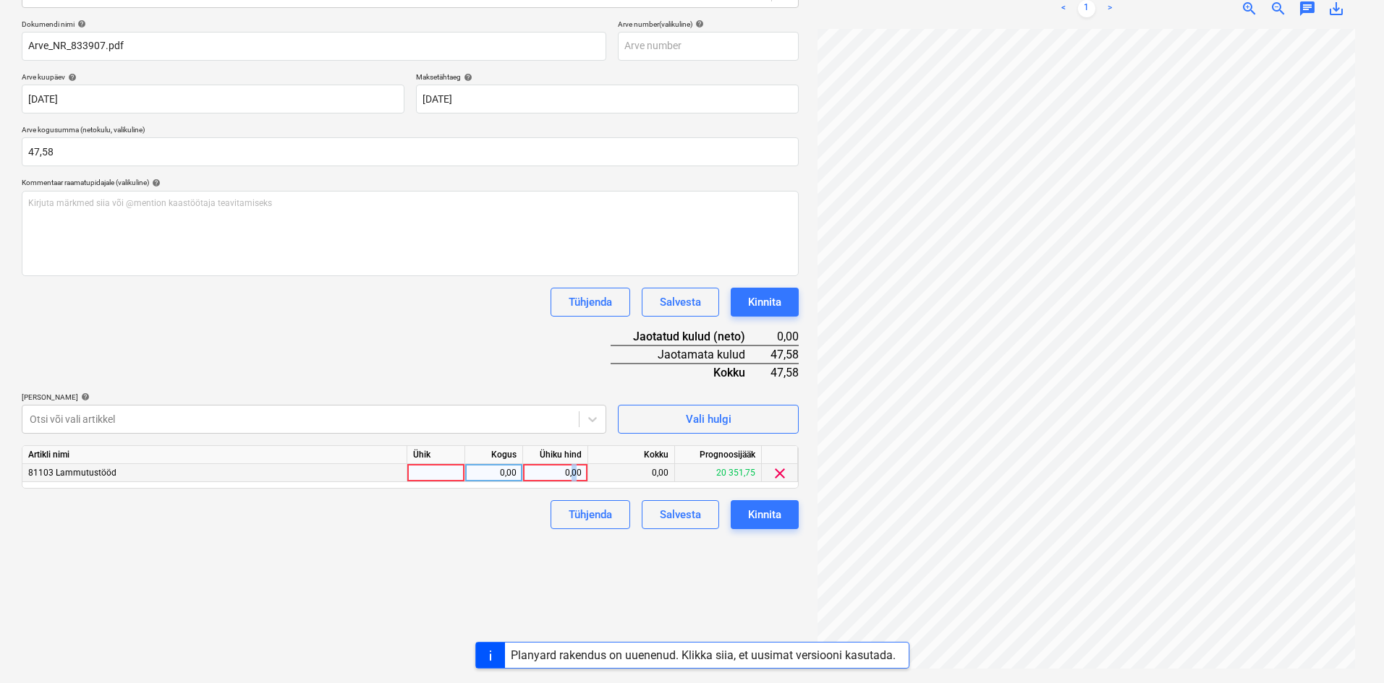
click at [574, 474] on div "0,00" at bounding box center [555, 473] width 53 height 18
type input "47,58"
click at [495, 560] on div "Failide konteerimine Vali ettevõte Makserv OÜ (10630) [PERSON_NAME] uus ettevõt…" at bounding box center [410, 272] width 788 height 811
click at [764, 517] on div "Kinnita" at bounding box center [764, 515] width 33 height 19
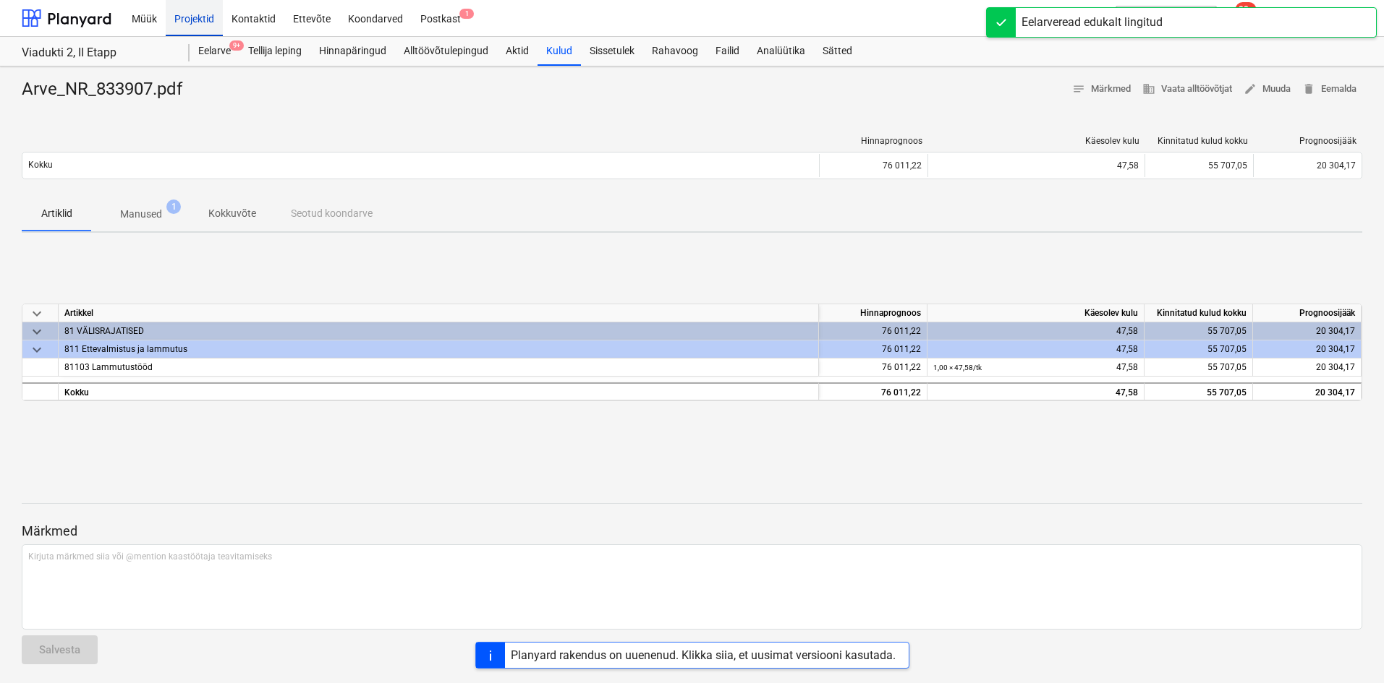
click at [208, 17] on div "Projektid" at bounding box center [194, 17] width 57 height 37
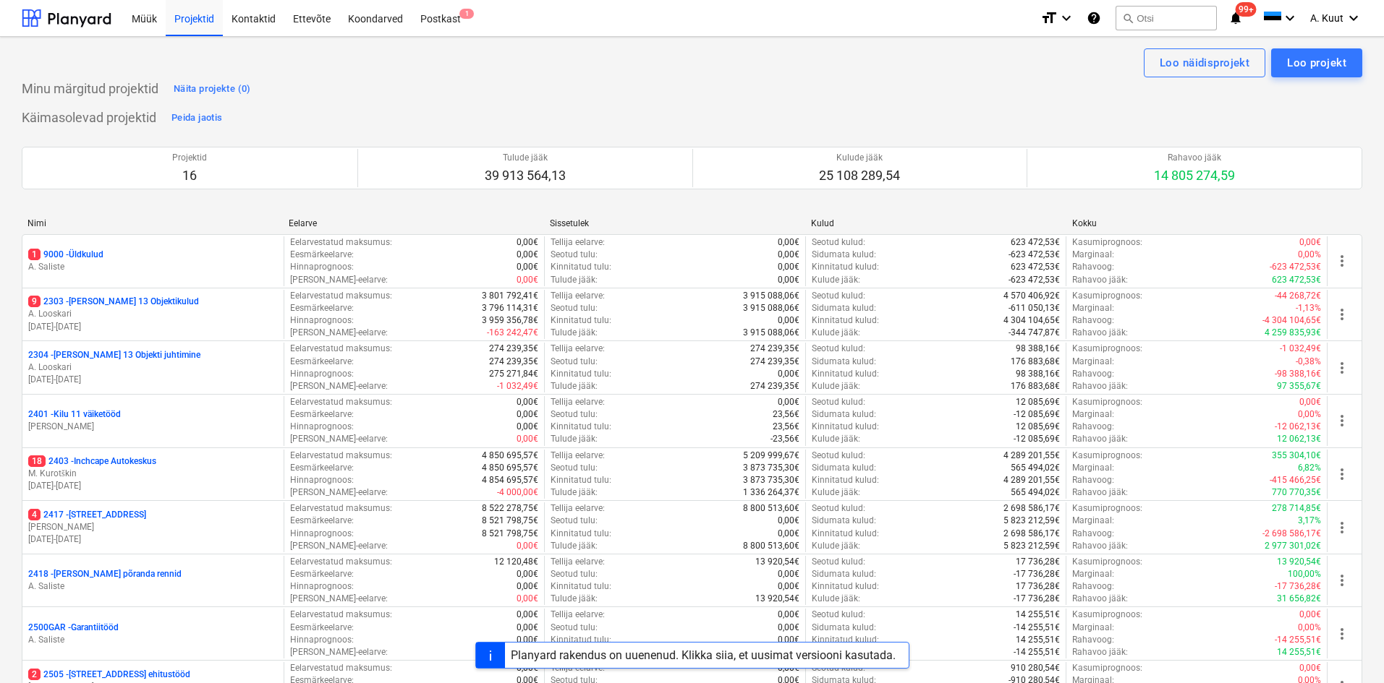
drag, startPoint x: 1170, startPoint y: 14, endPoint x: 1161, endPoint y: 14, distance: 8.7
click at [1170, 14] on div "Arve ületoomine ebaõnnestus" at bounding box center [1096, 15] width 151 height 17
click at [1175, 25] on div "Arve ületoomine ebaõnnestus" at bounding box center [1096, 15] width 163 height 29
click at [1171, 17] on div "Arve ületoomine ebaõnnestus" at bounding box center [1096, 15] width 151 height 17
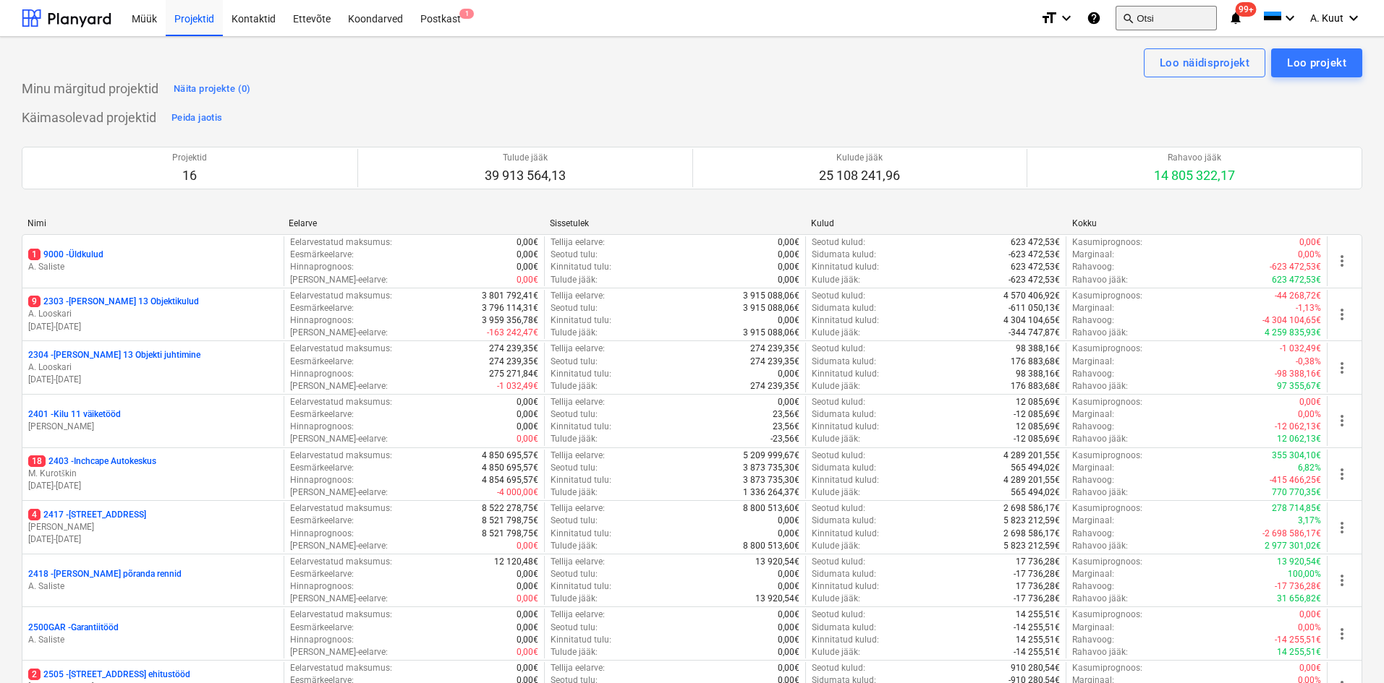
click at [1158, 22] on button "search Otsi" at bounding box center [1165, 18] width 101 height 25
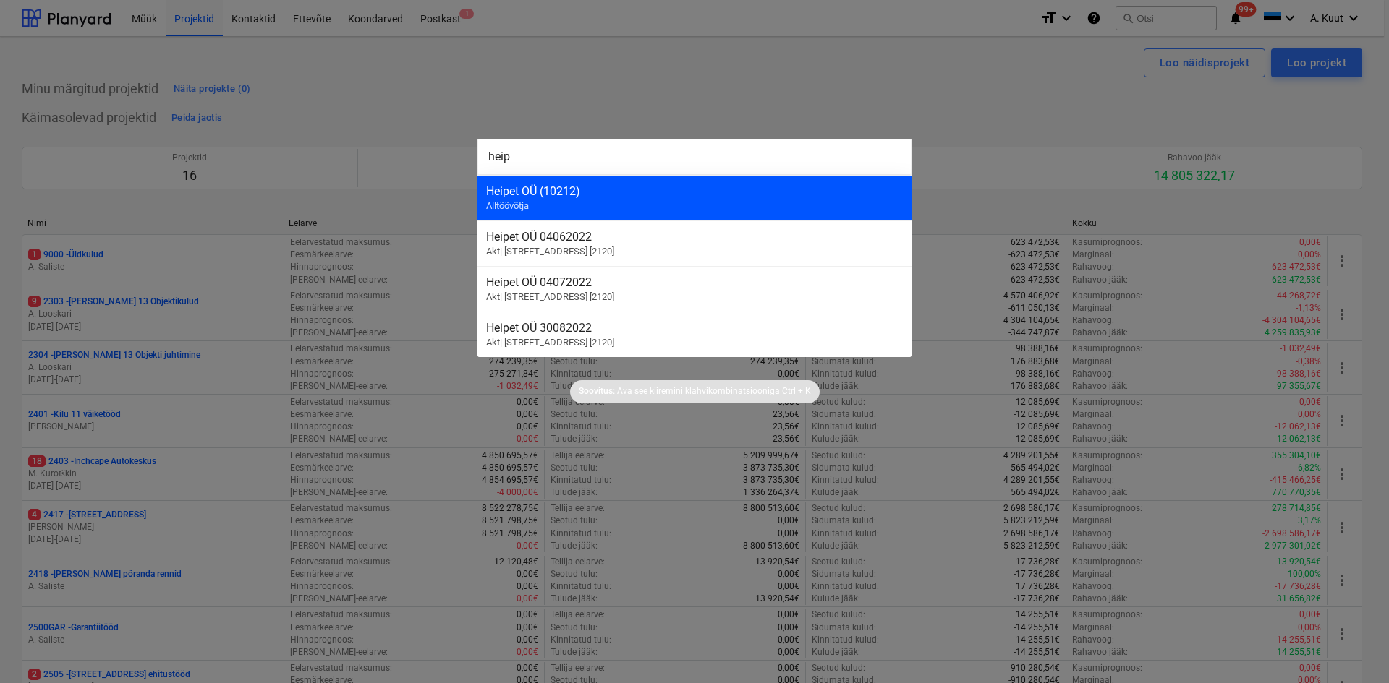
type input "heip"
click at [507, 191] on div "Heipet OÜ (10212)" at bounding box center [694, 191] width 417 height 14
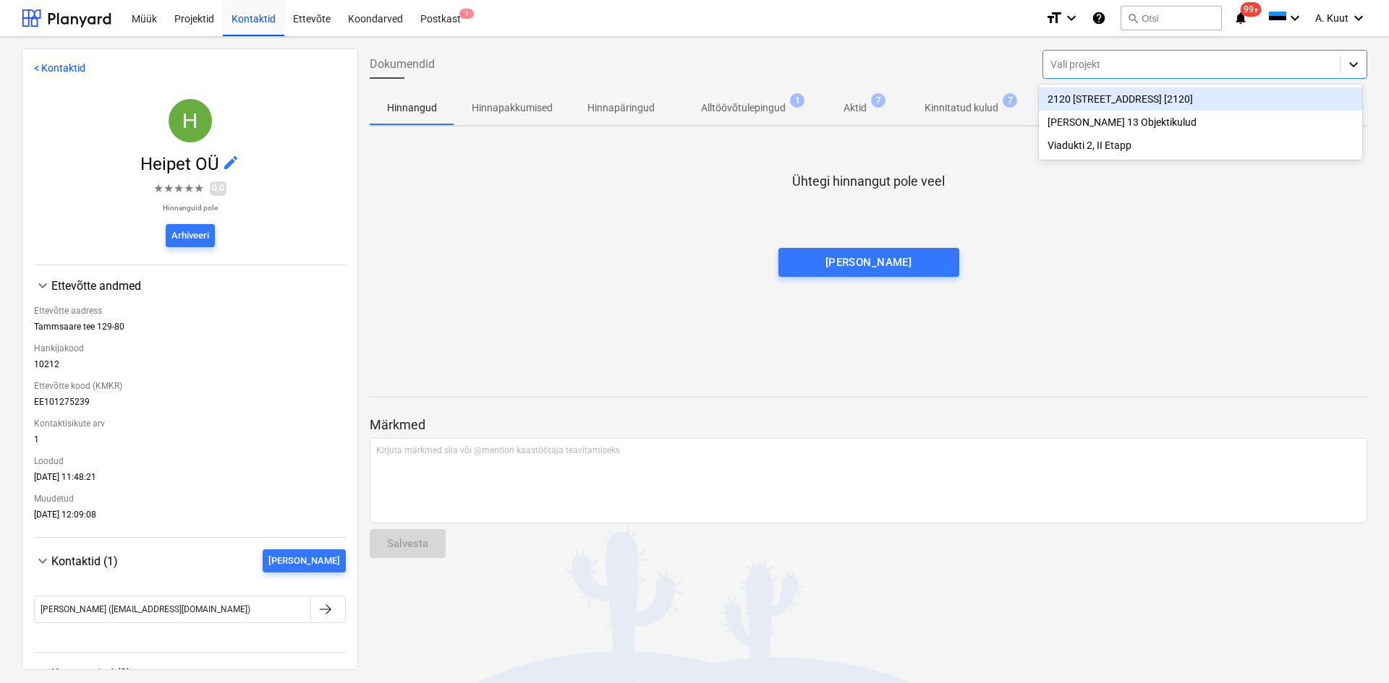
click at [1346, 66] on icon at bounding box center [1353, 64] width 14 height 14
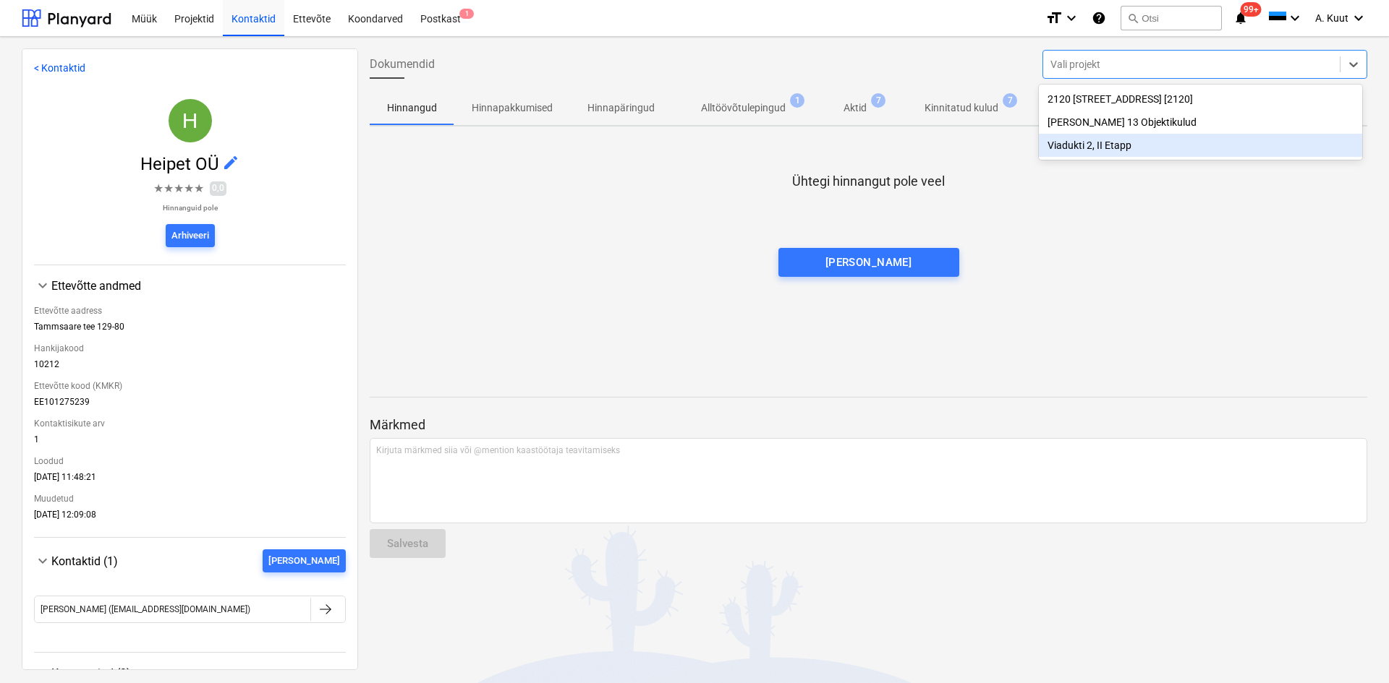
click at [1081, 150] on div "Viadukti 2, II Etapp" at bounding box center [1200, 145] width 323 height 23
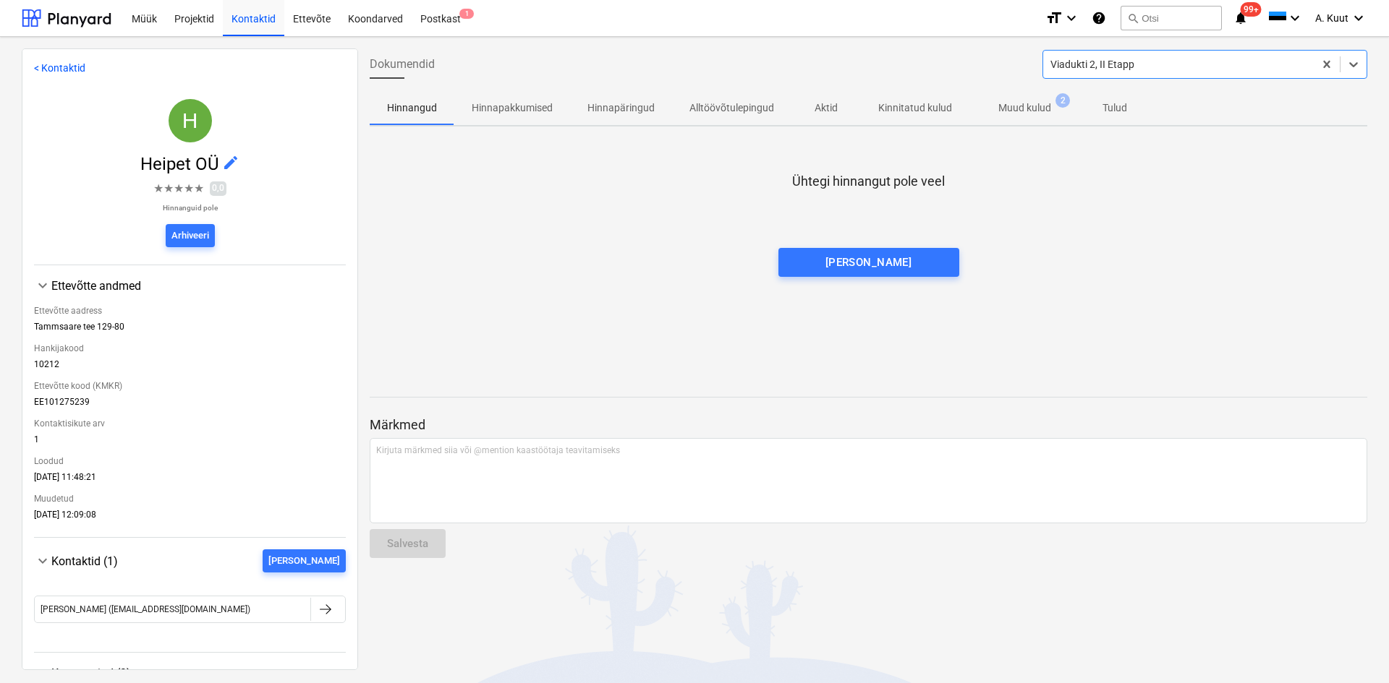
click at [1015, 108] on p "Muud kulud" at bounding box center [1024, 108] width 53 height 15
